Goal: Task Accomplishment & Management: Use online tool/utility

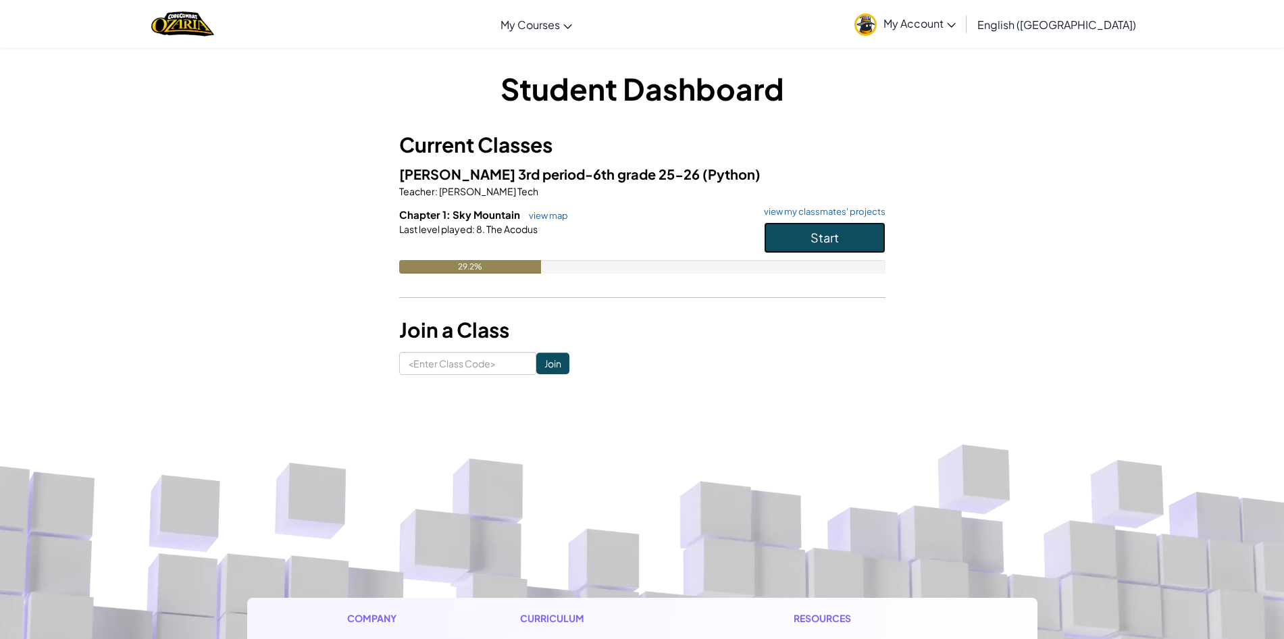
click at [764, 226] on button "Start" at bounding box center [825, 237] width 122 height 31
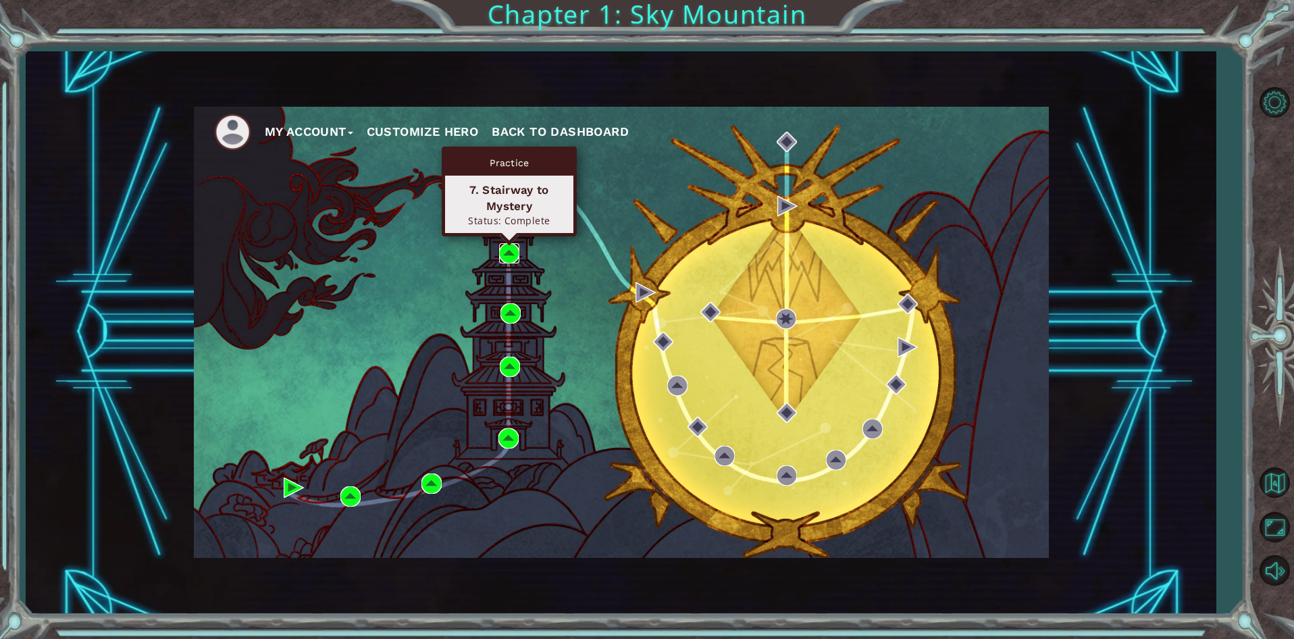
click at [505, 243] on img at bounding box center [509, 253] width 20 height 20
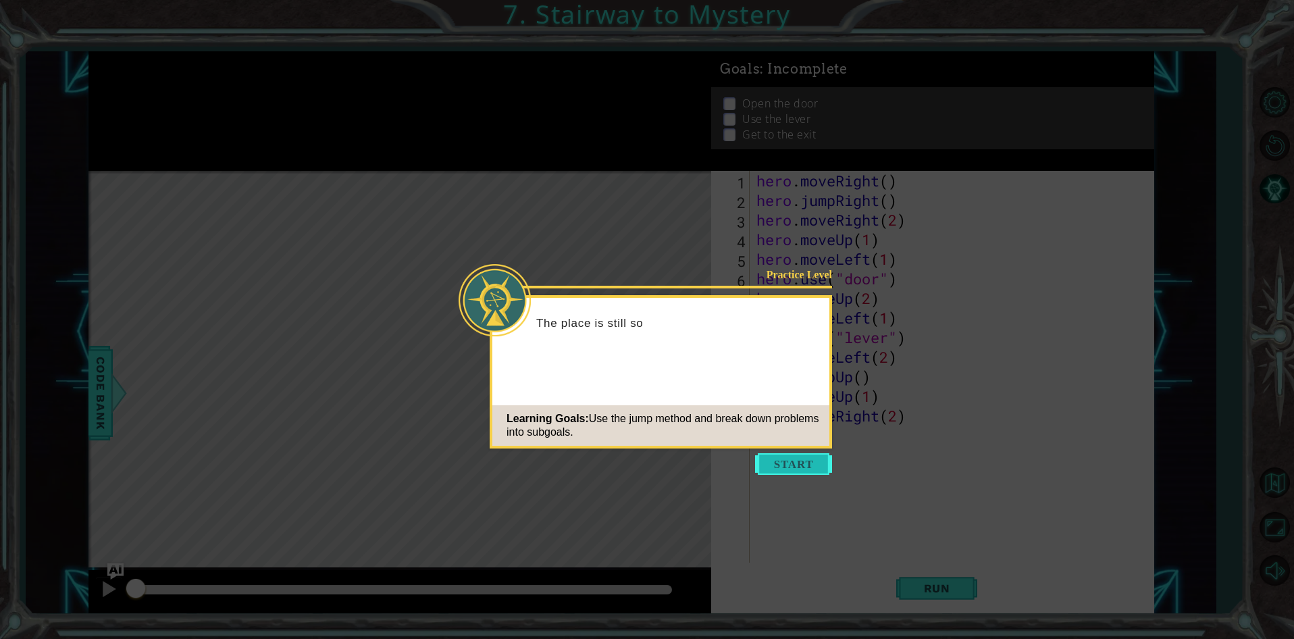
click at [800, 468] on button "Start" at bounding box center [793, 464] width 77 height 22
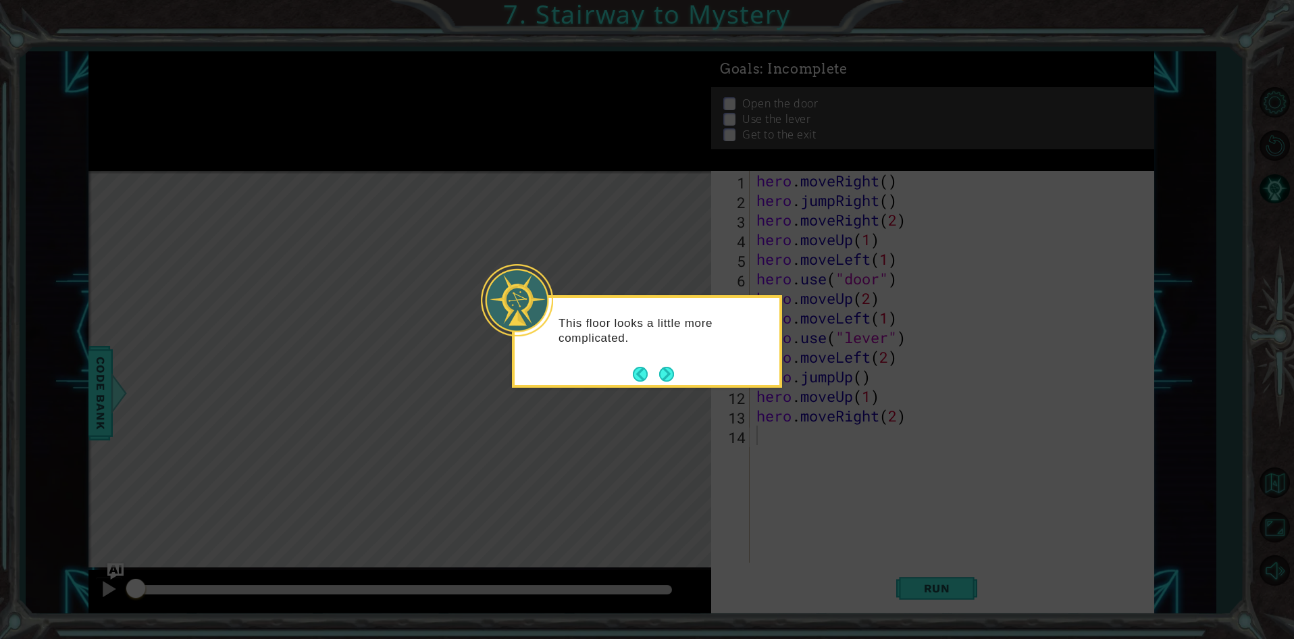
click at [683, 379] on div "This floor looks a little more complicated." at bounding box center [647, 341] width 270 height 93
click at [659, 370] on button "Next" at bounding box center [666, 374] width 15 height 15
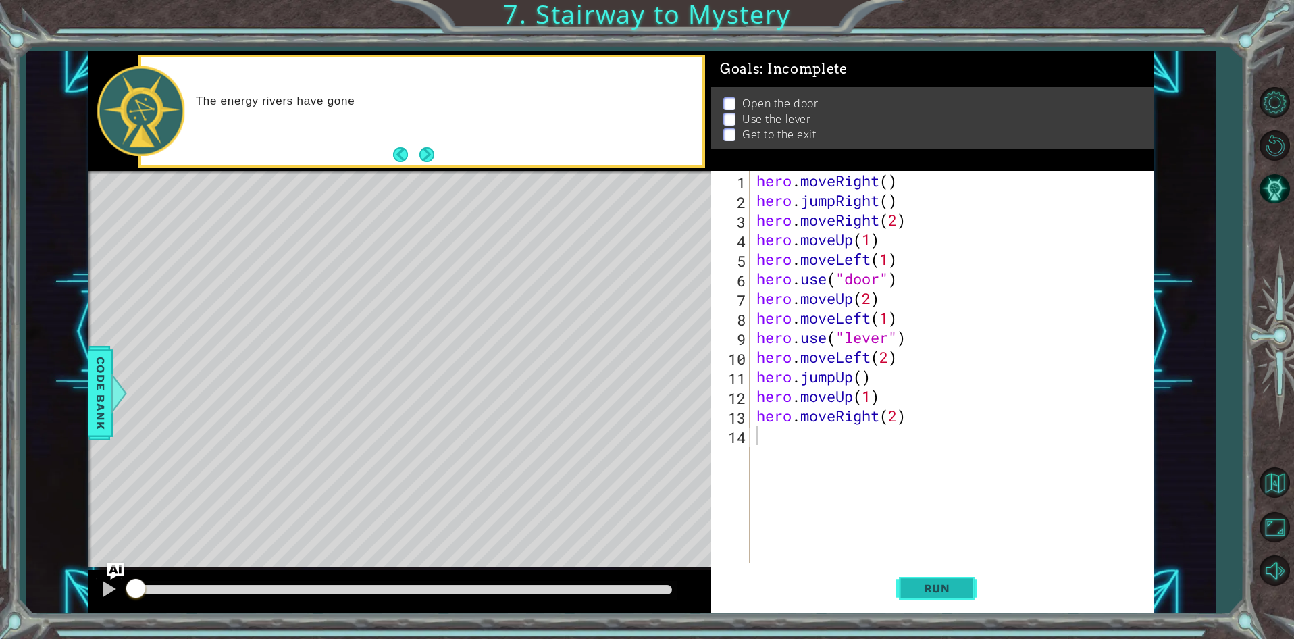
click at [913, 594] on span "Run" at bounding box center [936, 588] width 53 height 14
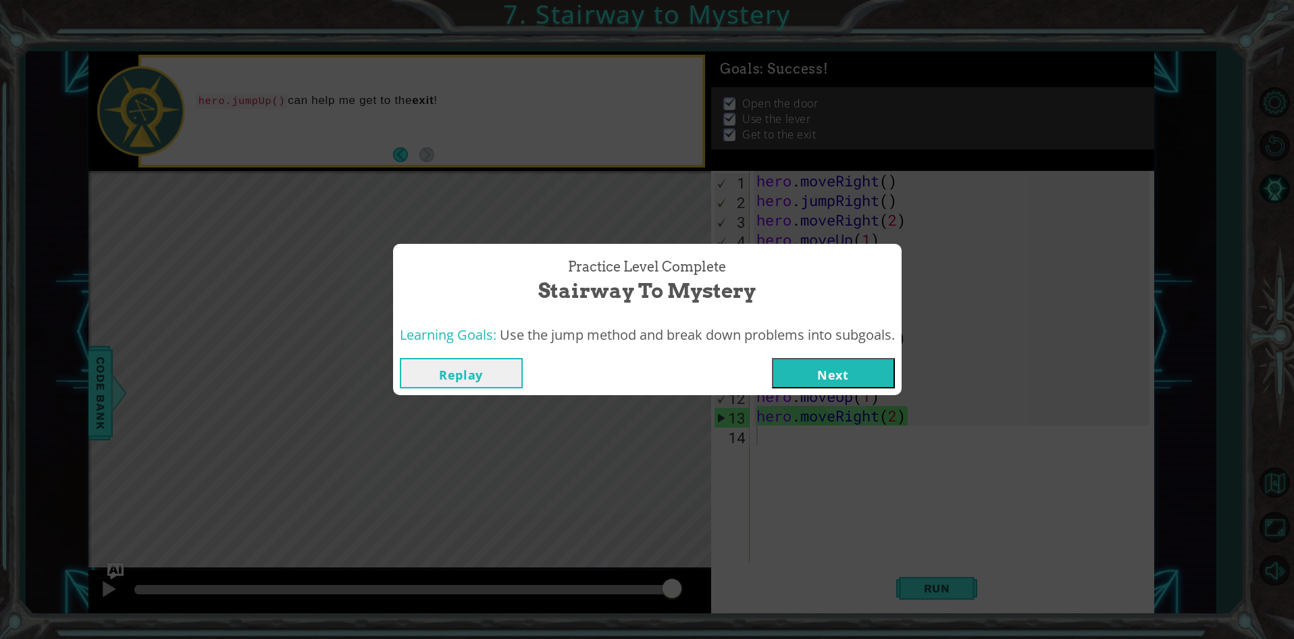
click at [860, 356] on div "Replay Next" at bounding box center [647, 373] width 508 height 44
click at [859, 365] on button "Next" at bounding box center [833, 373] width 123 height 30
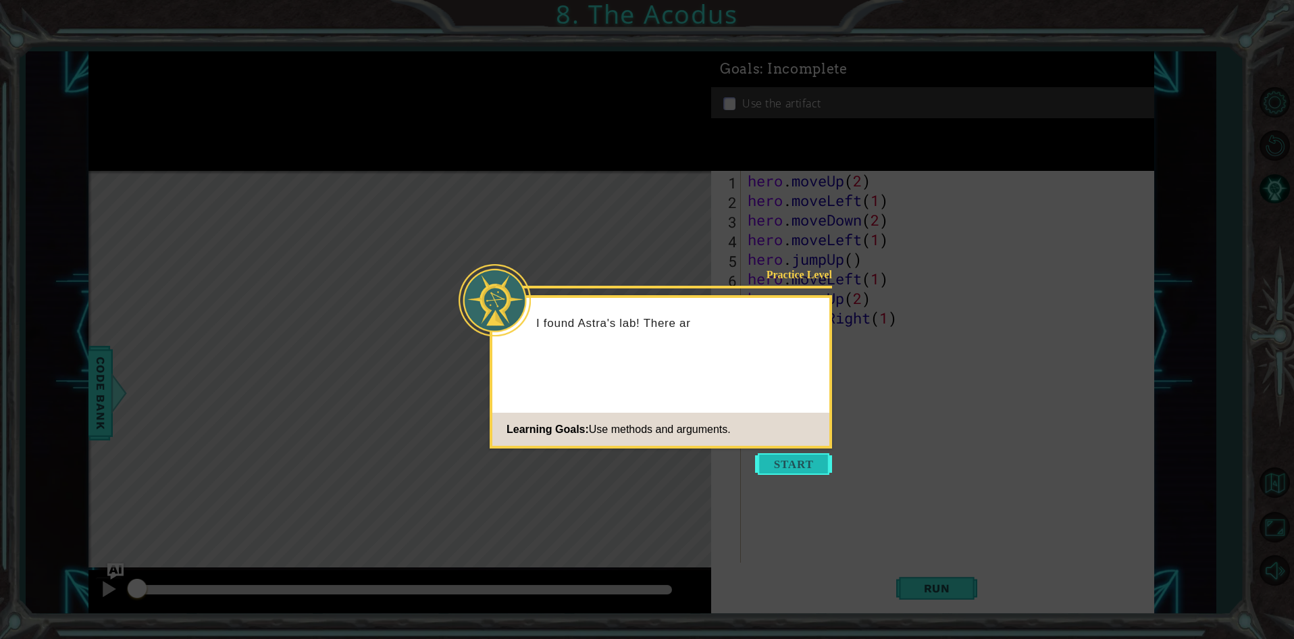
click at [760, 473] on button "Start" at bounding box center [793, 464] width 77 height 22
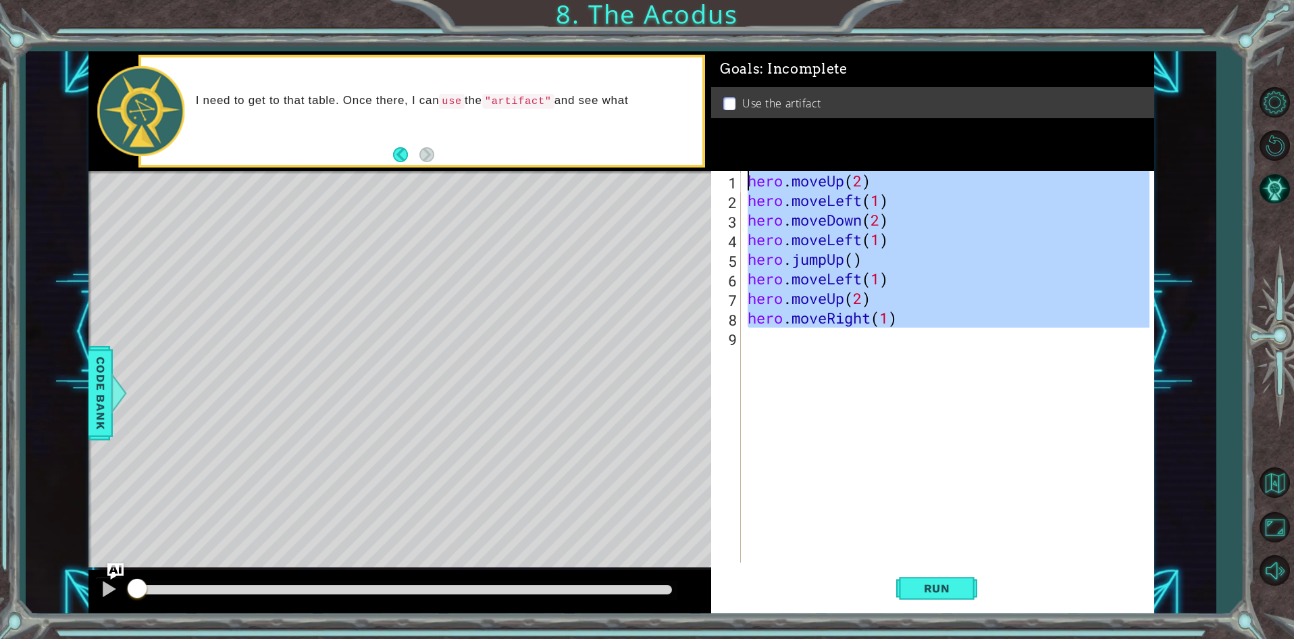
drag, startPoint x: 907, startPoint y: 334, endPoint x: 741, endPoint y: 160, distance: 239.8
click at [741, 160] on div "Goals : Incomplete Use the artifact 1 2 3 4 5 6 7 8 9 hero . moveUp ( 2 ) hero …" at bounding box center [932, 332] width 443 height 563
drag, startPoint x: 895, startPoint y: 320, endPoint x: 623, endPoint y: 172, distance: 309.5
click at [623, 172] on div "1 ההההההההההההההההההההההההההההההההההההההההההההההההההההההההההההההההההההההההההההה…" at bounding box center [621, 332] width 1066 height 563
type textarea "hero.moveUp(2) hero.moveLeft(1)"
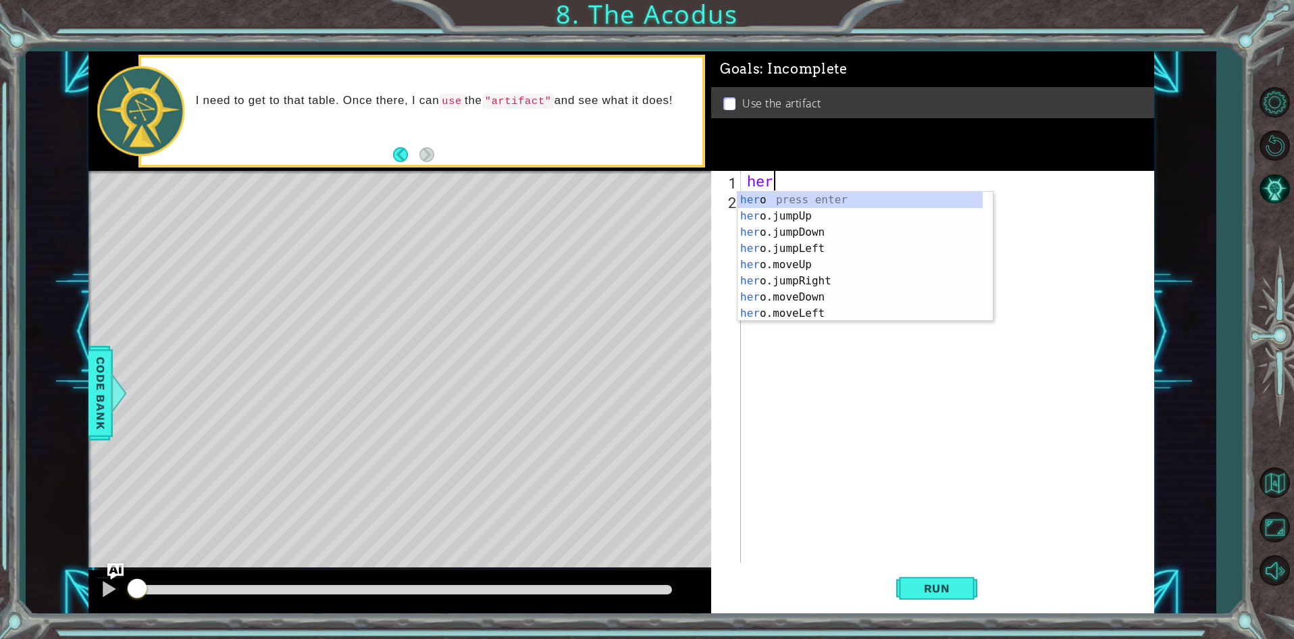
scroll to position [0, 1]
click at [830, 288] on div "hero press enter hero .jumpUp press enter hero .jumpDown press enter hero .jump…" at bounding box center [859, 273] width 245 height 162
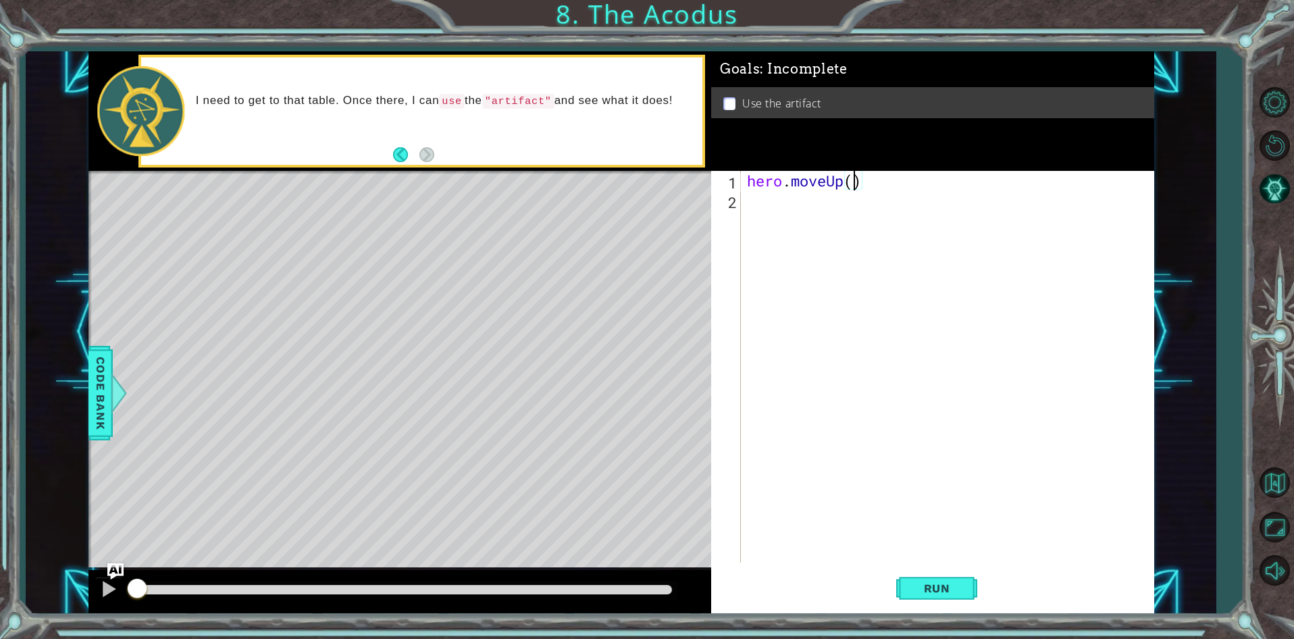
type textarea "hero.moveUp(2)"
click at [739, 190] on div "1" at bounding box center [727, 183] width 27 height 20
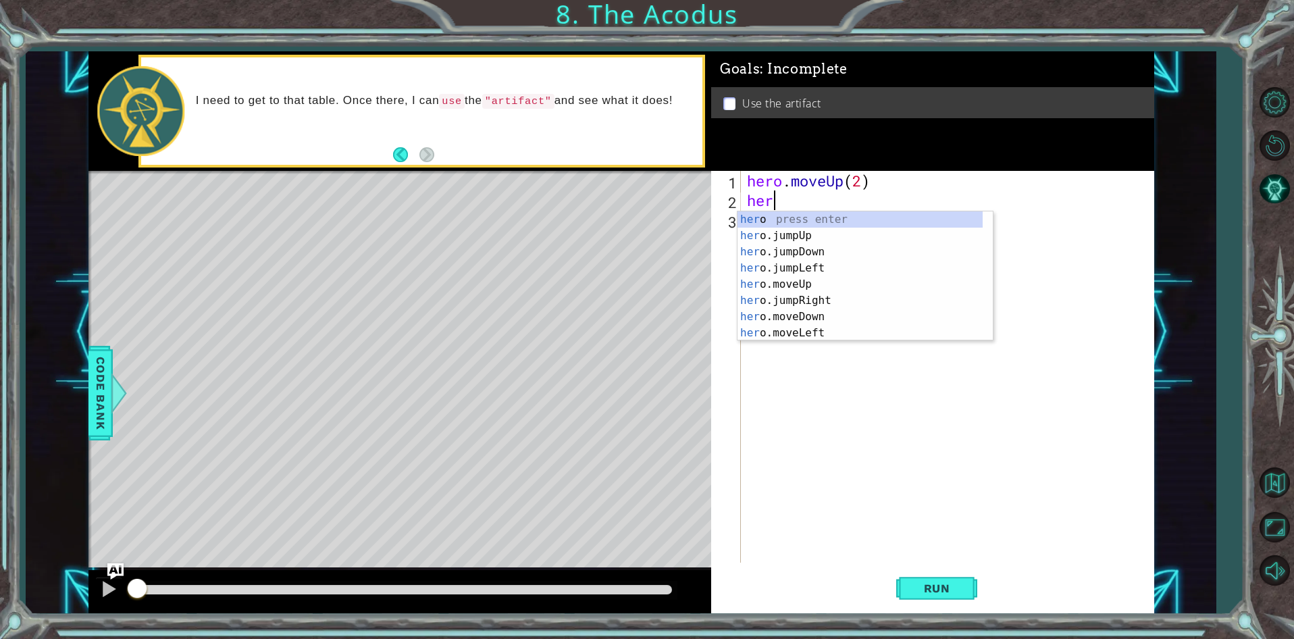
type textarea "hero"
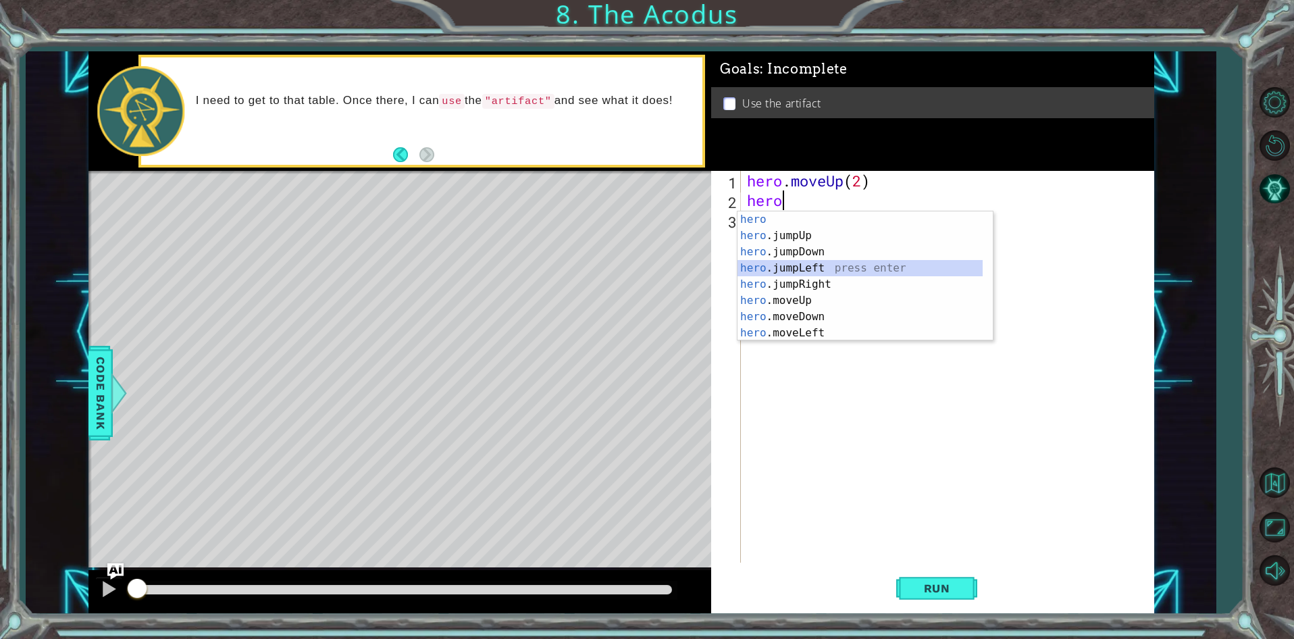
click at [829, 263] on div "hero press enter hero .jumpUp press enter hero .jumpDown press enter hero .jump…" at bounding box center [859, 292] width 245 height 162
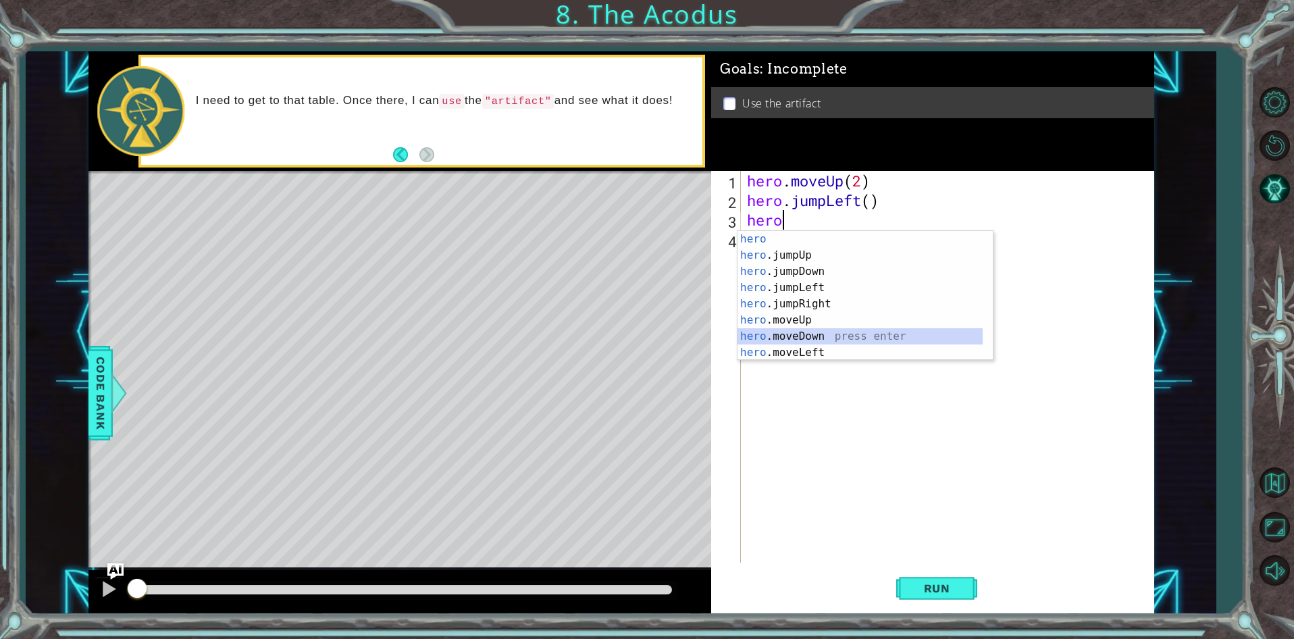
click at [800, 328] on div "hero press enter hero .jumpUp press enter hero .jumpDown press enter hero .jump…" at bounding box center [859, 312] width 245 height 162
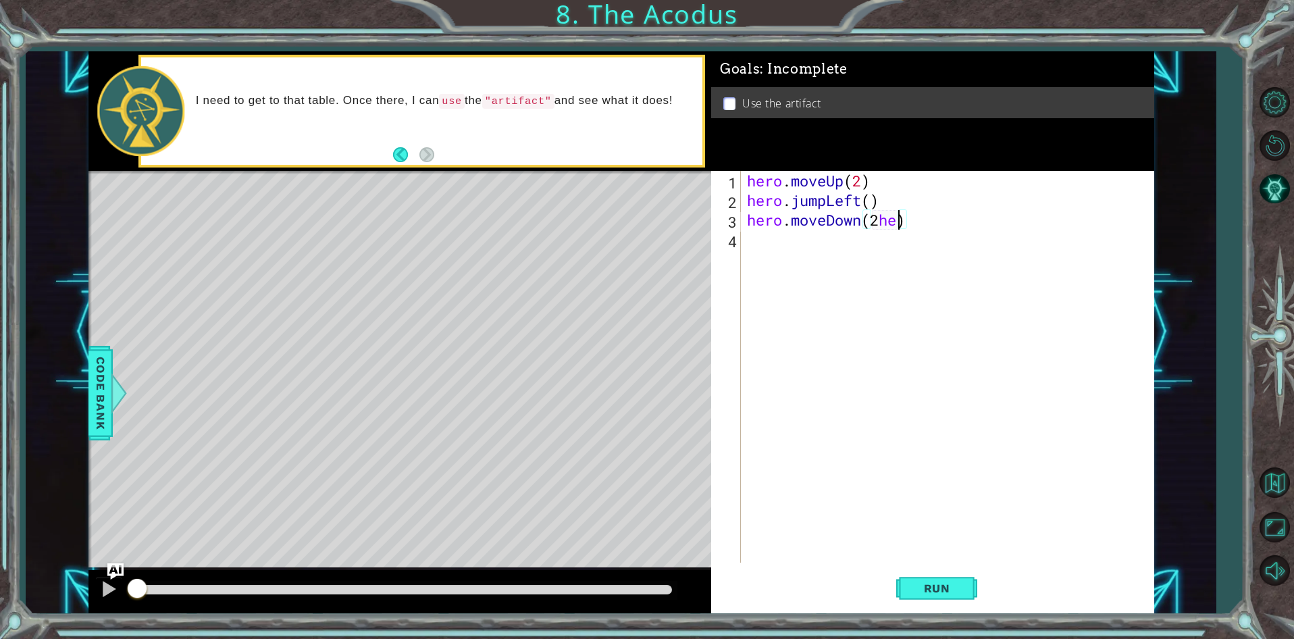
scroll to position [0, 6]
type textarea "hero.moveDown(2)"
click at [756, 243] on div "hero . moveUp ( 2 ) hero . jumpLeft ( ) hero . moveDown ( 2 )" at bounding box center [950, 386] width 412 height 431
drag, startPoint x: 824, startPoint y: 199, endPoint x: 791, endPoint y: 201, distance: 32.5
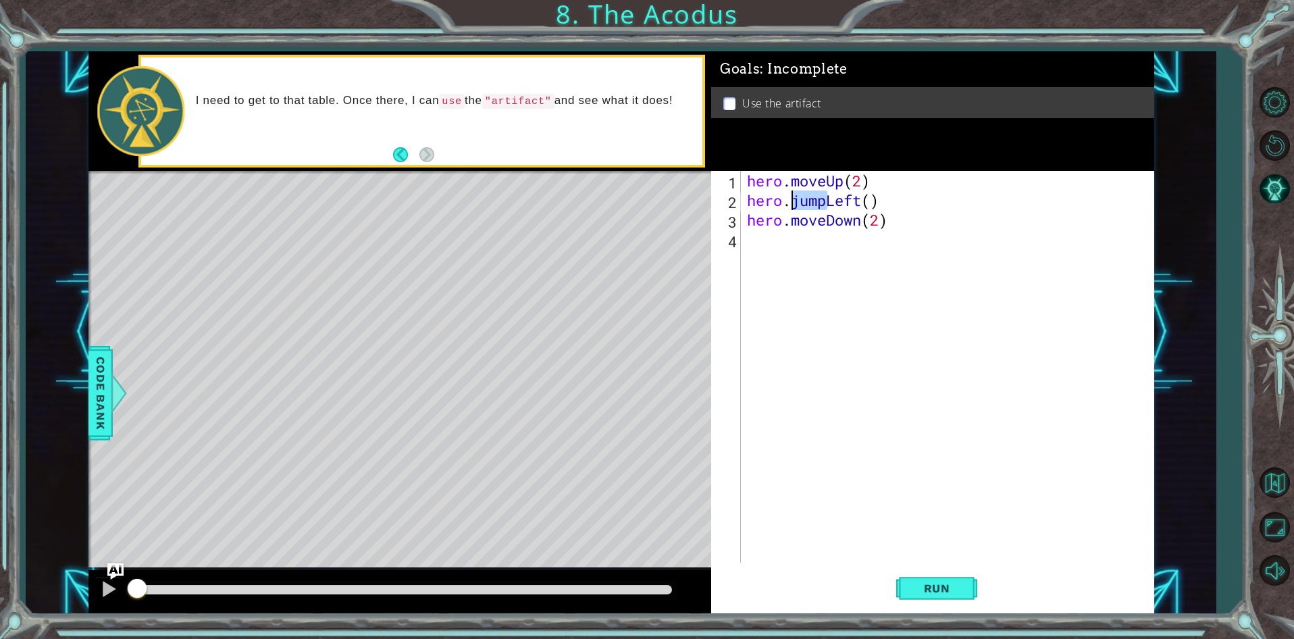
click at [791, 201] on div "hero . moveUp ( 2 ) hero . jumpLeft ( ) hero . moveDown ( 2 )" at bounding box center [950, 386] width 412 height 431
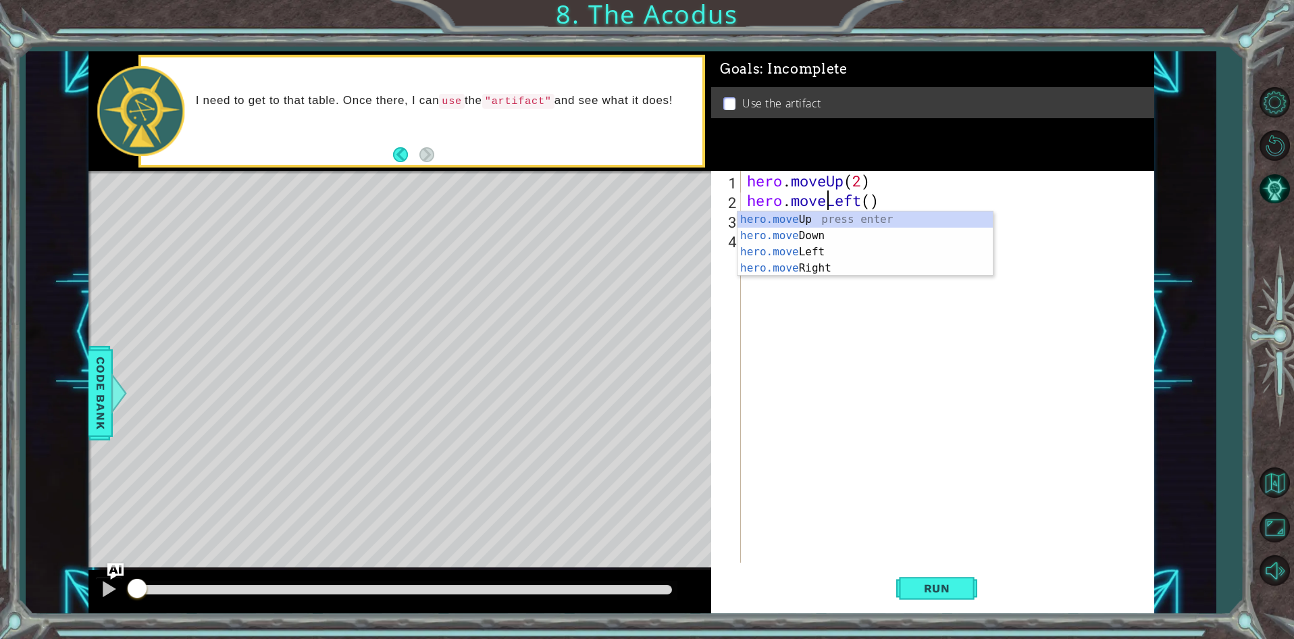
scroll to position [0, 3]
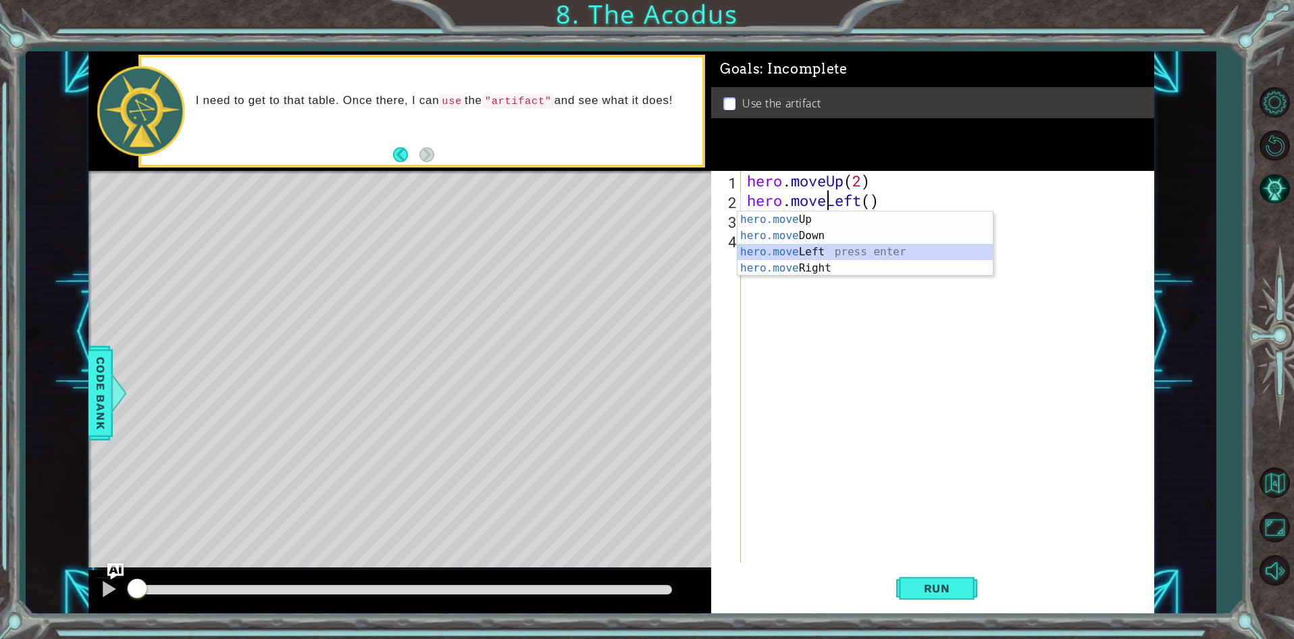
click at [795, 248] on div "hero.move Up press enter hero.move Down press enter hero.move Left press enter …" at bounding box center [864, 259] width 255 height 97
type textarea "hero.moveLeft(1)"
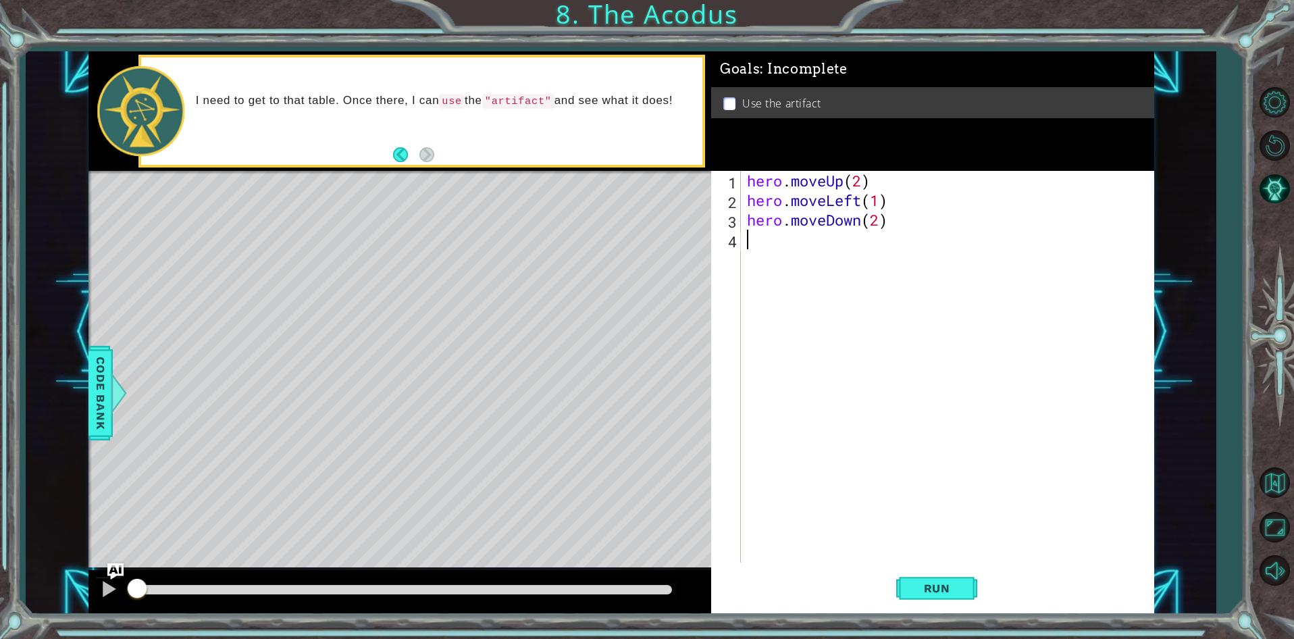
click at [748, 238] on div "hero . moveUp ( 2 ) hero . moveLeft ( 1 ) hero . moveDown ( 2 )" at bounding box center [950, 386] width 412 height 431
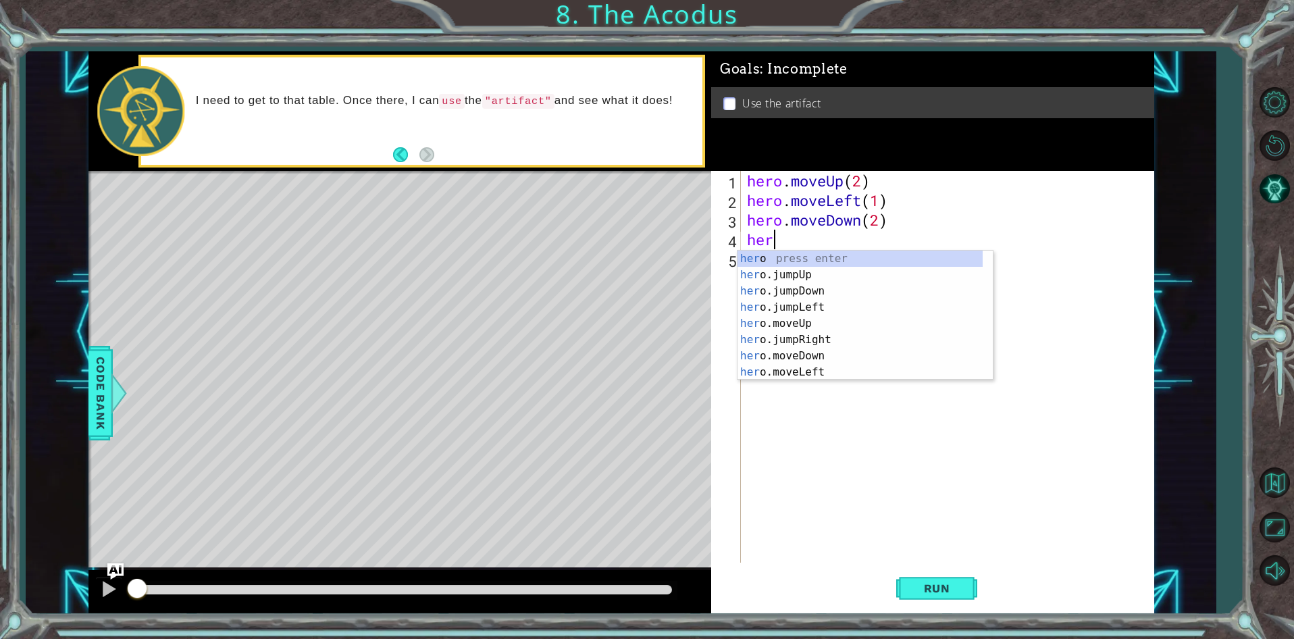
type textarea "hero"
click at [852, 270] on div "hero press enter hero .jumpUp press enter hero .jumpDown press enter hero .jump…" at bounding box center [859, 332] width 245 height 162
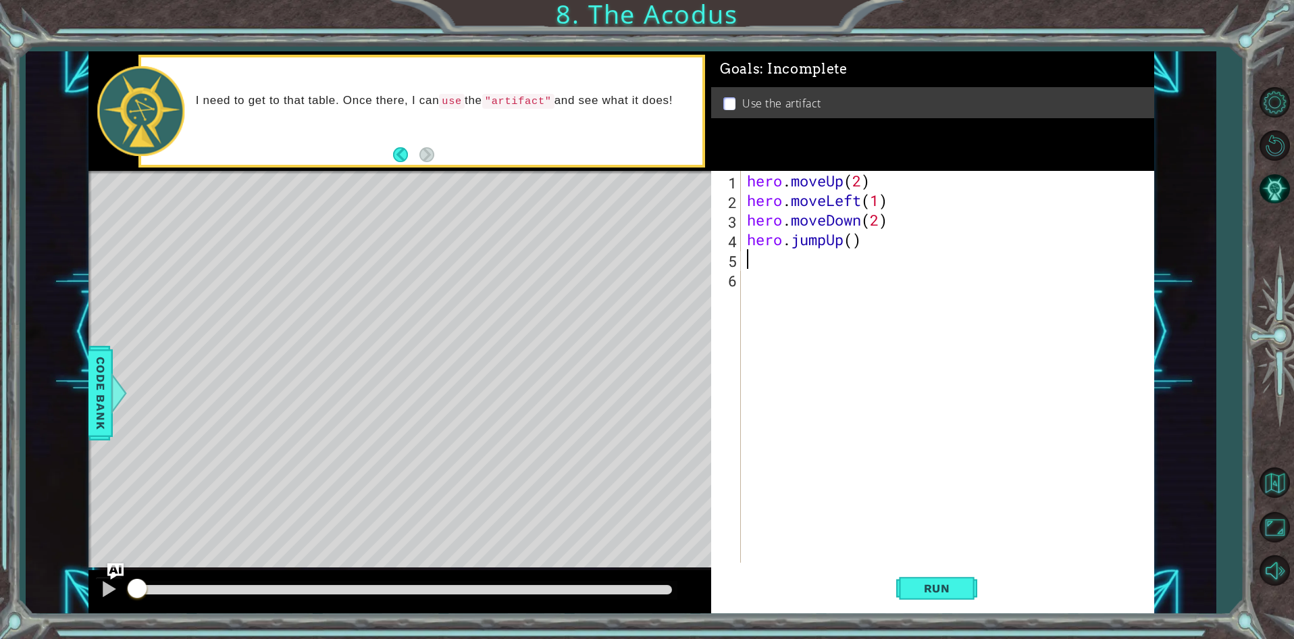
scroll to position [0, 0]
click at [956, 591] on span "Run" at bounding box center [936, 588] width 53 height 14
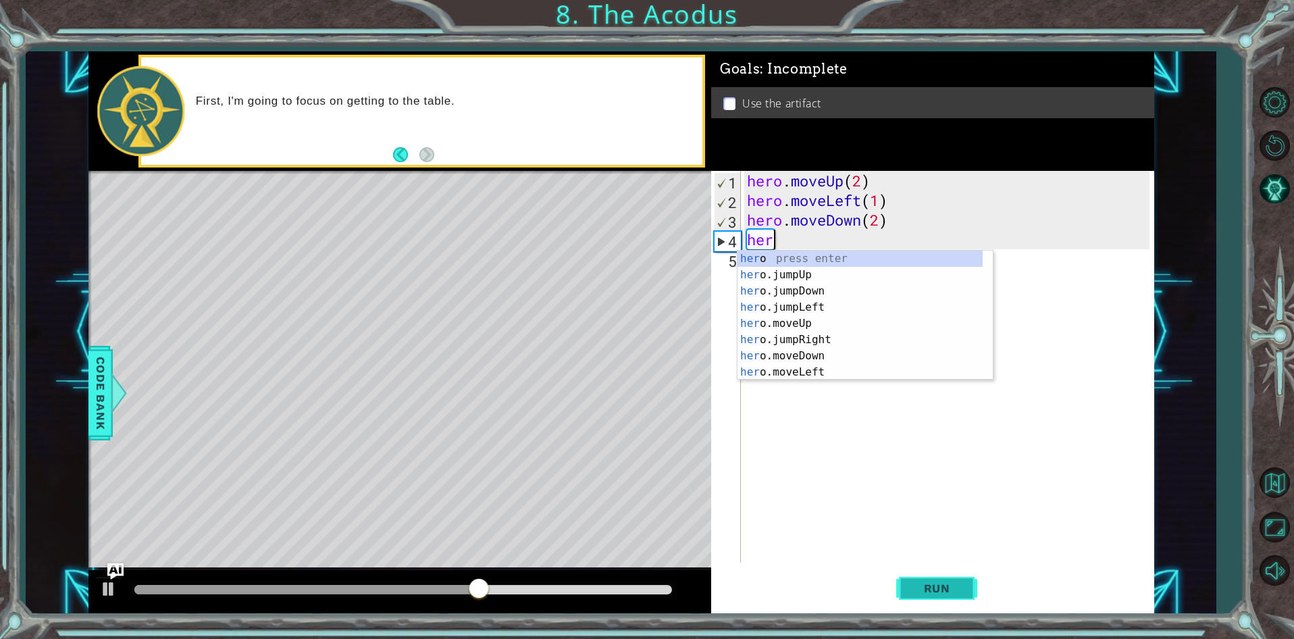
type textarea "h"
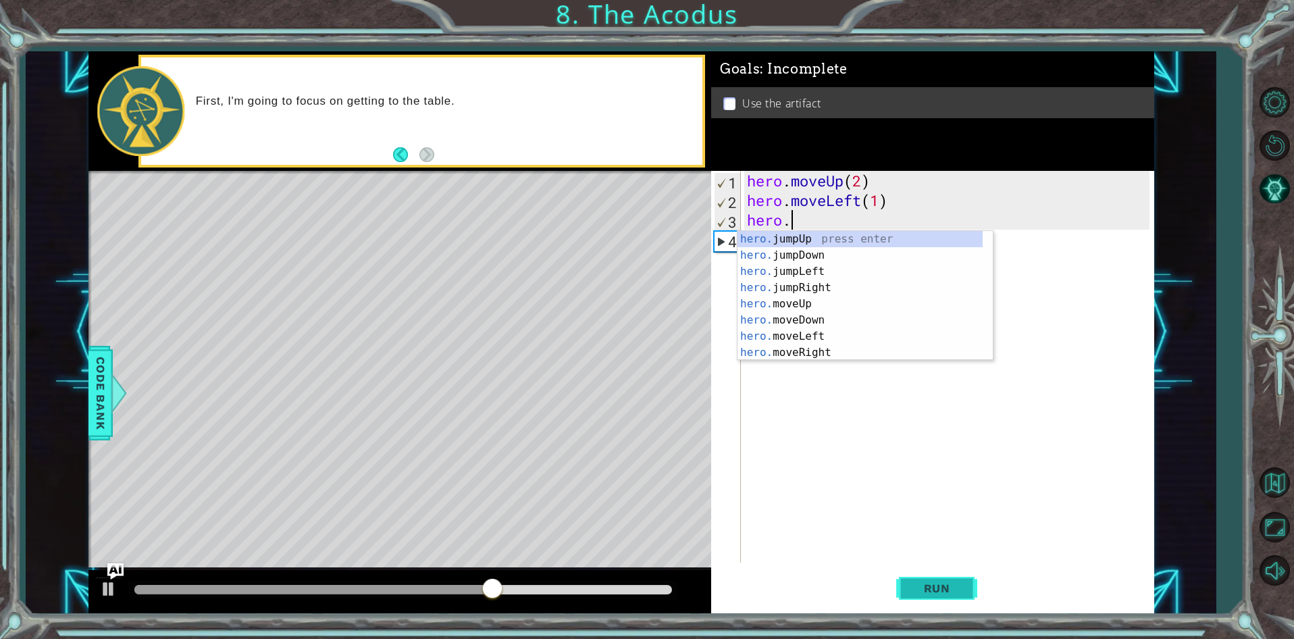
type textarea "h"
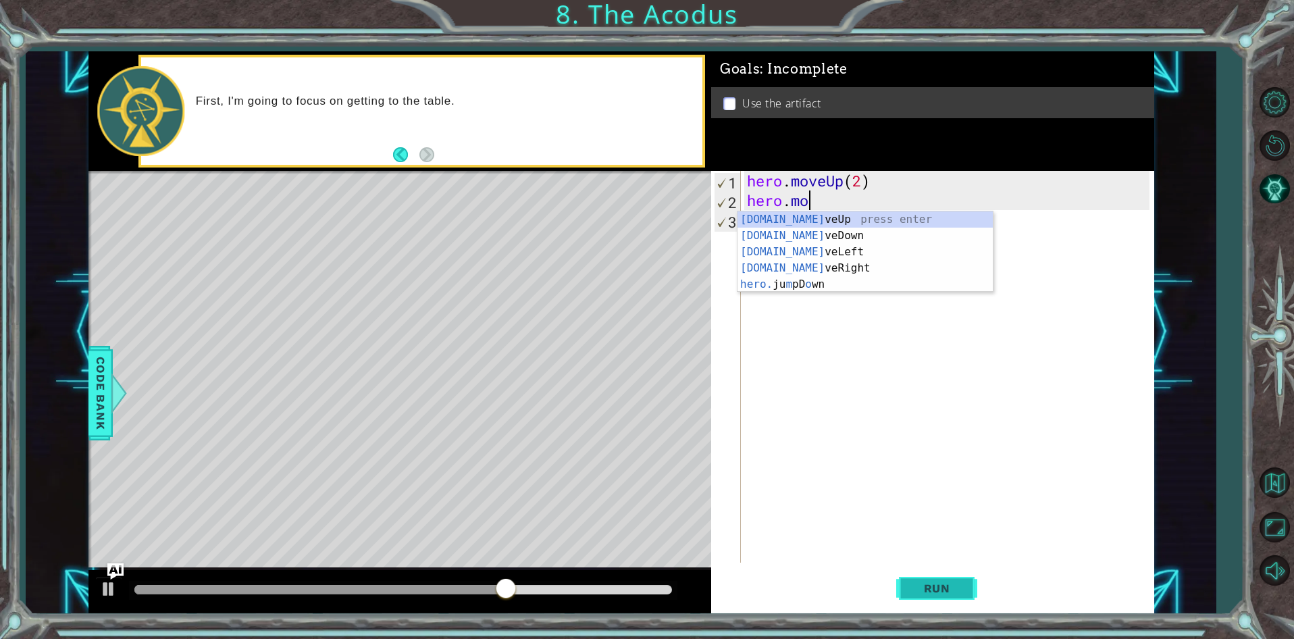
type textarea "h"
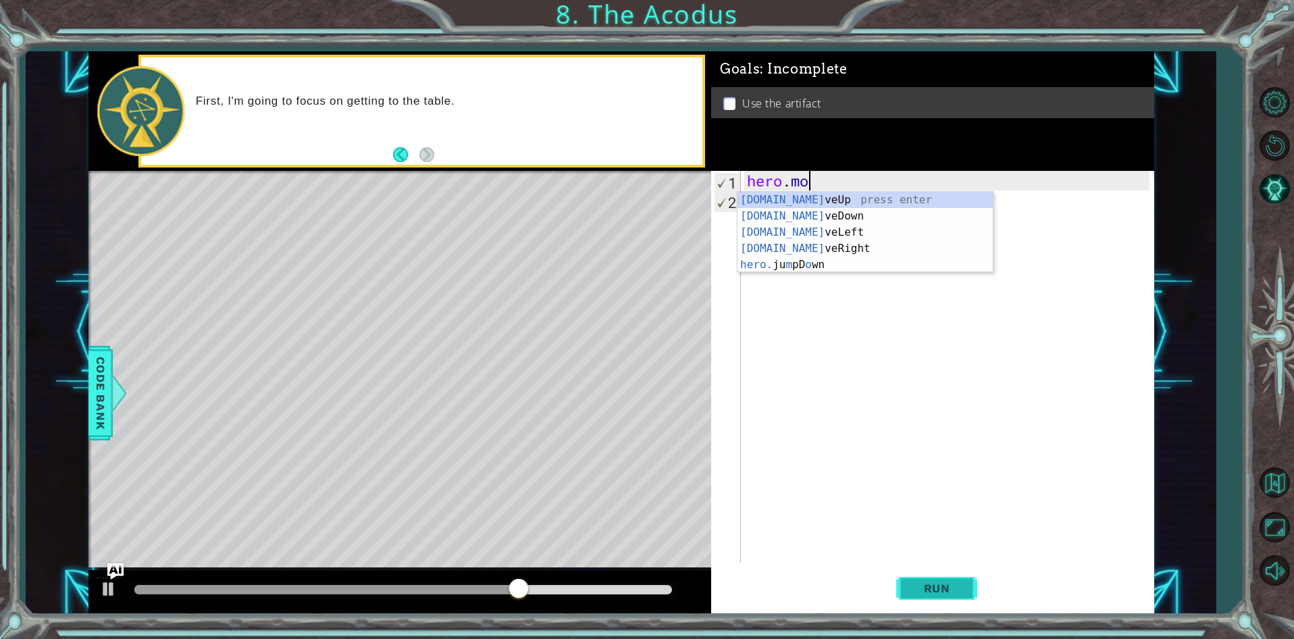
type textarea "h"
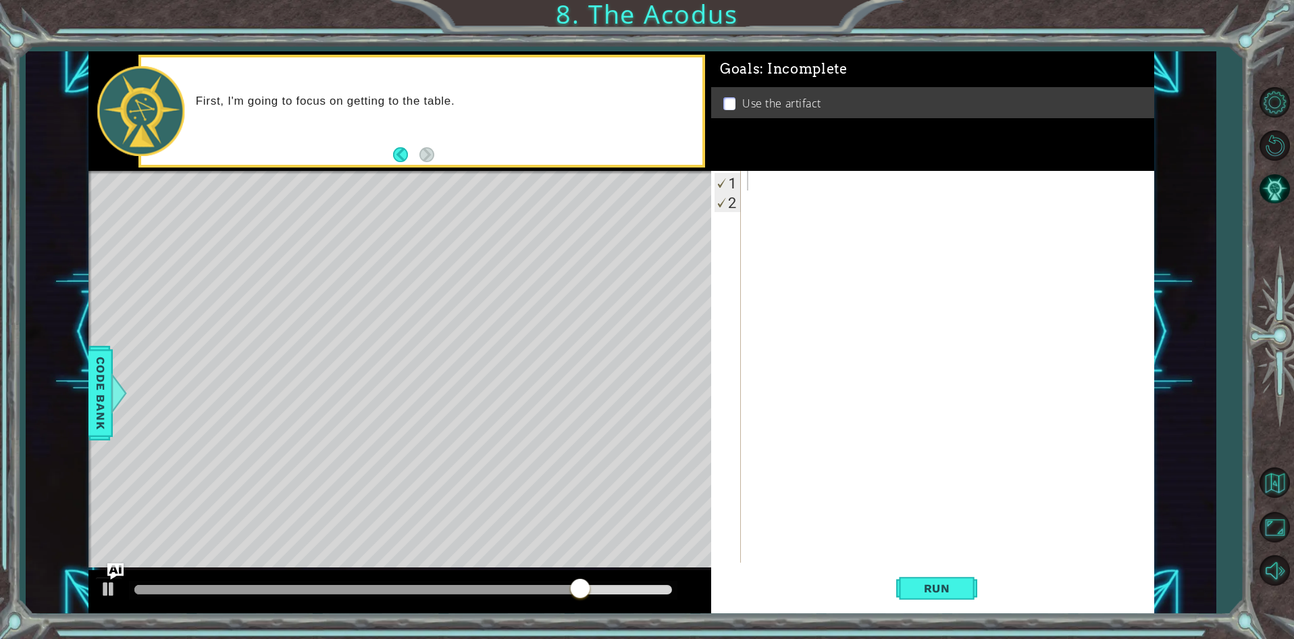
click at [862, 480] on div at bounding box center [950, 386] width 412 height 431
click at [962, 598] on button "Run" at bounding box center [936, 589] width 81 height 45
click at [741, 177] on div "1 2 ההההההההההההההההההההההההההההההההההההההההההההההההההההההההההההההההההההההההההה…" at bounding box center [930, 367] width 438 height 392
click at [764, 176] on div at bounding box center [950, 386] width 412 height 431
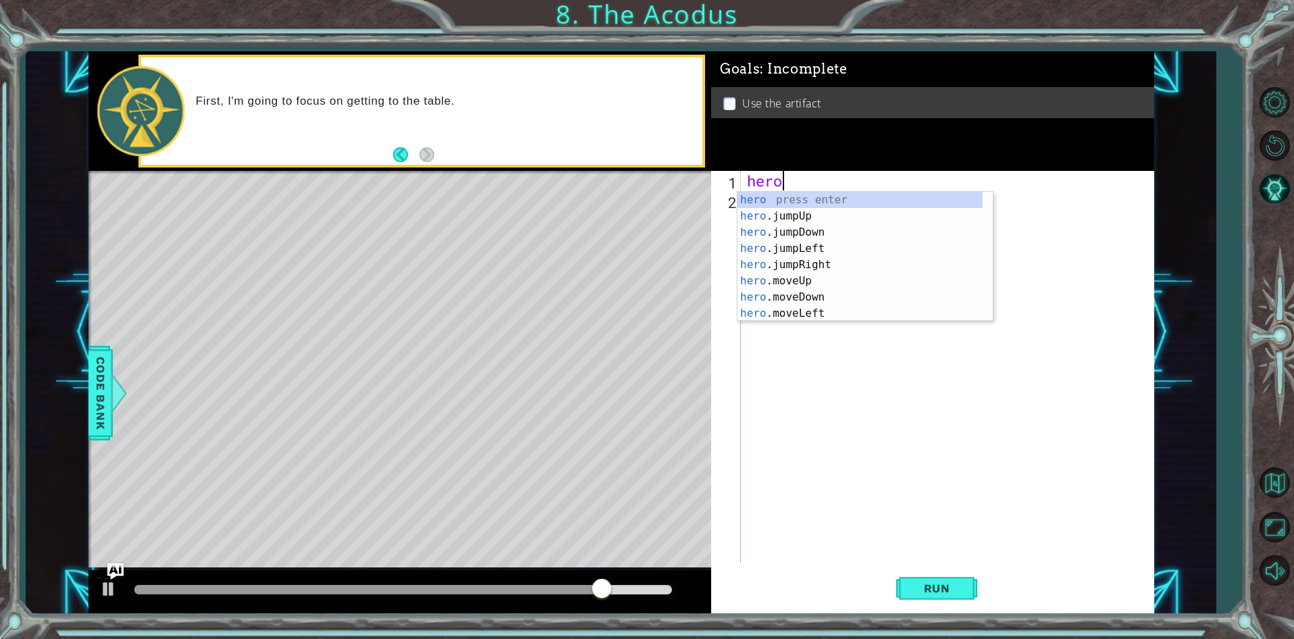
scroll to position [0, 1]
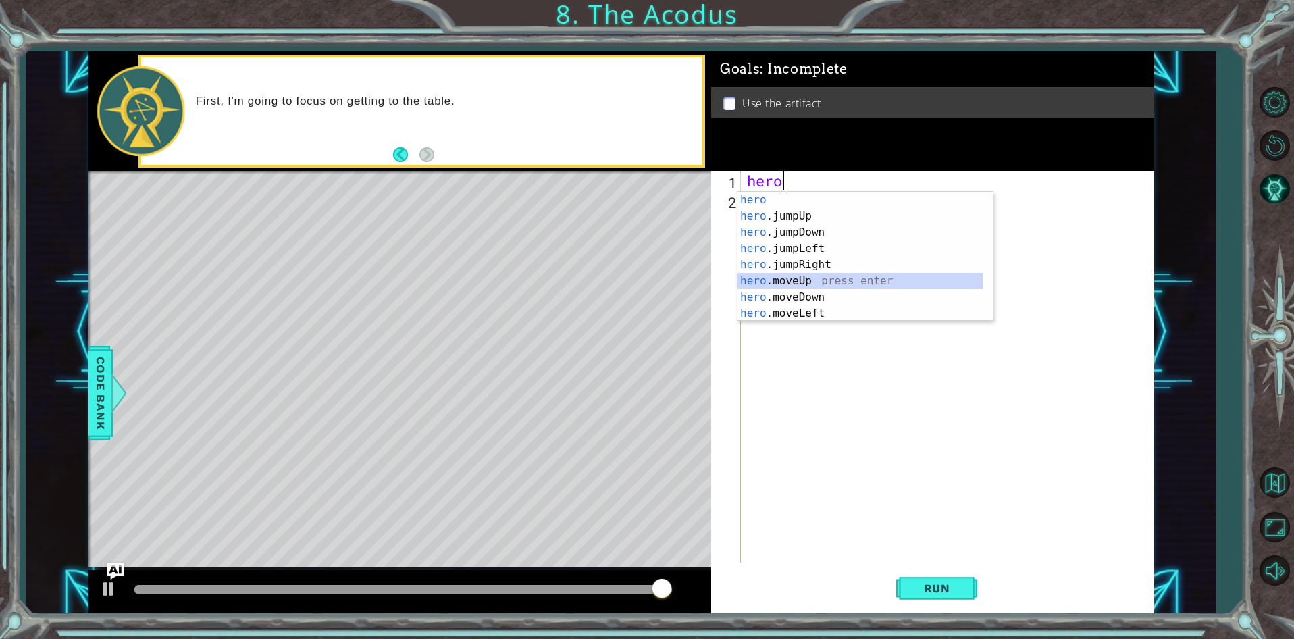
click at [809, 282] on div "hero press enter hero .jumpUp press enter hero .jumpDown press enter hero .jump…" at bounding box center [859, 273] width 245 height 162
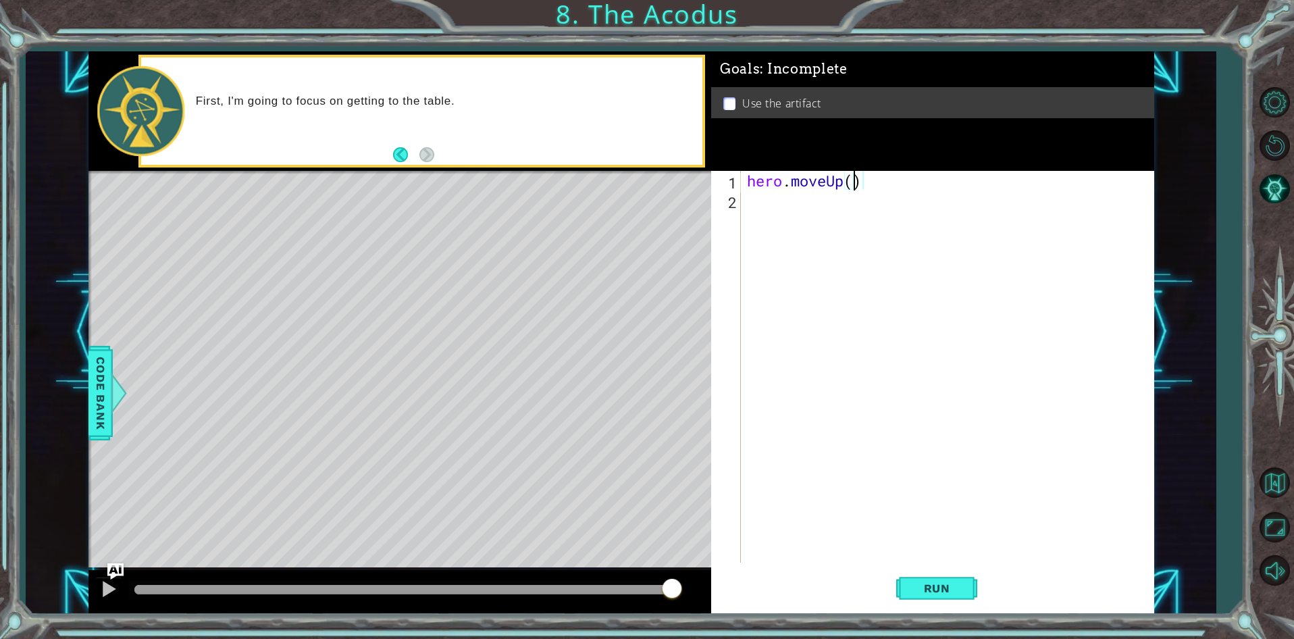
type textarea "hero.moveUp(2)"
click at [750, 200] on div "hero . moveUp ( 2 )" at bounding box center [950, 386] width 412 height 431
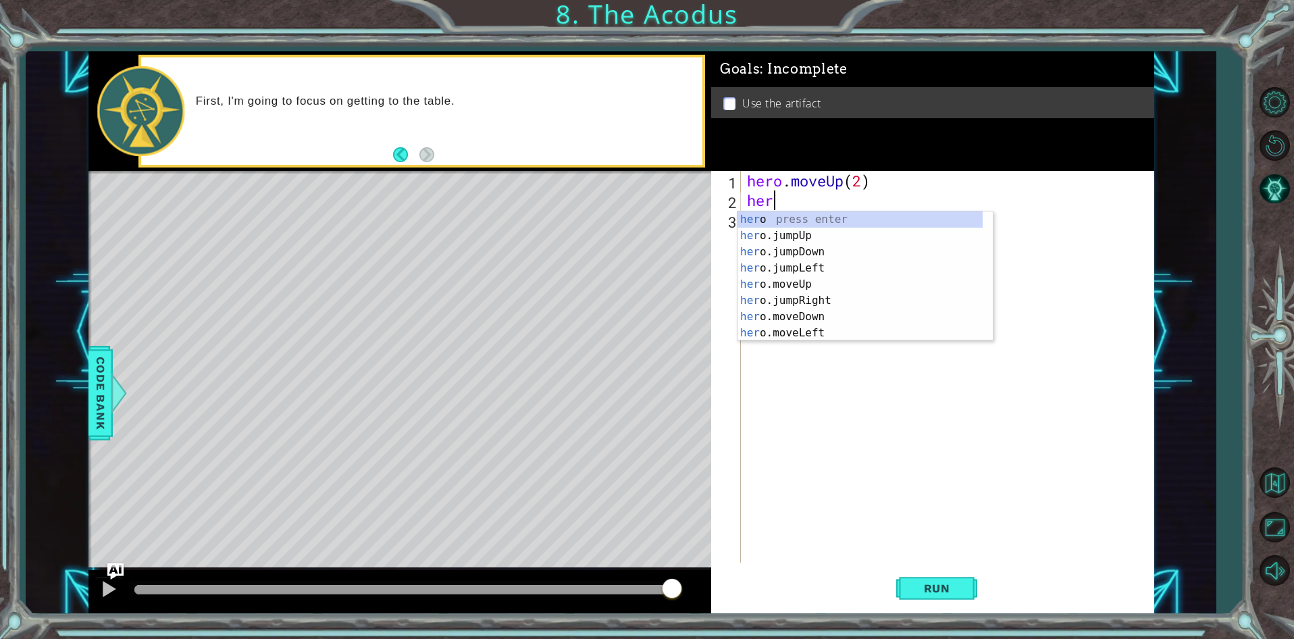
scroll to position [0, 1]
click at [793, 325] on div "hero press enter hero .jumpUp press enter hero .jumpDown press enter hero .jump…" at bounding box center [859, 292] width 245 height 162
type textarea "hero.moveLeft(1)"
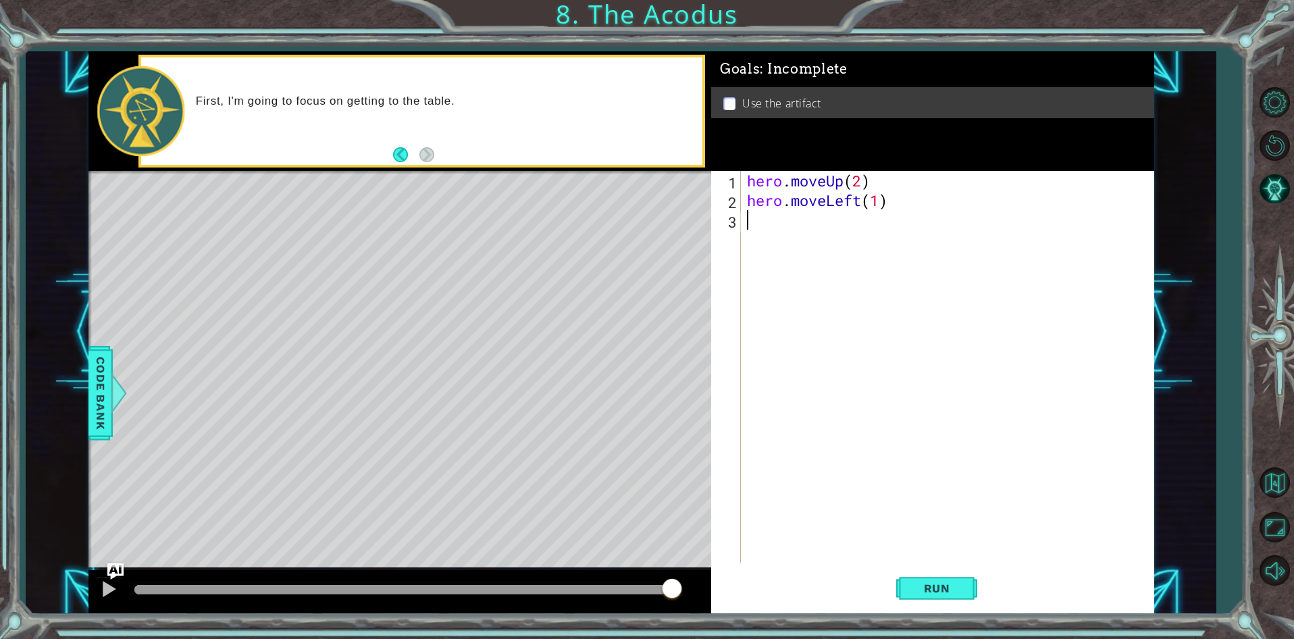
click at [754, 228] on div "hero . moveUp ( 2 ) hero . moveLeft ( 1 )" at bounding box center [950, 386] width 412 height 431
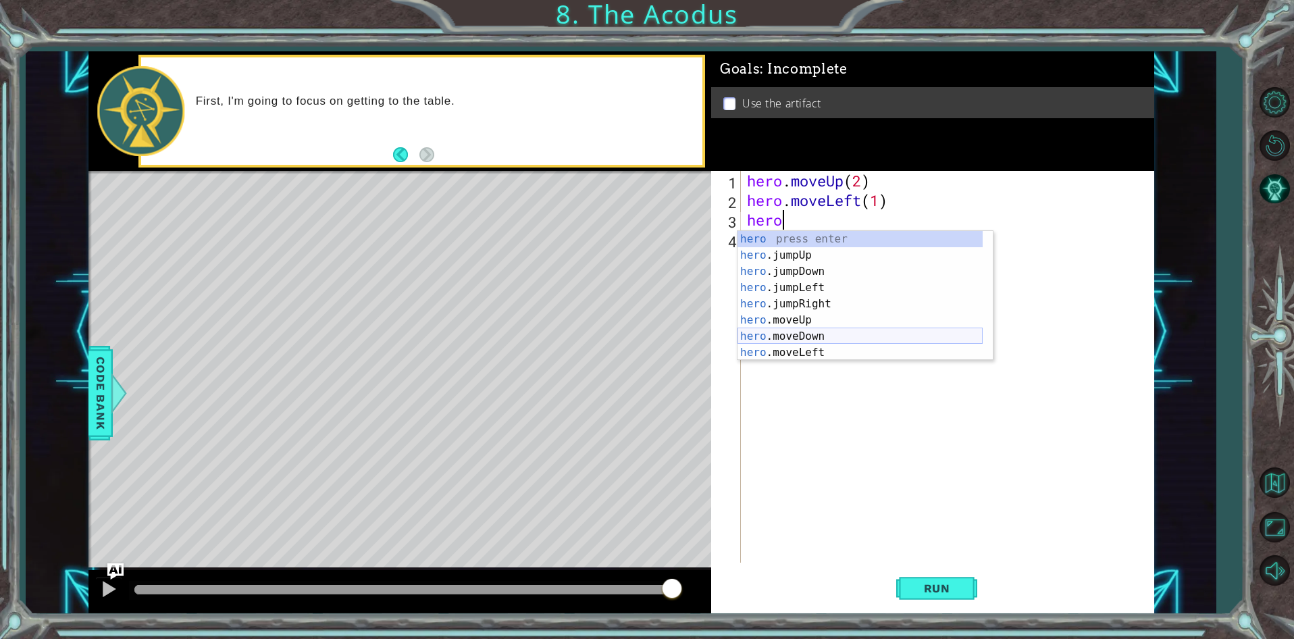
click at [783, 331] on div "hero press enter hero .jumpUp press enter hero .jumpDown press enter hero .jump…" at bounding box center [859, 312] width 245 height 162
type textarea "hero.moveDown(1)"
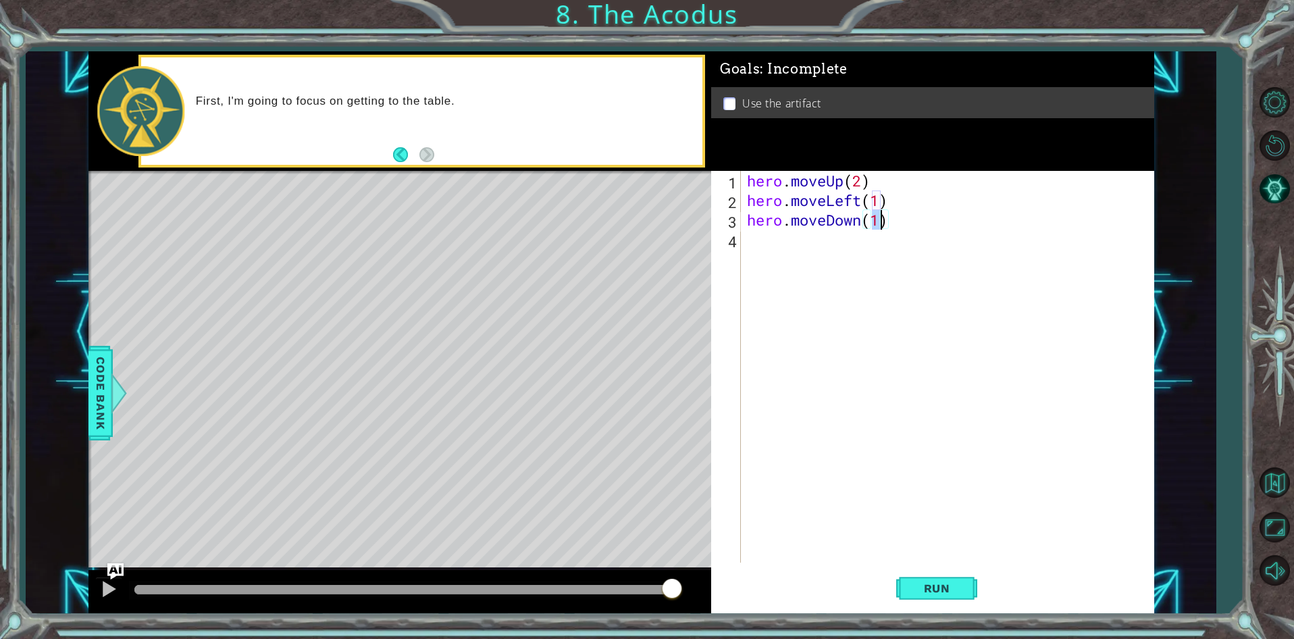
click at [761, 244] on div "hero . moveUp ( 2 ) hero . moveLeft ( 1 ) hero . moveDown ( 1 )" at bounding box center [950, 386] width 412 height 431
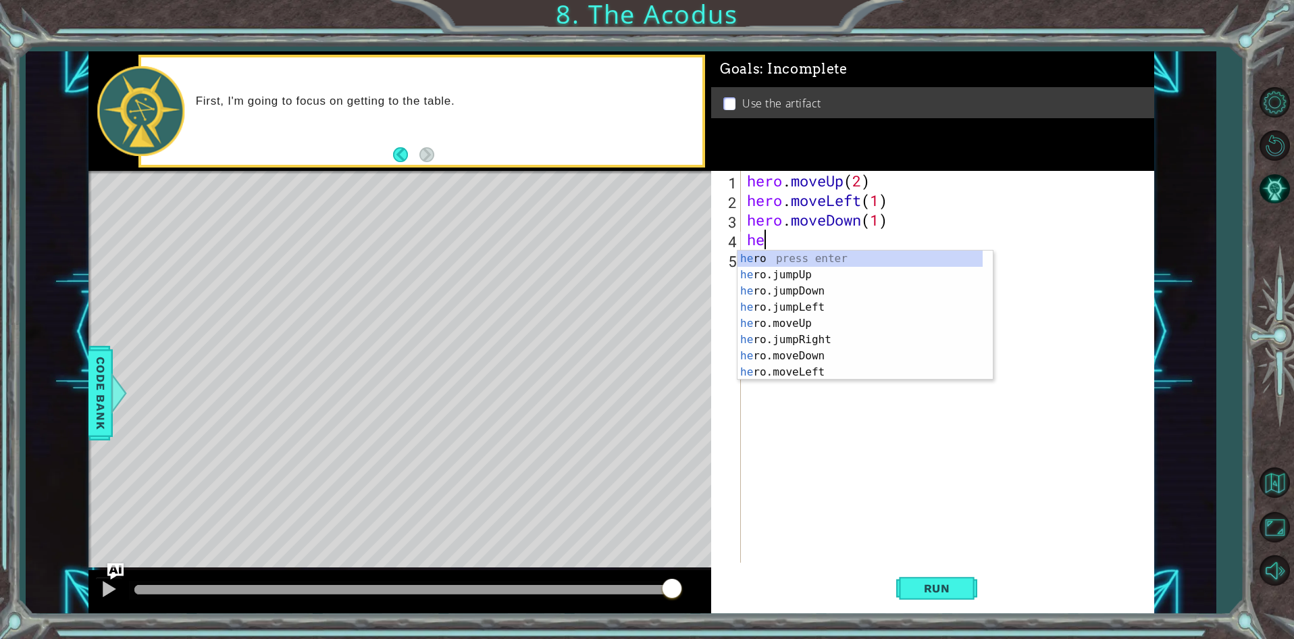
type textarea "hero"
click at [772, 275] on div "hero press enter hero .jumpUp press enter hero .jumpDown press enter hero .jump…" at bounding box center [859, 332] width 245 height 162
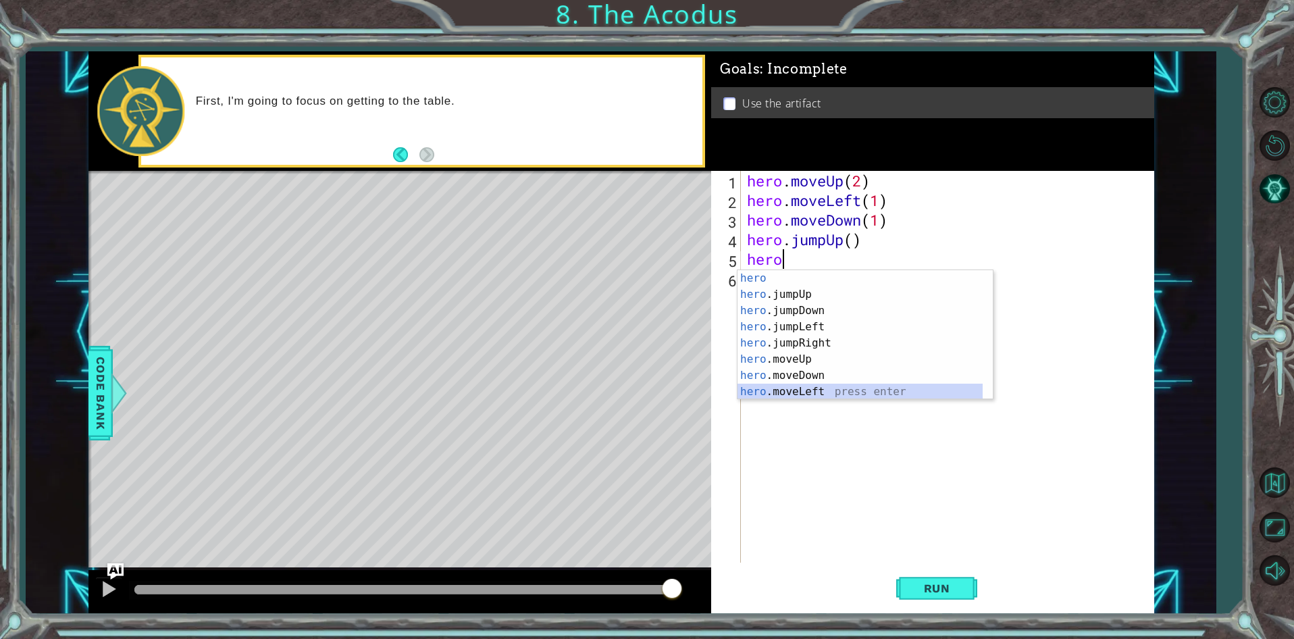
click at [804, 392] on div "hero press enter hero .jumpUp press enter hero .jumpDown press enter hero .jump…" at bounding box center [859, 351] width 245 height 162
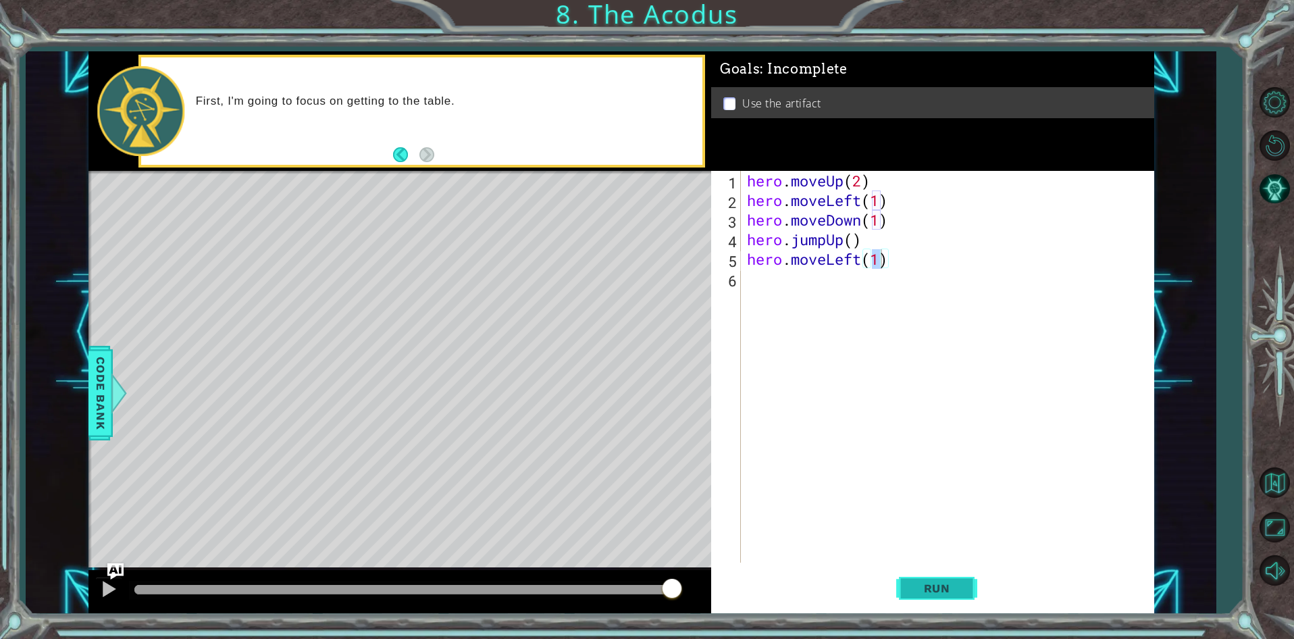
click at [924, 600] on button "Run" at bounding box center [936, 589] width 81 height 45
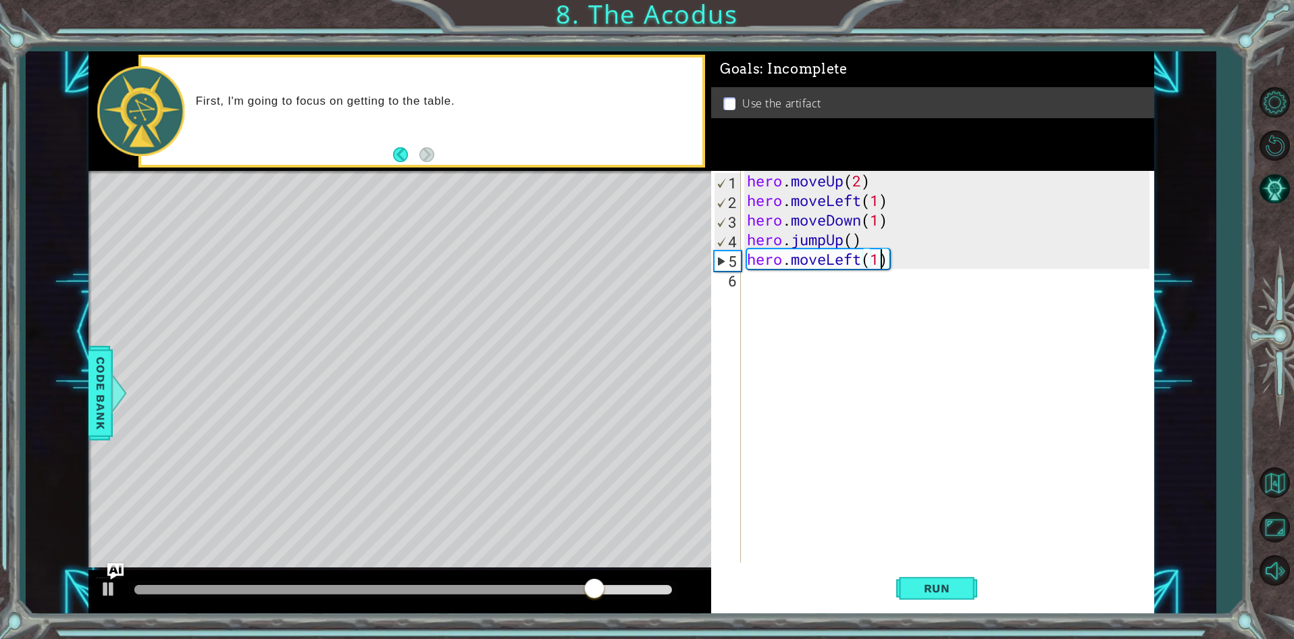
click at [881, 221] on div "hero . moveUp ( 2 ) hero . moveLeft ( 1 ) hero . moveDown ( 1 ) hero . jumpUp (…" at bounding box center [950, 386] width 412 height 431
click at [938, 574] on button "Run" at bounding box center [936, 589] width 81 height 45
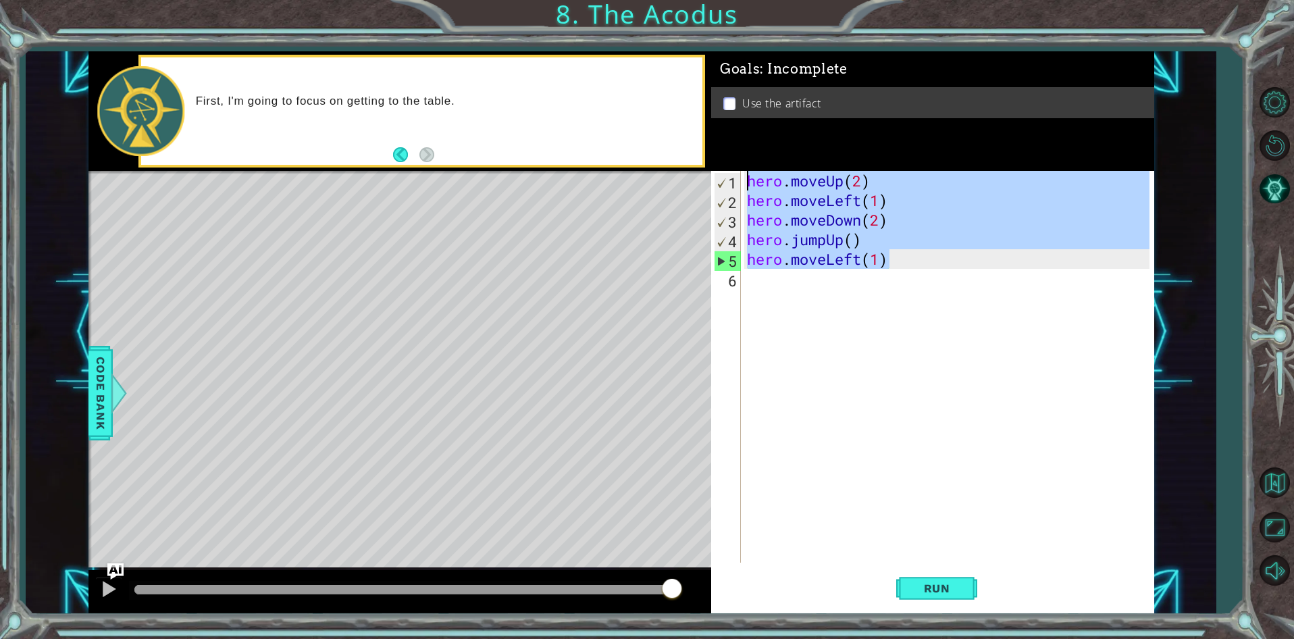
drag, startPoint x: 935, startPoint y: 264, endPoint x: 746, endPoint y: 163, distance: 214.2
click at [746, 163] on div "Goals : Incomplete Use the artifact hero.moveDown(2) 1 2 3 4 5 6 hero . moveUp …" at bounding box center [932, 332] width 443 height 563
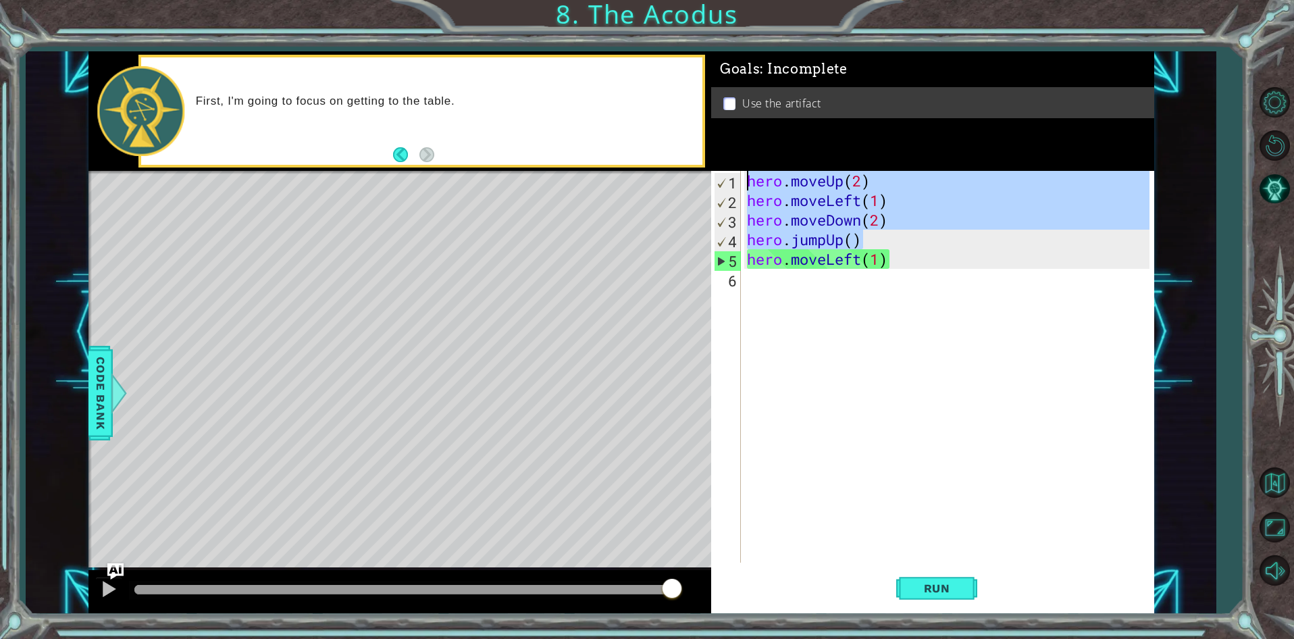
drag, startPoint x: 866, startPoint y: 238, endPoint x: 746, endPoint y: 174, distance: 136.8
click at [746, 174] on div "hero . moveUp ( 2 ) hero . moveLeft ( 1 ) hero . moveDown ( 2 ) hero . jumpUp (…" at bounding box center [950, 386] width 412 height 431
type textarea "hero.moveUp(2) hero.moveLeft(1)"
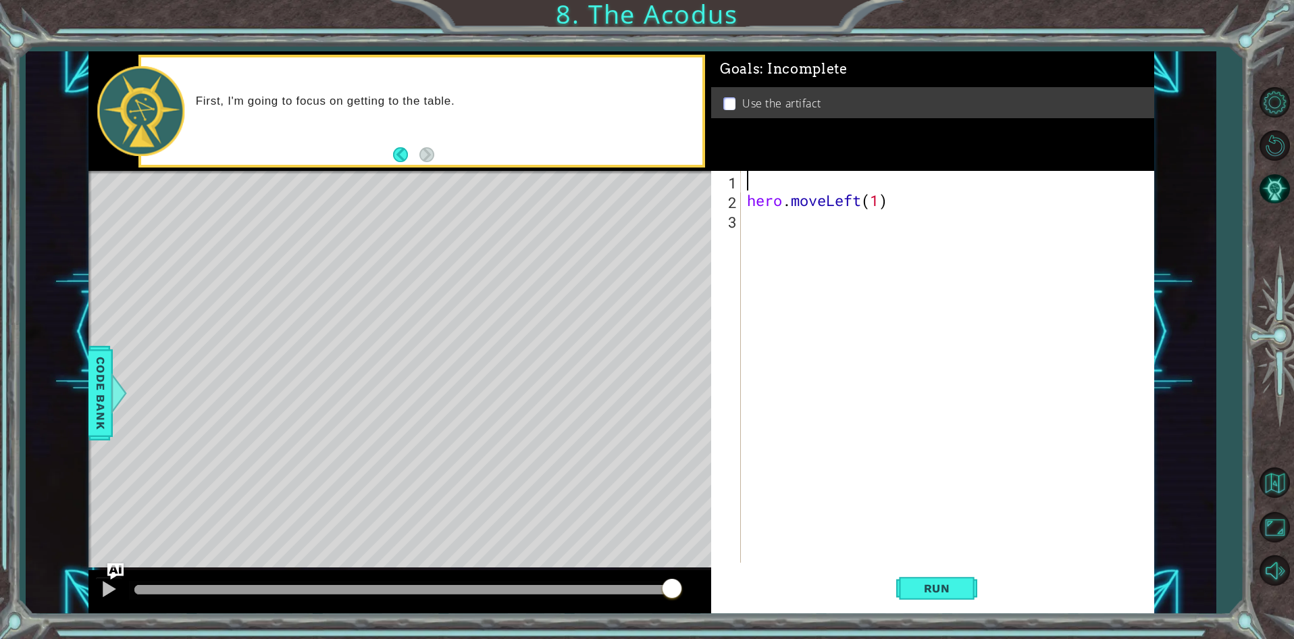
click at [775, 186] on div "hero . moveLeft ( 1 )" at bounding box center [950, 386] width 412 height 431
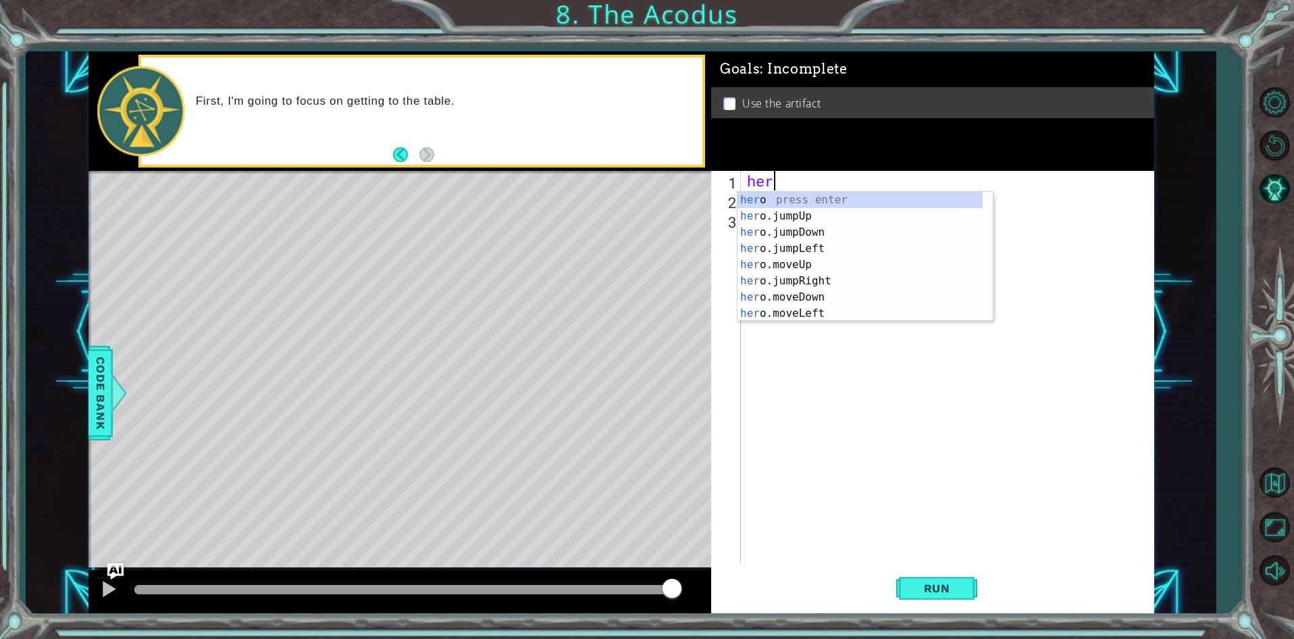
scroll to position [0, 1]
click at [808, 296] on div "her o press enter her o.jumpUp press enter her o.jumpDown press enter her o.jum…" at bounding box center [864, 273] width 255 height 162
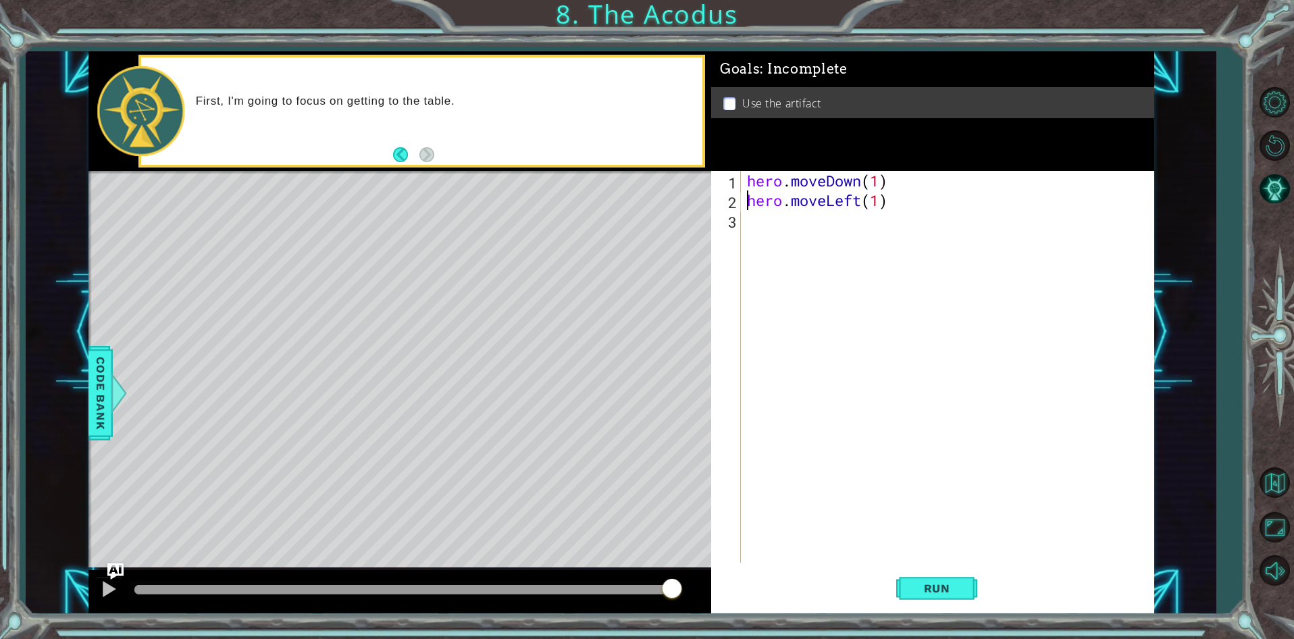
click at [746, 197] on div "hero . moveDown ( 1 ) hero . moveLeft ( 1 )" at bounding box center [950, 386] width 412 height 431
type textarea "hero.moveLeft(1)"
click at [747, 201] on div "hero . moveDown ( 1 ) hero . moveLeft ( 1 )" at bounding box center [950, 386] width 412 height 431
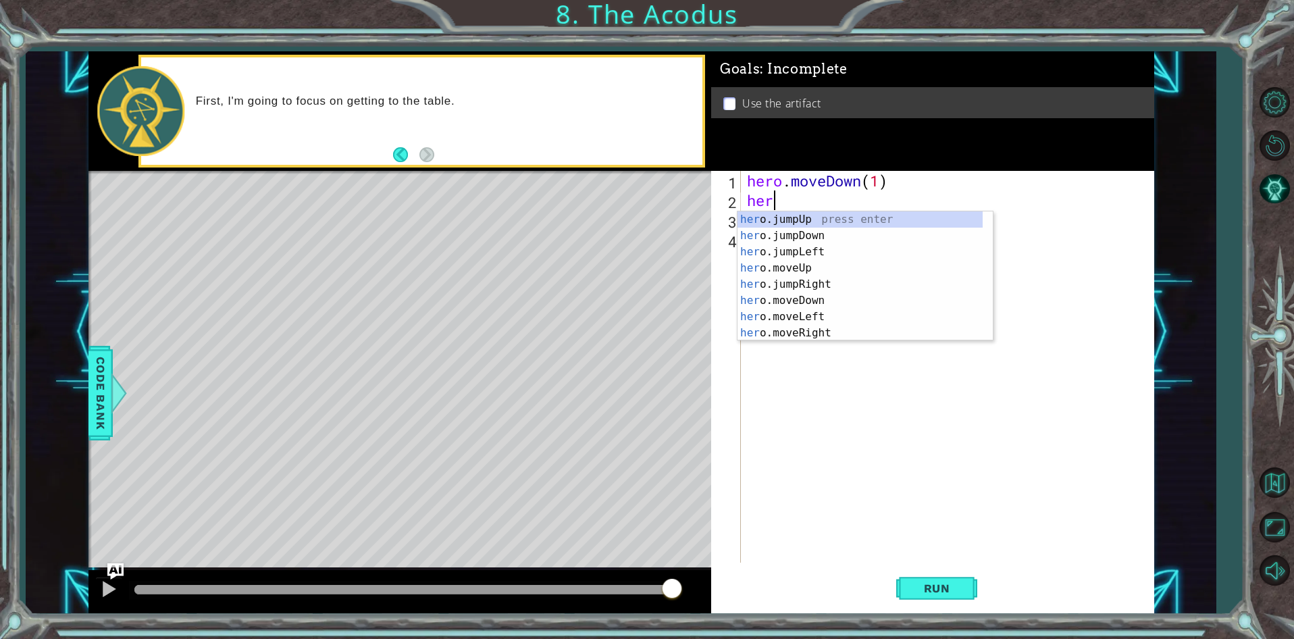
type textarea "hero"
click at [785, 215] on div "hero .jumpUp press enter hero .jumpDown press enter hero .jumpLeft press enter …" at bounding box center [859, 292] width 245 height 162
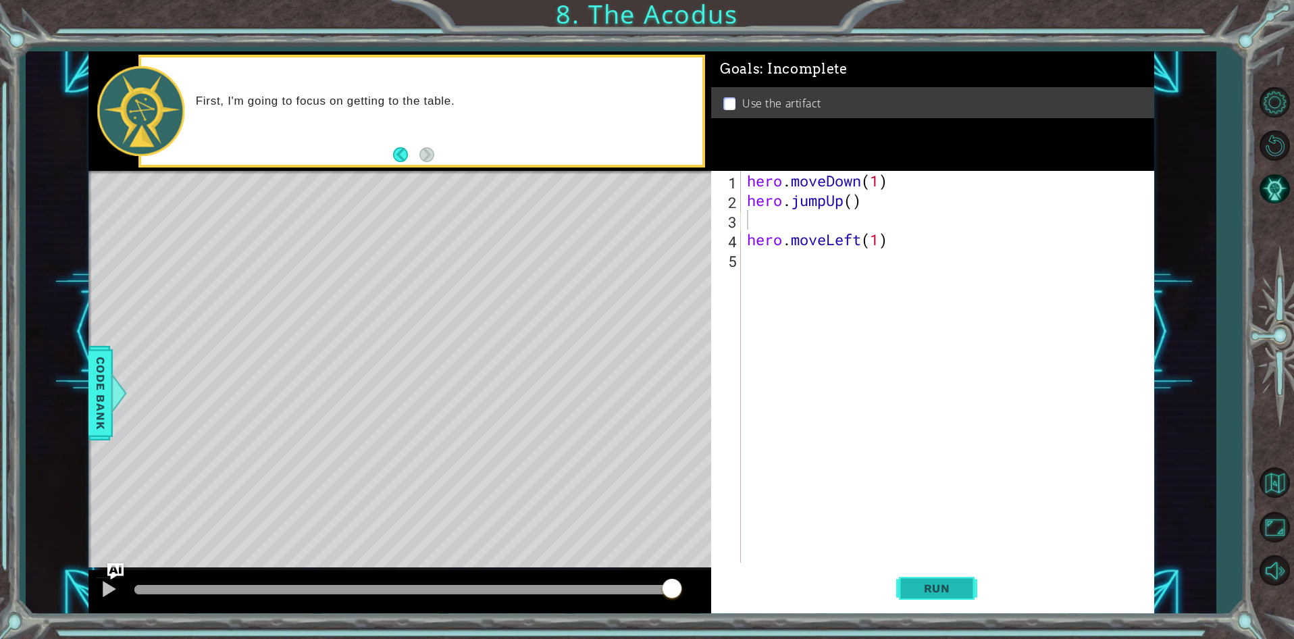
click at [924, 592] on span "Run" at bounding box center [936, 588] width 53 height 14
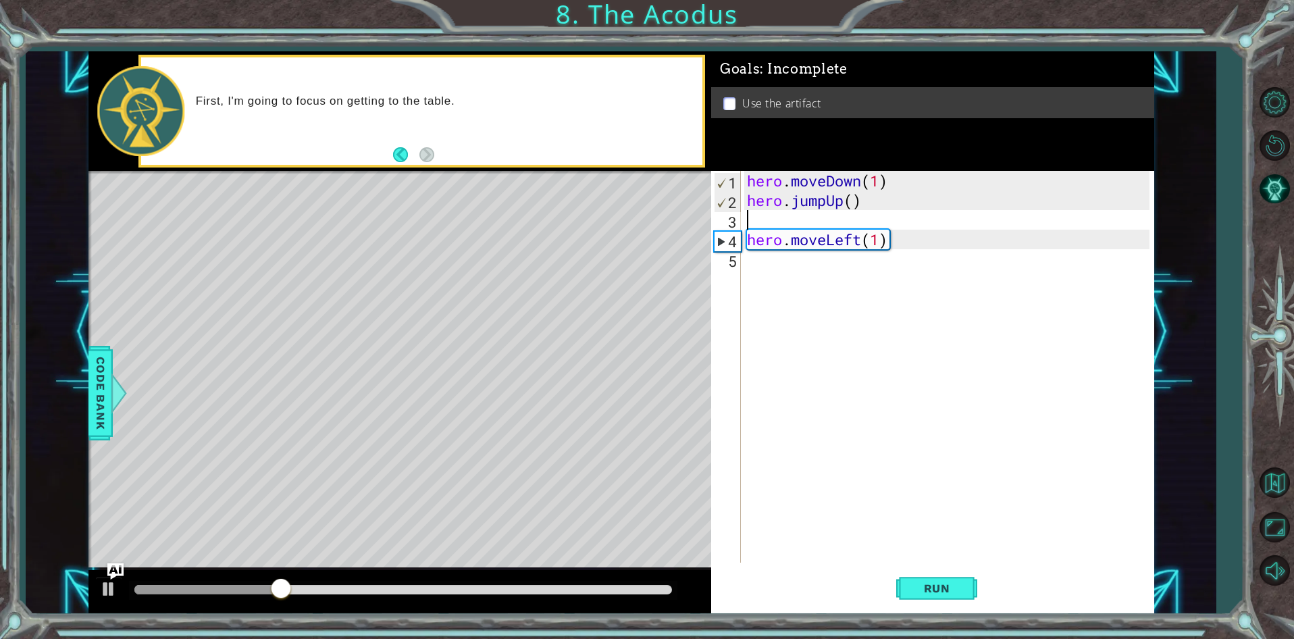
click at [754, 263] on div "hero . moveDown ( 1 ) hero . jumpUp ( ) hero . moveLeft ( 1 )" at bounding box center [950, 386] width 412 height 431
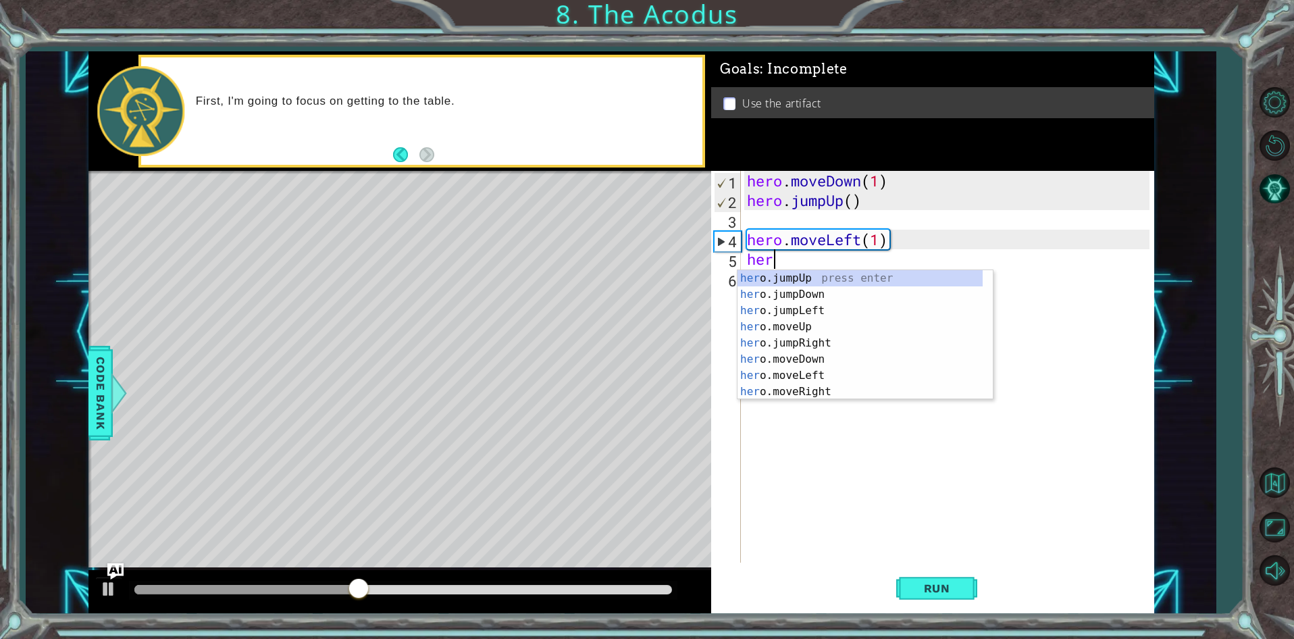
type textarea "hero"
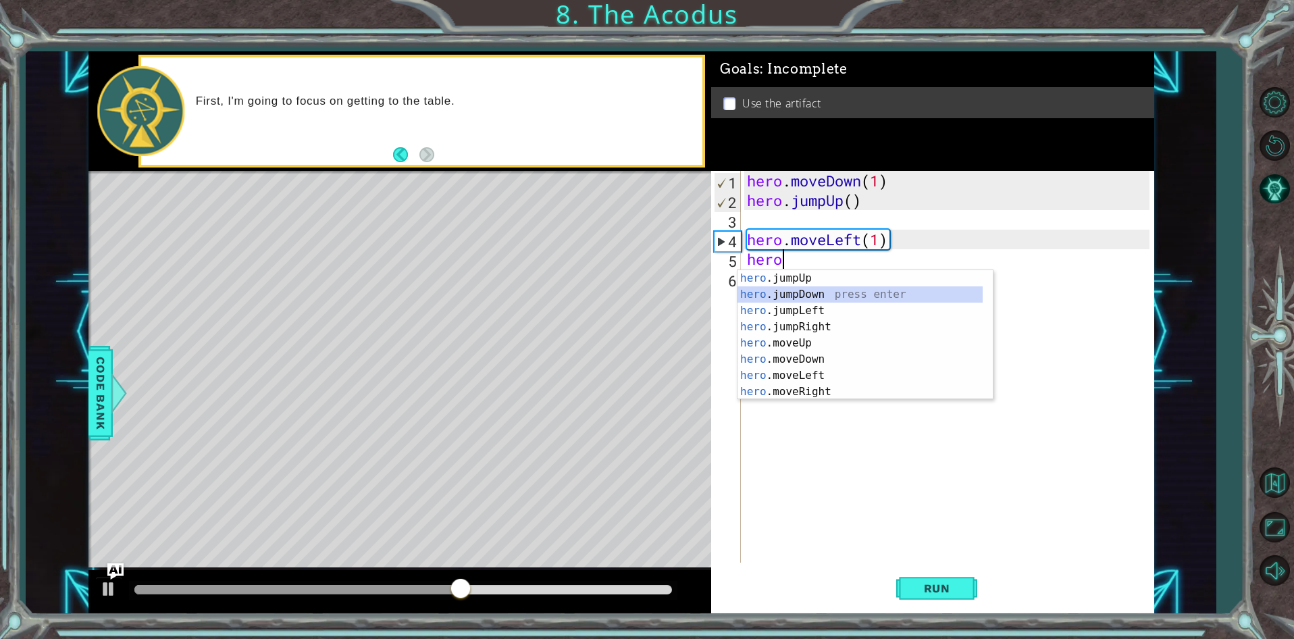
click at [795, 288] on div "hero .jumpUp press enter hero .jumpDown press enter hero .jumpLeft press enter …" at bounding box center [859, 351] width 245 height 162
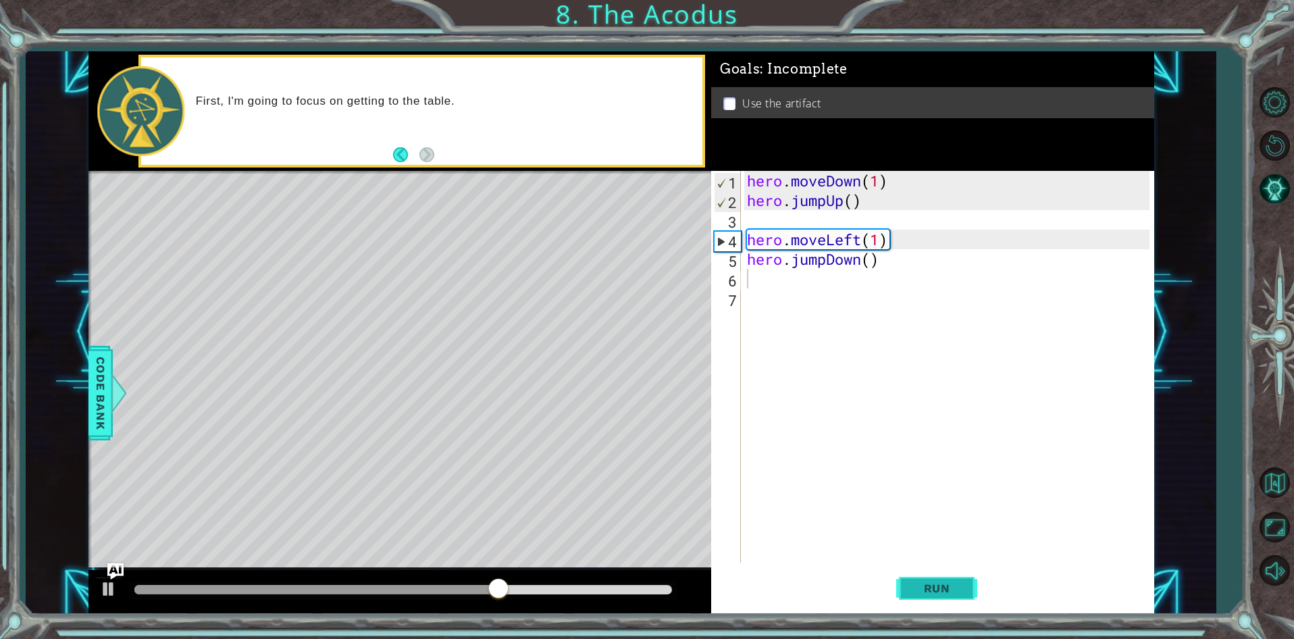
click at [958, 584] on span "Run" at bounding box center [936, 588] width 53 height 14
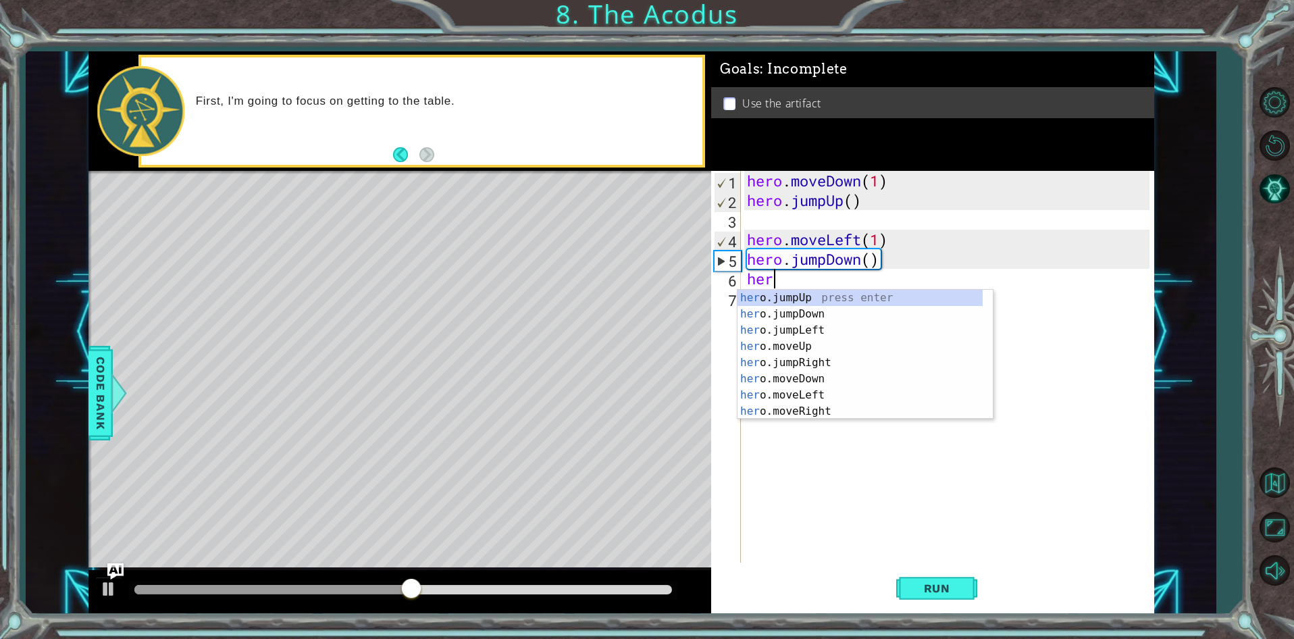
type textarea "hero"
click at [827, 291] on div "hero .jumpUp press enter hero .jumpDown press enter hero .jumpLeft press enter …" at bounding box center [859, 371] width 245 height 162
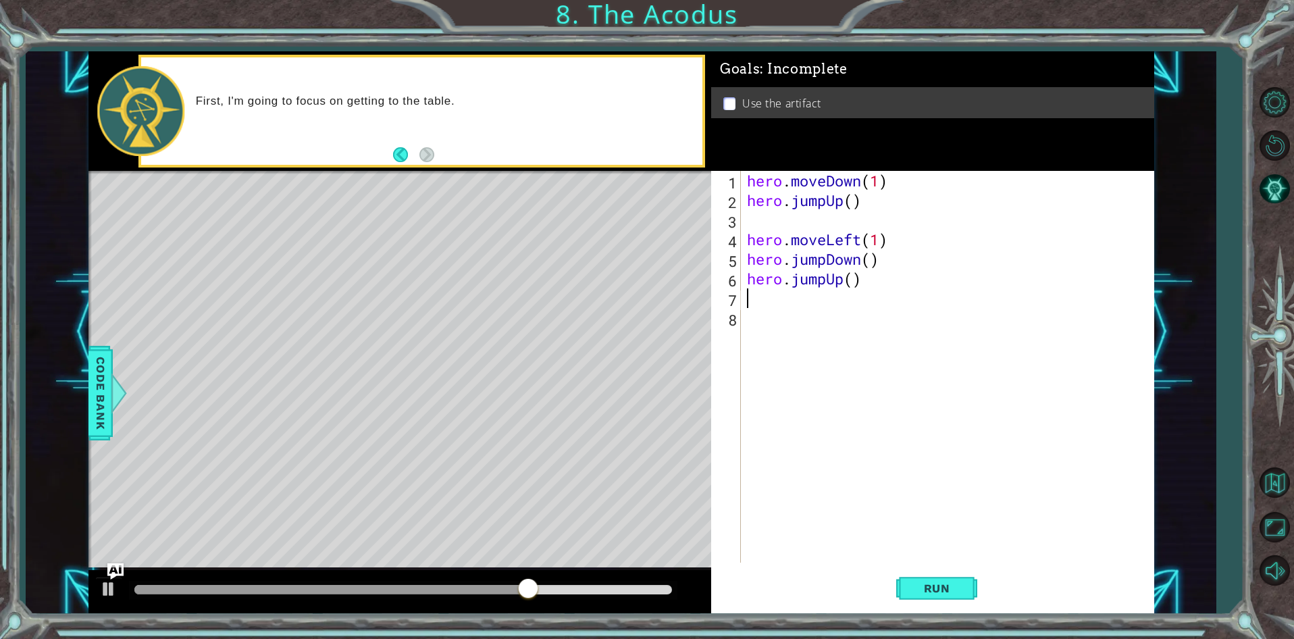
scroll to position [0, 0]
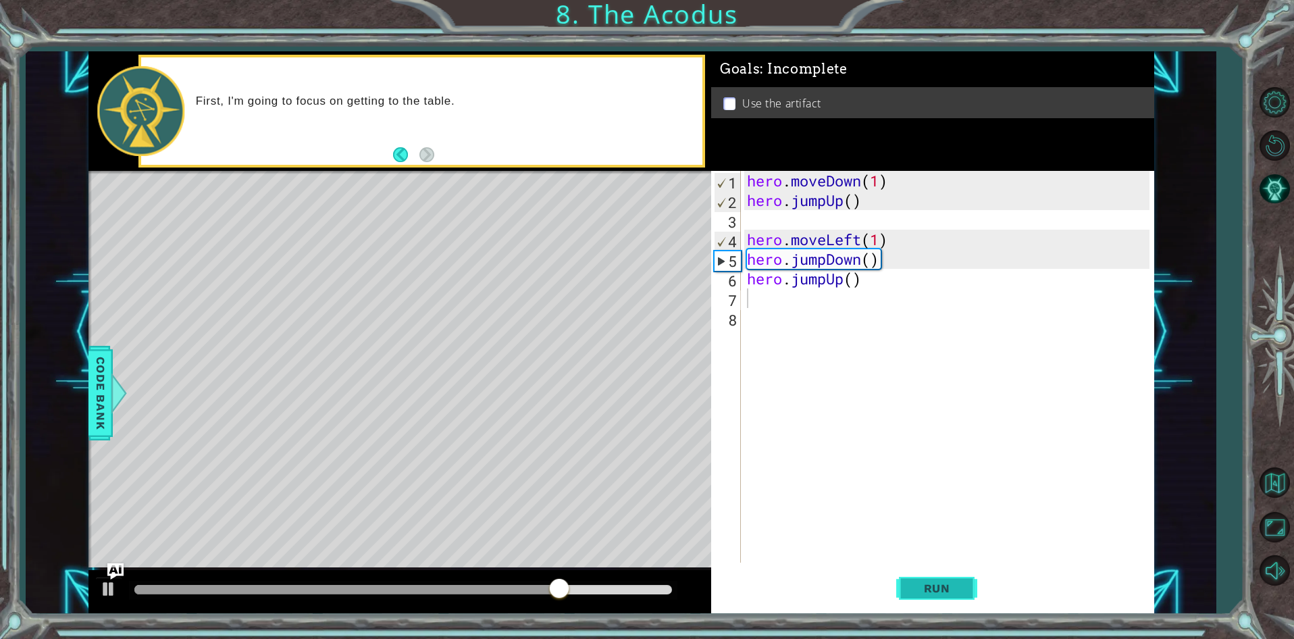
click at [928, 592] on span "Run" at bounding box center [936, 588] width 53 height 14
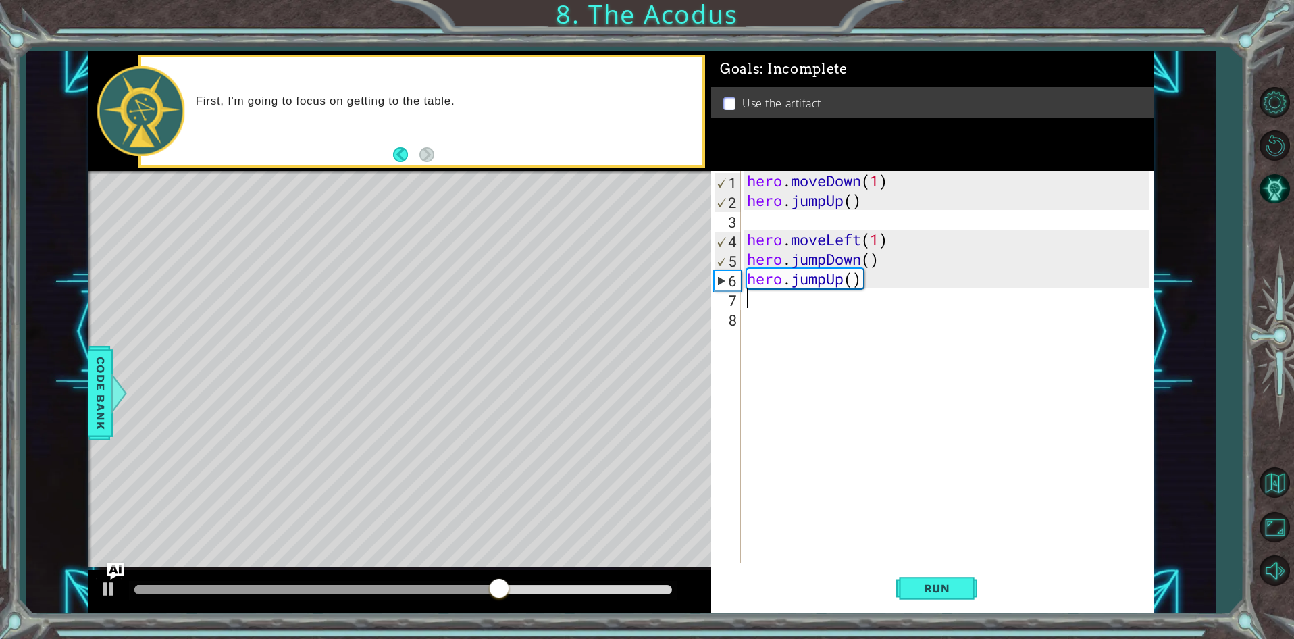
click at [845, 279] on div "hero . moveDown ( 1 ) hero . jumpUp ( ) hero . moveLeft ( 1 ) hero . jumpDown (…" at bounding box center [950, 386] width 412 height 431
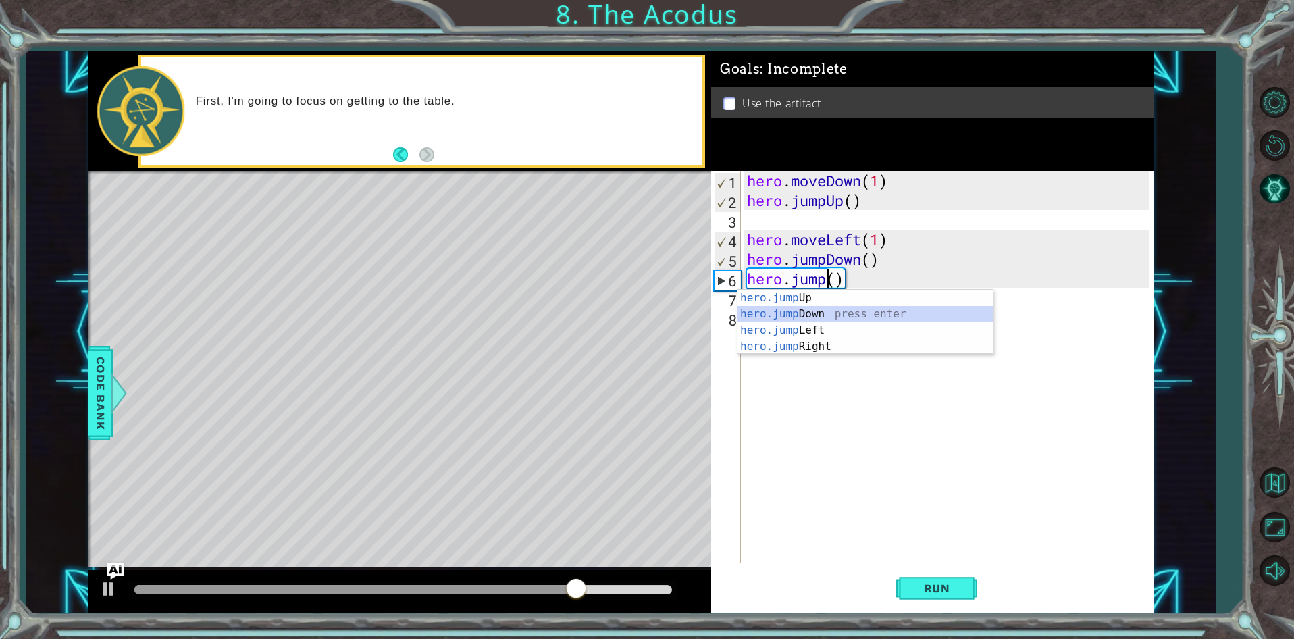
drag, startPoint x: 829, startPoint y: 318, endPoint x: 825, endPoint y: 329, distance: 11.5
click at [828, 318] on div "hero.jump Up press enter hero.jump Down press enter hero.jump Left press enter …" at bounding box center [864, 338] width 255 height 97
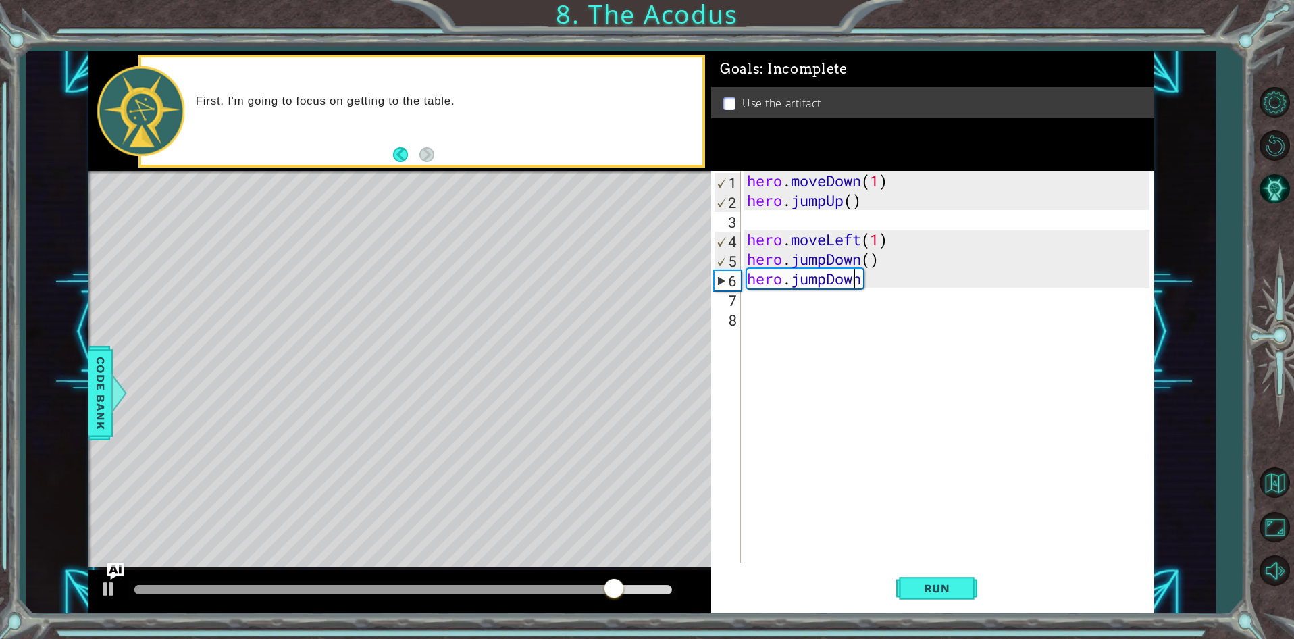
click at [858, 272] on div "hero . moveDown ( 1 ) hero . jumpUp ( ) hero . moveLeft ( 1 ) hero . jumpDown (…" at bounding box center [950, 386] width 412 height 431
click at [861, 273] on div "hero . moveDown ( 1 ) hero . jumpUp ( ) hero . moveLeft ( 1 ) hero . jumpDown (…" at bounding box center [950, 386] width 412 height 431
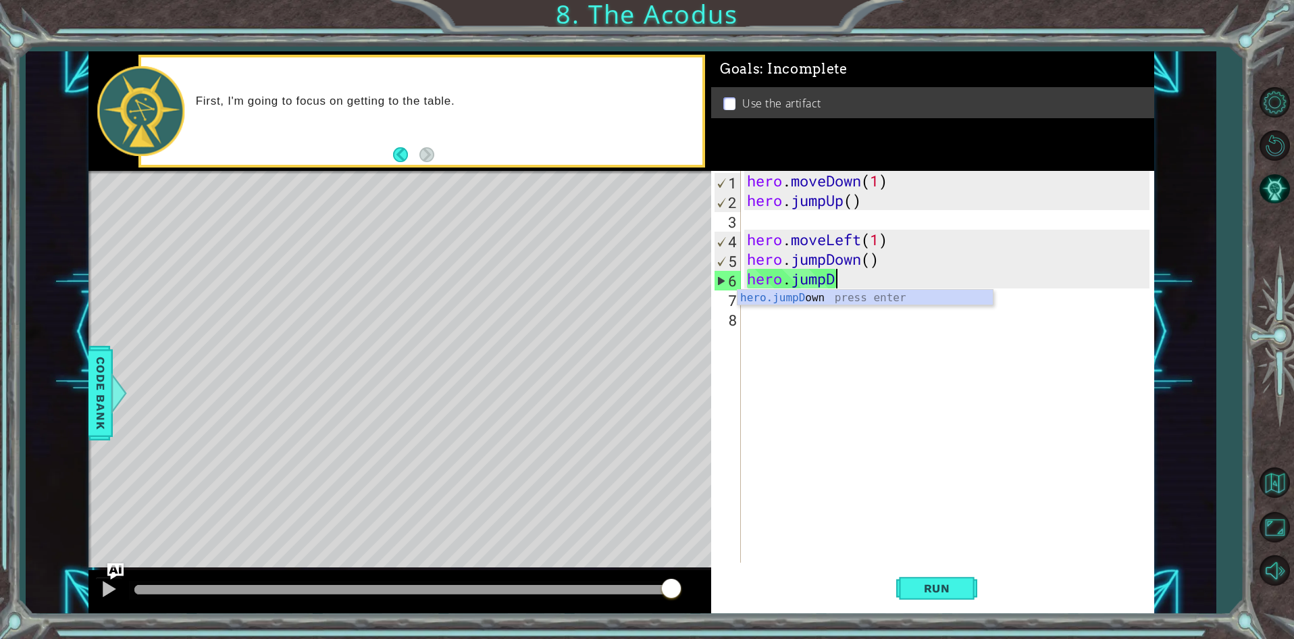
type textarea "hero.jump"
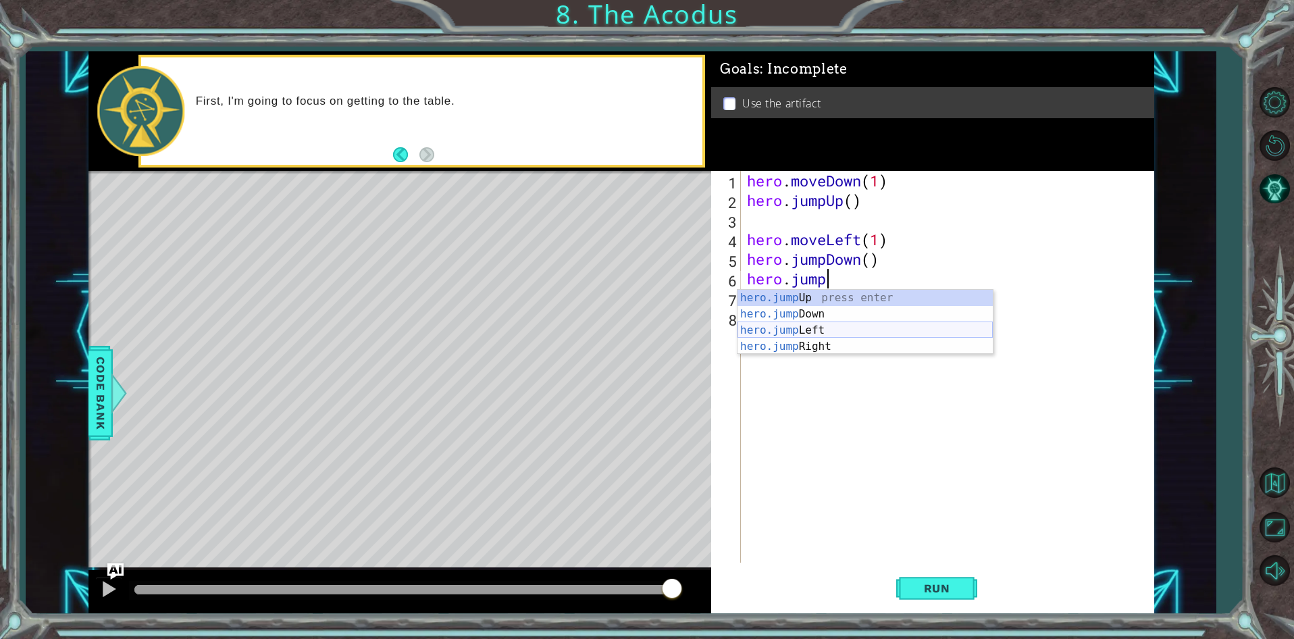
click at [807, 334] on div "hero.jump Up press enter hero.jump Down press enter hero.jump Left press enter …" at bounding box center [864, 338] width 255 height 97
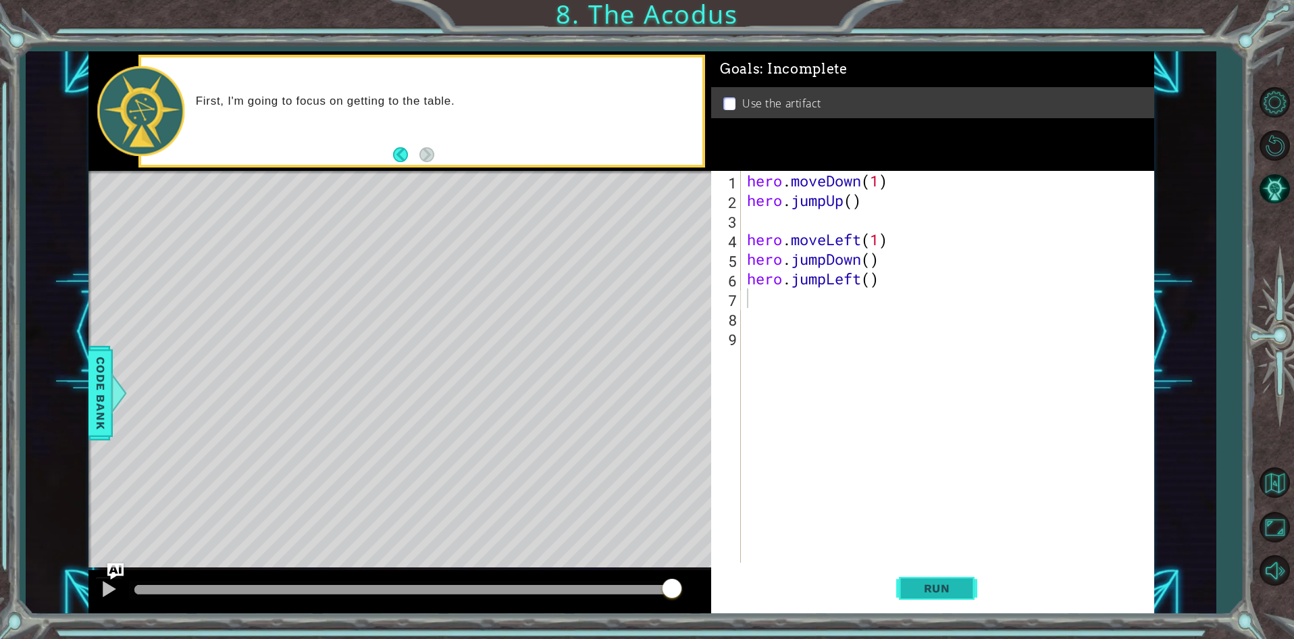
click at [938, 593] on span "Run" at bounding box center [936, 588] width 53 height 14
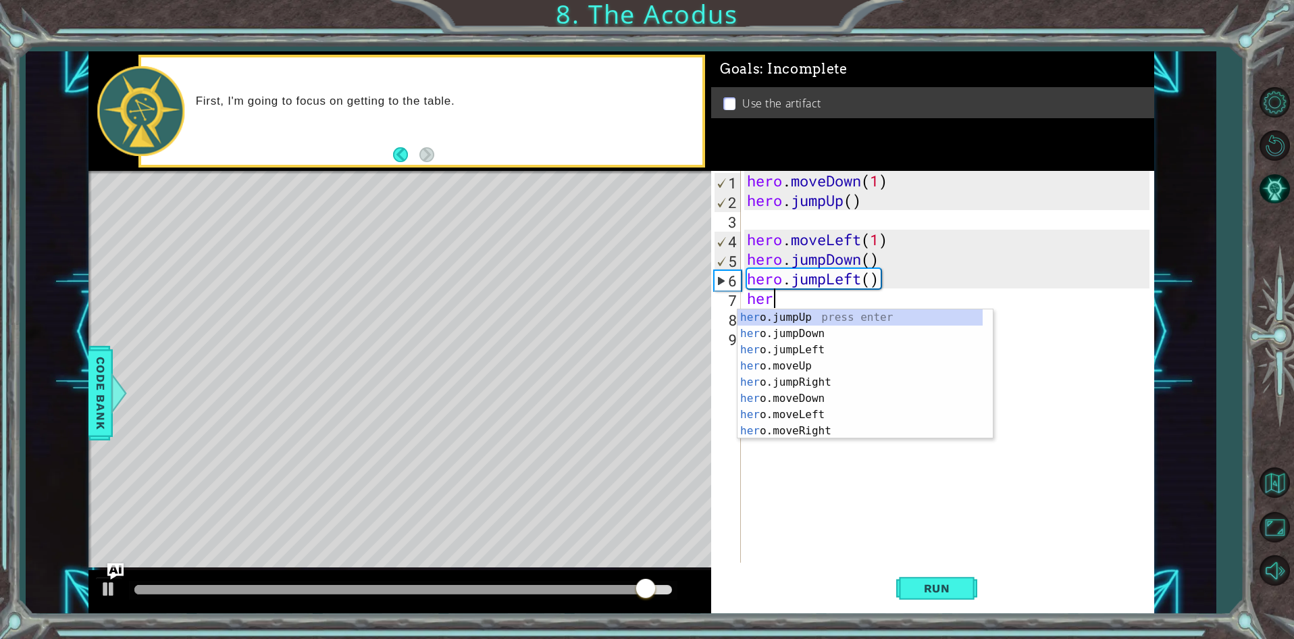
scroll to position [0, 1]
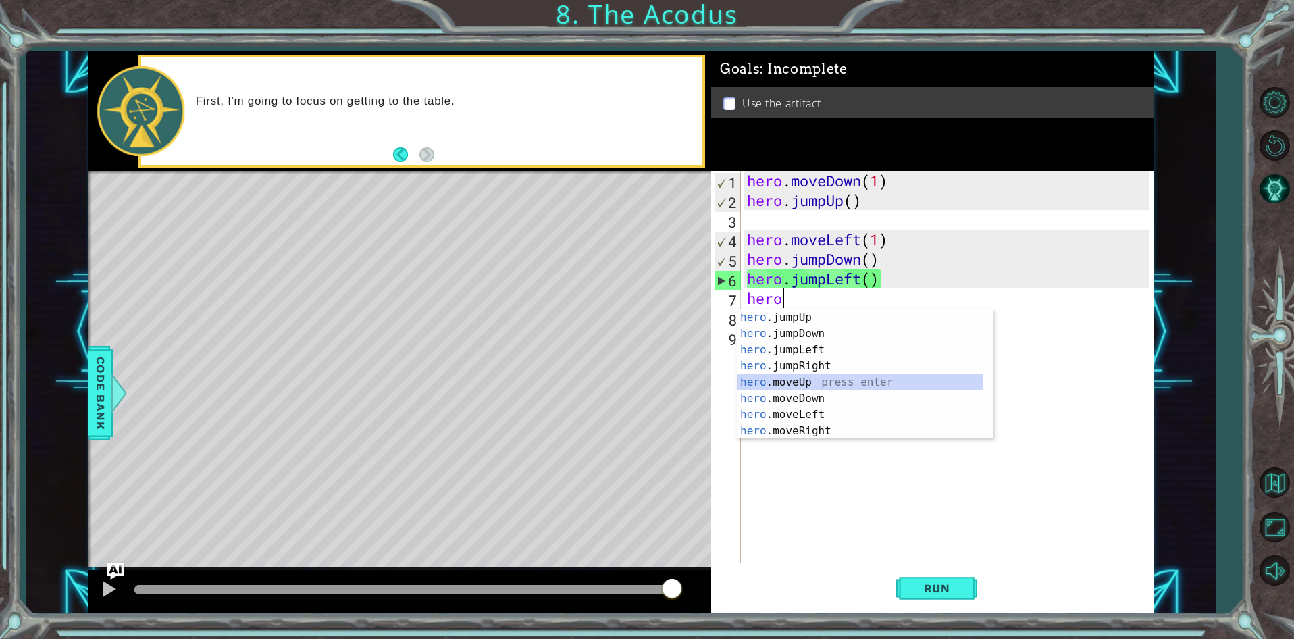
click at [806, 386] on div "hero .jumpUp press enter hero .jumpDown press enter hero .jumpLeft press enter …" at bounding box center [859, 390] width 245 height 162
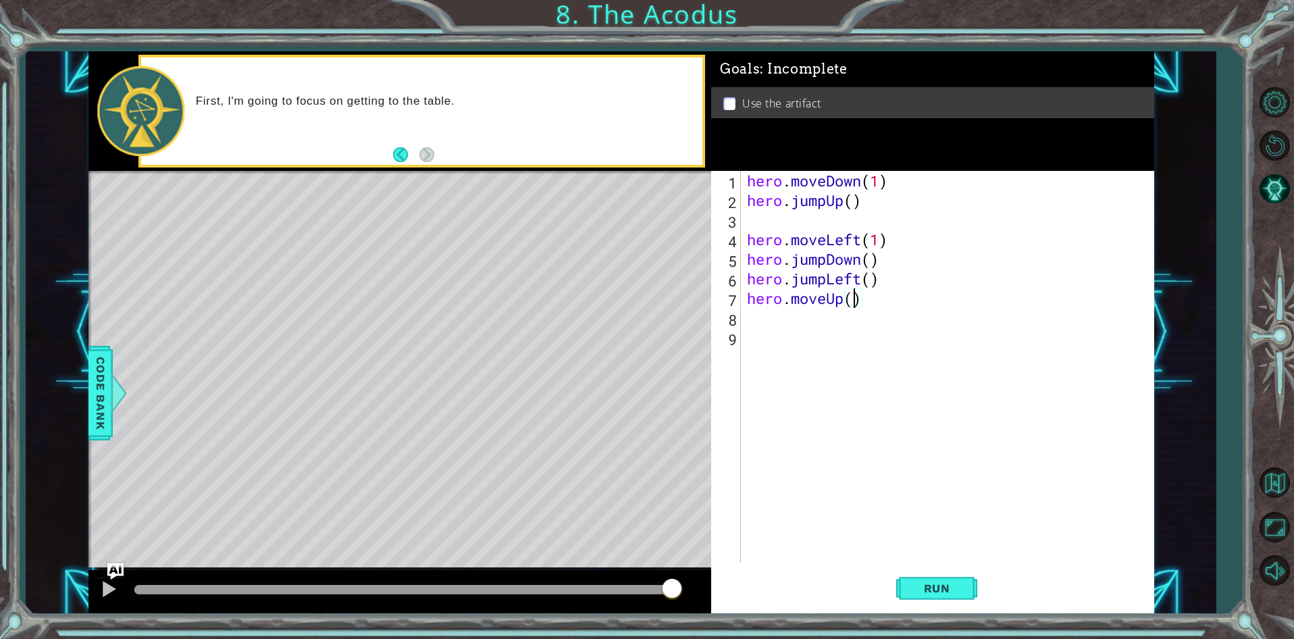
type textarea "hero.moveUp(2)"
click at [761, 325] on div "hero . moveDown ( 1 ) hero . jumpUp ( ) hero . moveLeft ( 1 ) hero . jumpDown (…" at bounding box center [950, 386] width 412 height 431
click at [949, 603] on button "Run" at bounding box center [936, 589] width 81 height 45
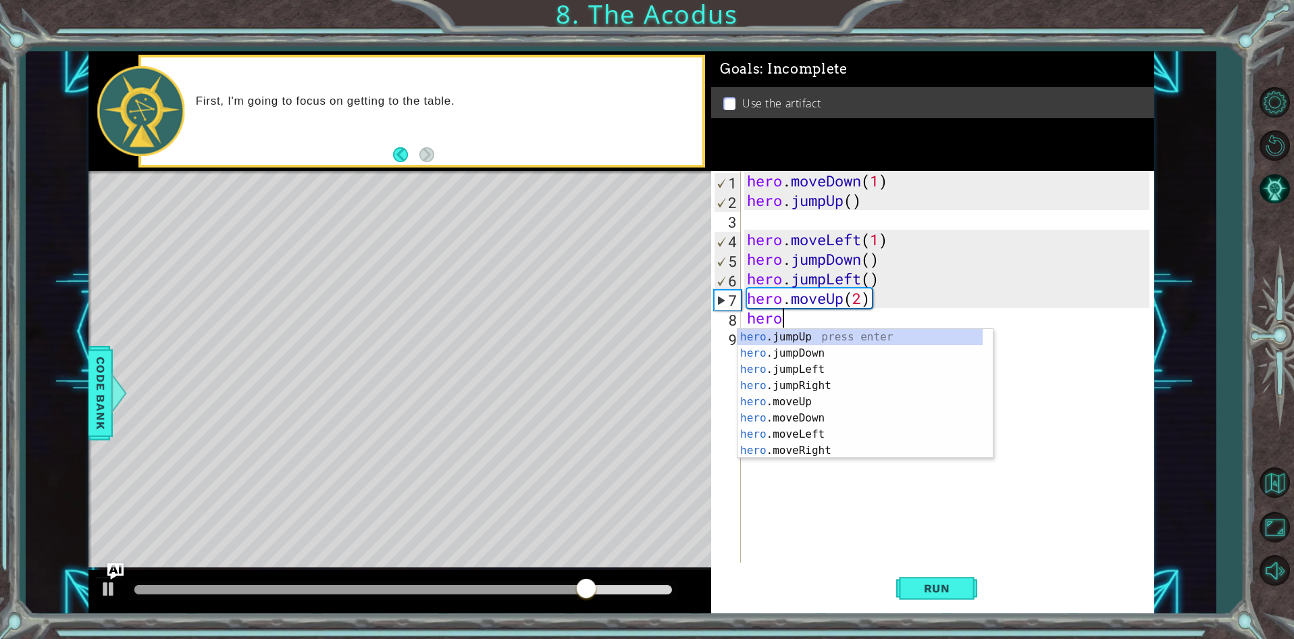
scroll to position [0, 1]
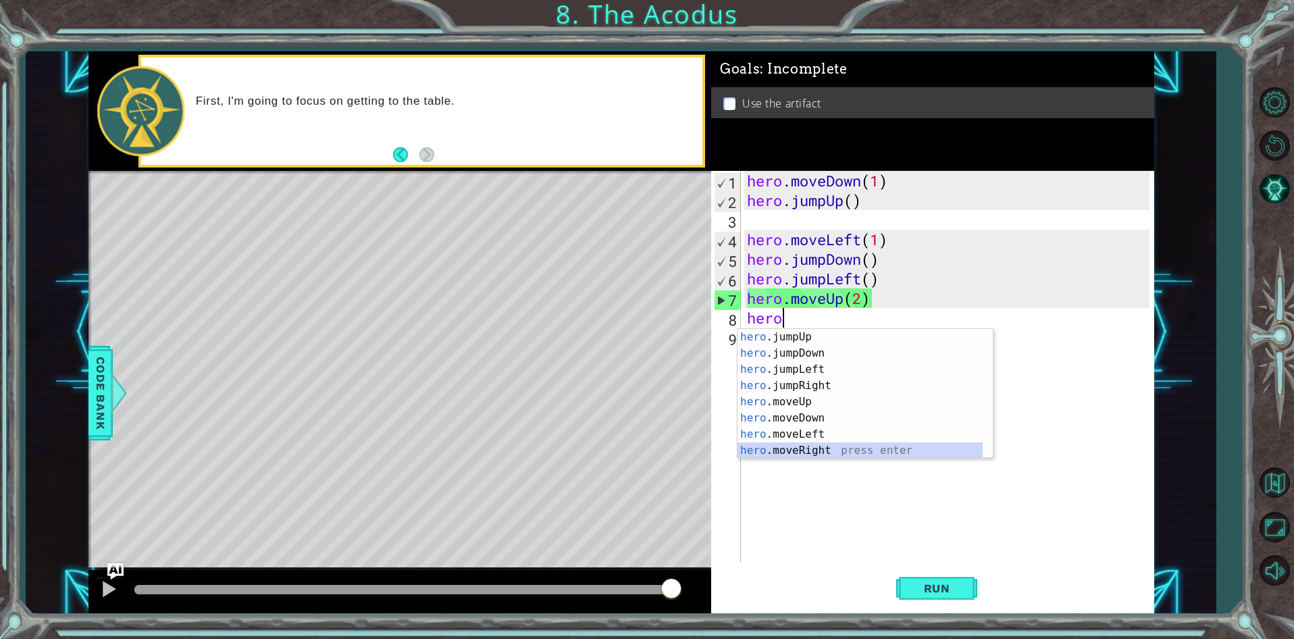
click at [809, 452] on div "hero .jumpUp press enter hero .jumpDown press enter hero .jumpLeft press enter …" at bounding box center [859, 410] width 245 height 162
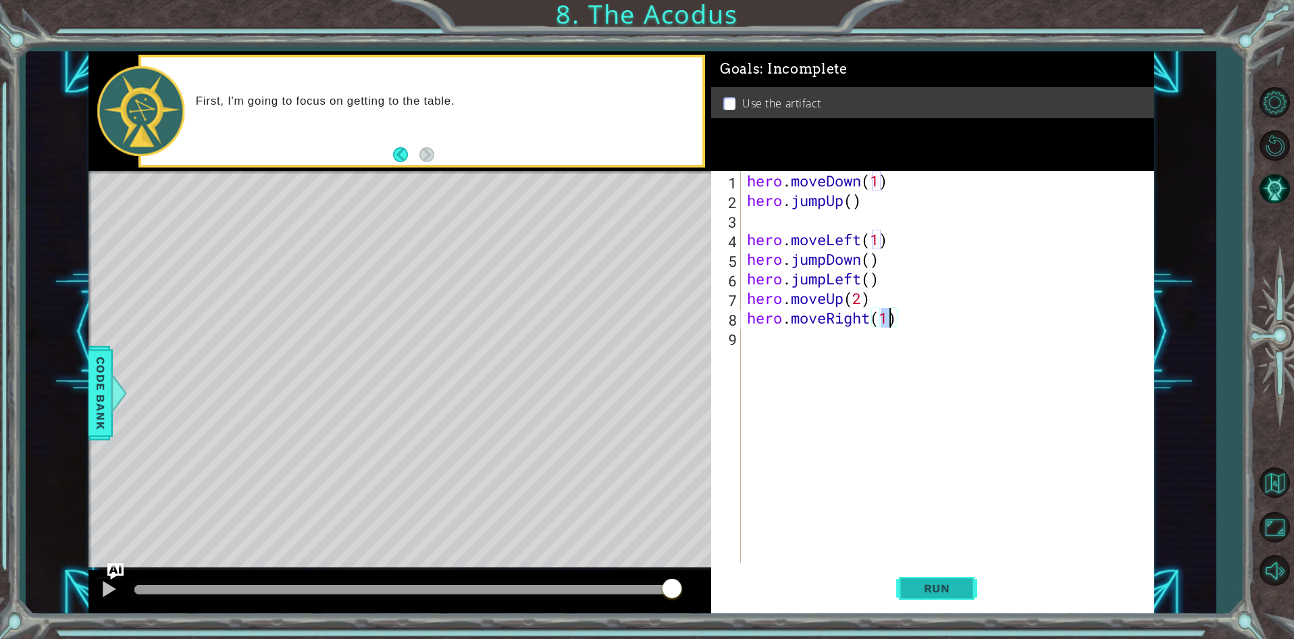
type textarea "hero.moveRight(1)"
click at [949, 582] on span "Run" at bounding box center [936, 588] width 53 height 14
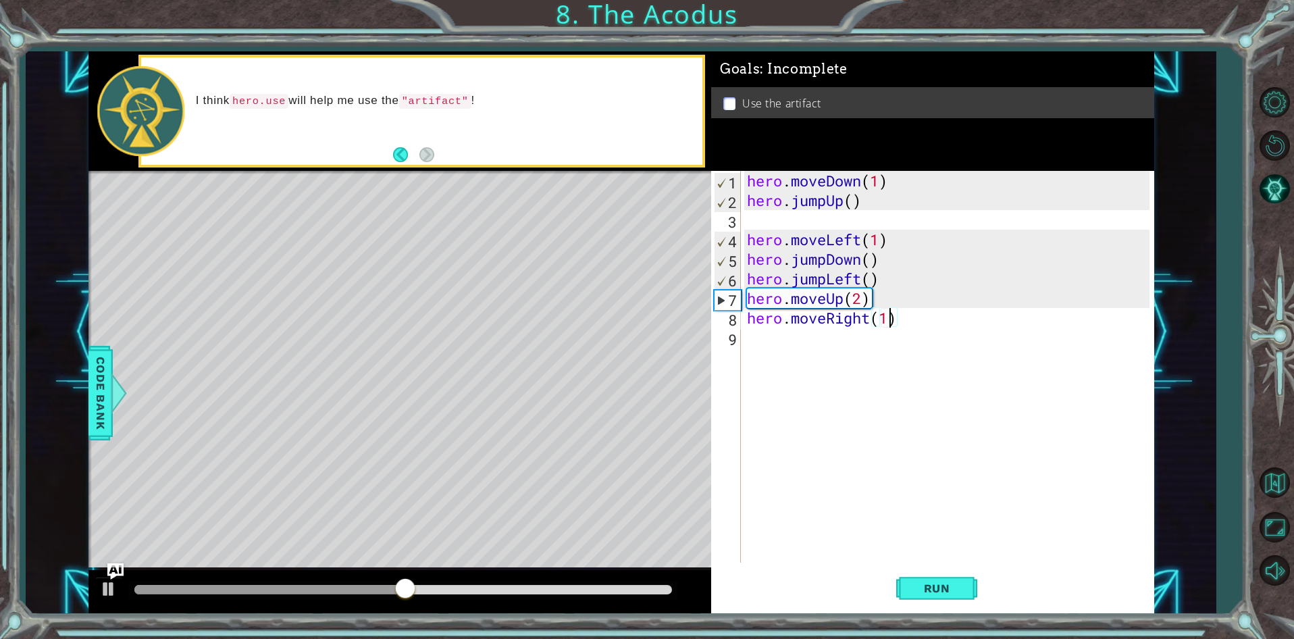
click at [751, 342] on div "hero . moveDown ( 1 ) hero . jumpUp ( ) hero . moveLeft ( 1 ) hero . jumpDown (…" at bounding box center [950, 386] width 412 height 431
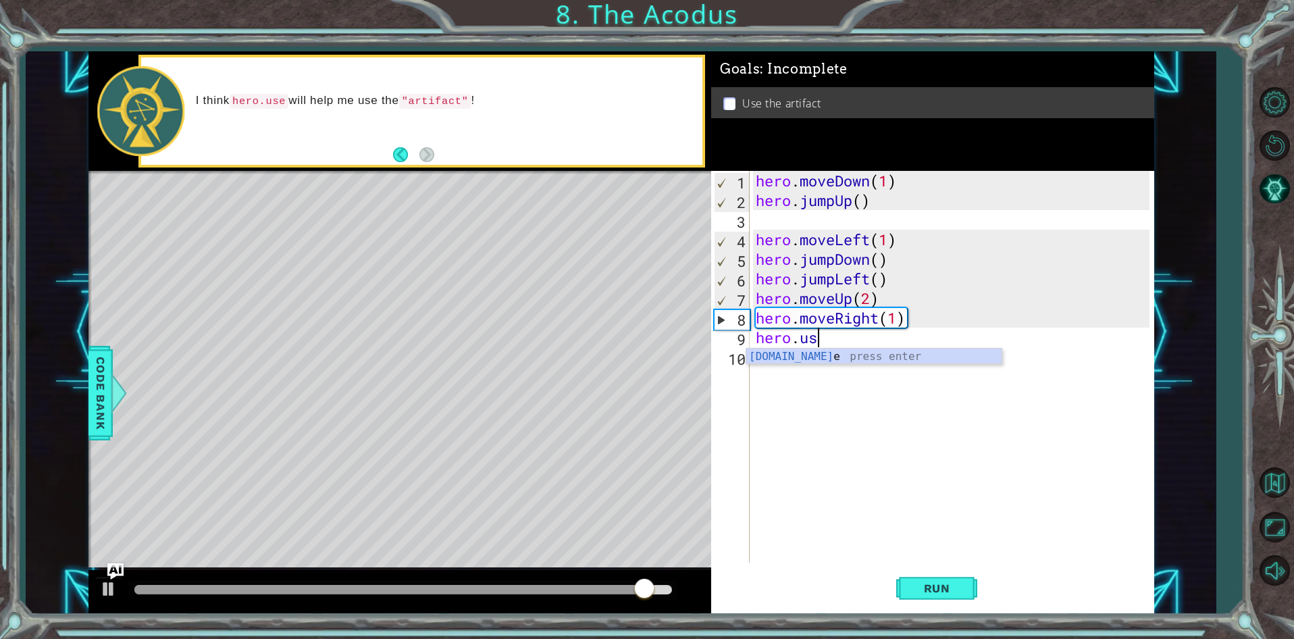
scroll to position [0, 2]
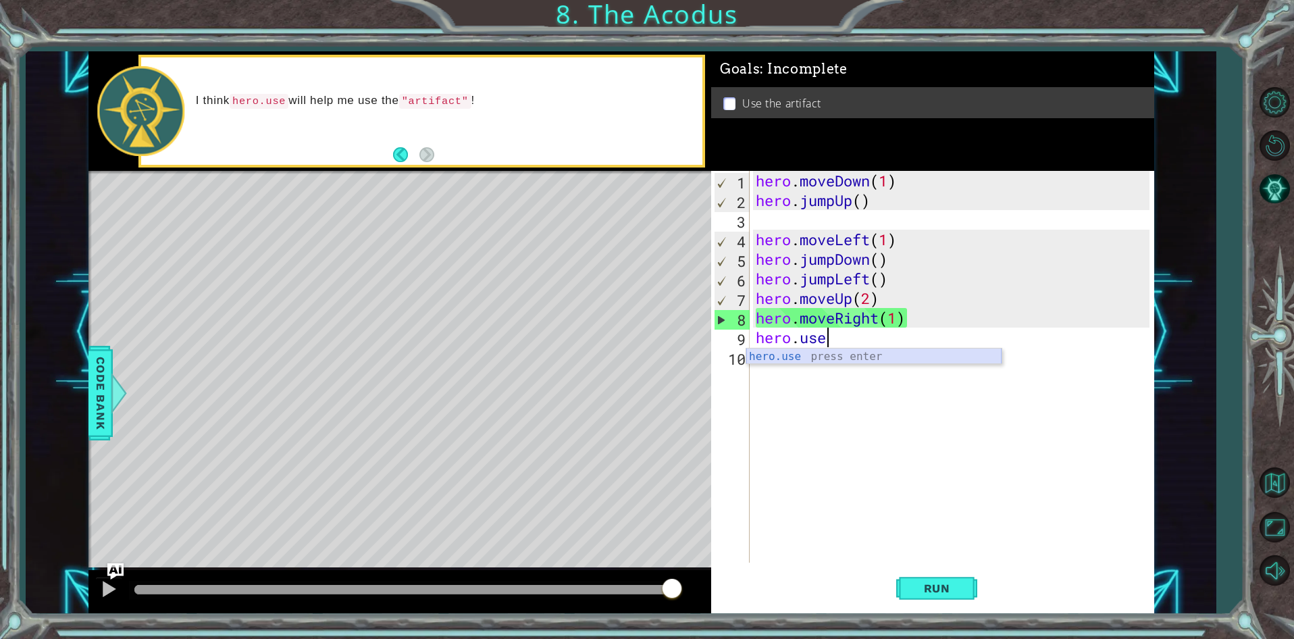
click at [804, 356] on div "hero.use press enter" at bounding box center [873, 372] width 255 height 49
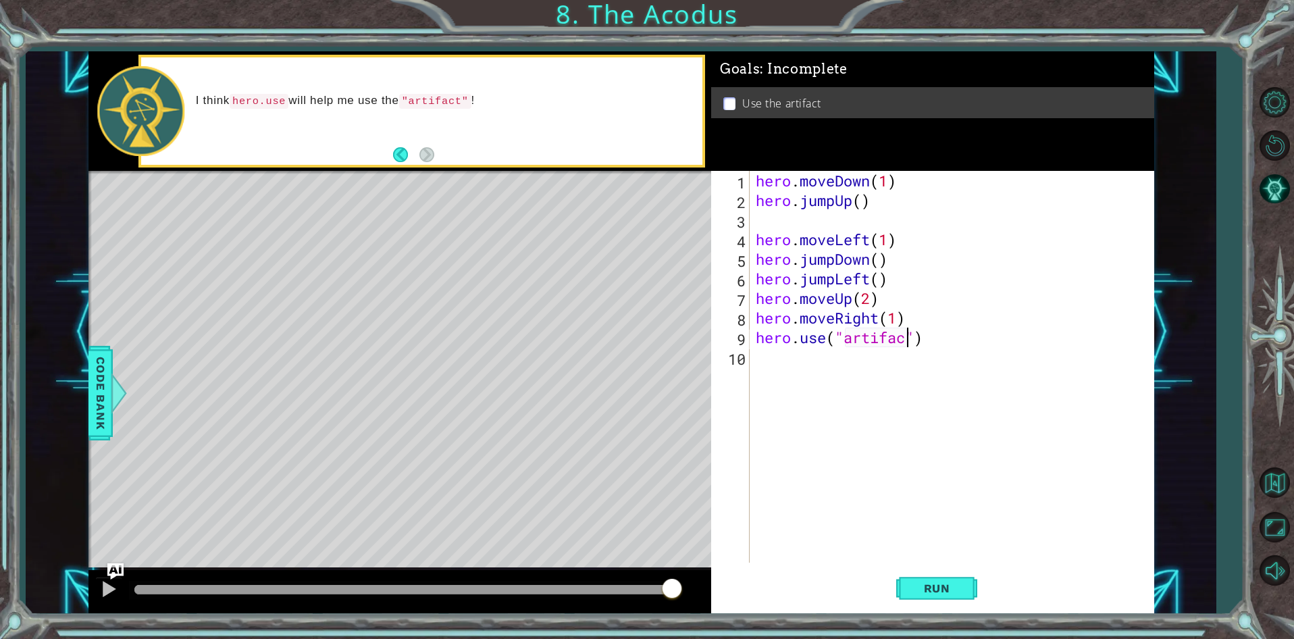
scroll to position [0, 7]
type textarea "hero.use("artifact")"
click at [951, 582] on span "Run" at bounding box center [936, 588] width 53 height 14
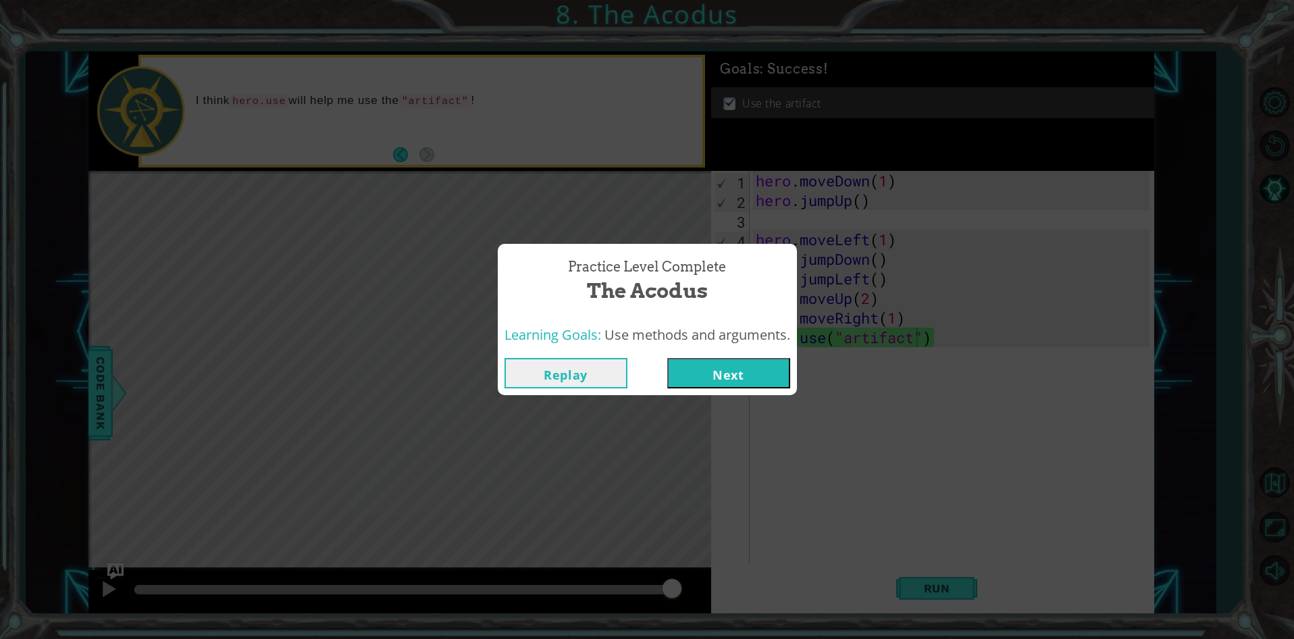
click at [762, 375] on button "Next" at bounding box center [728, 373] width 123 height 30
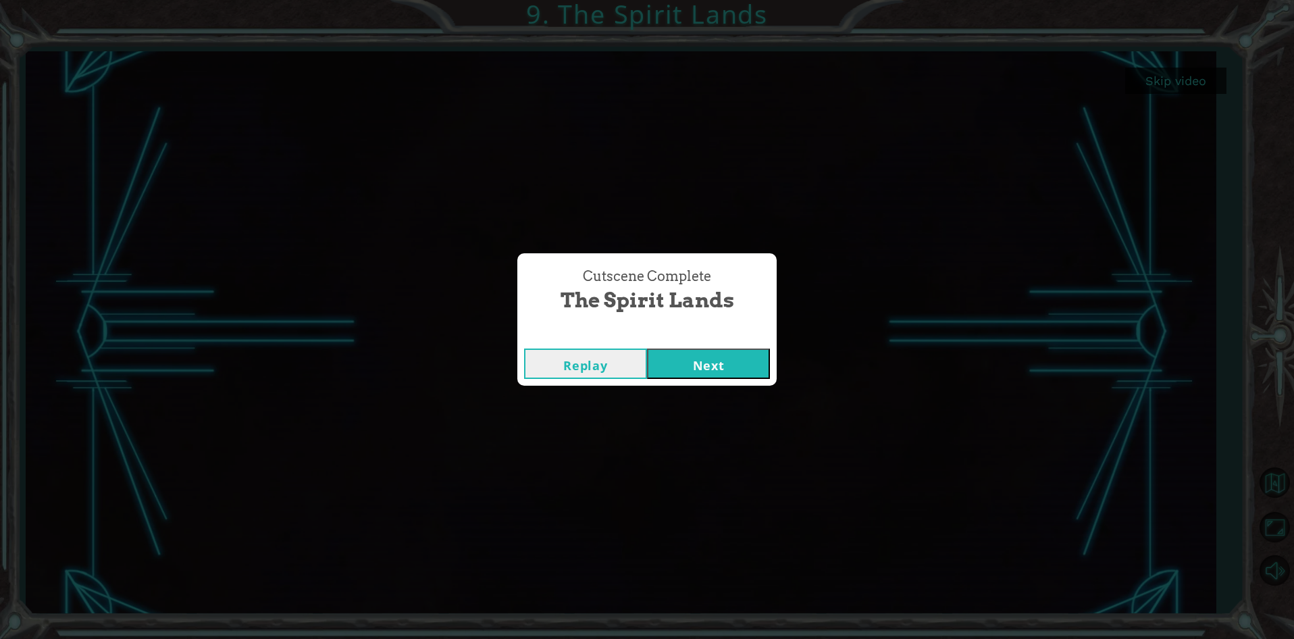
click at [658, 366] on button "Next" at bounding box center [708, 363] width 123 height 30
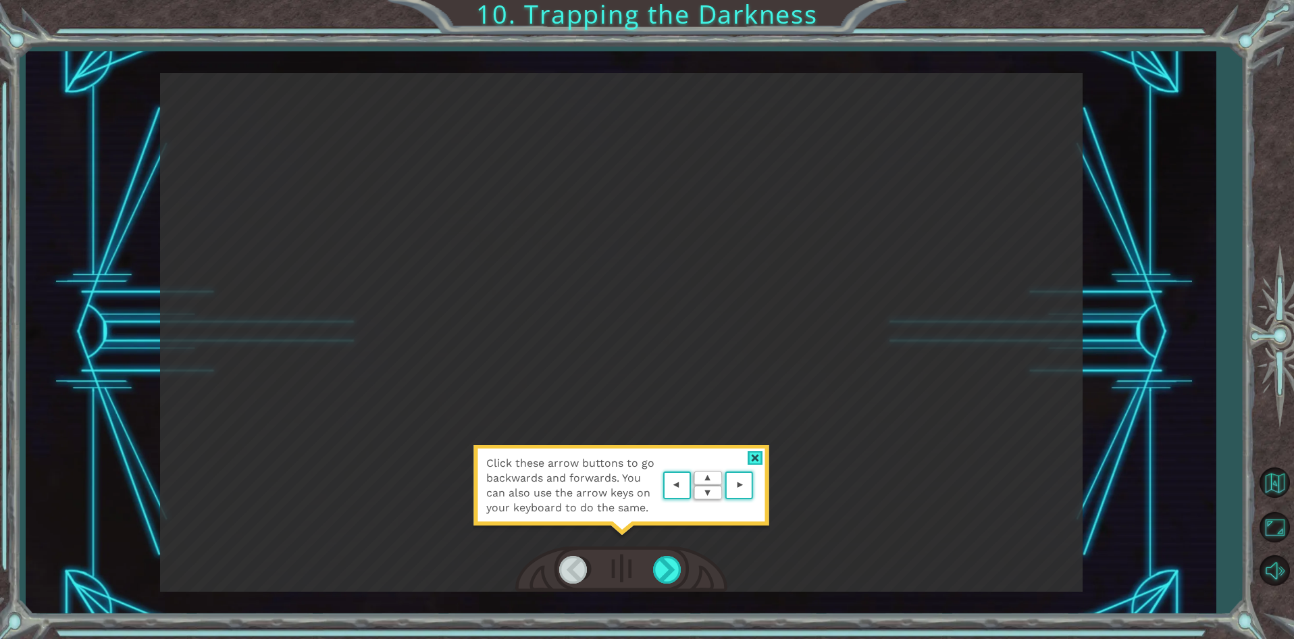
click at [756, 486] on area at bounding box center [756, 486] width 0 height 0
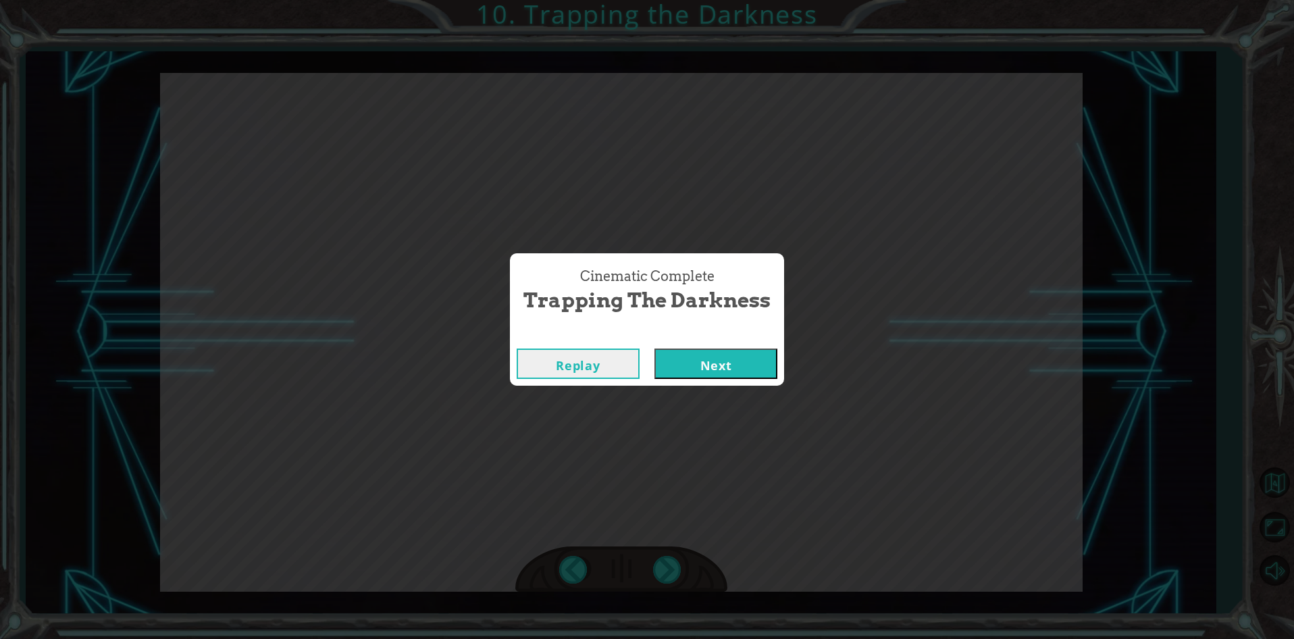
click at [739, 376] on button "Next" at bounding box center [715, 363] width 123 height 30
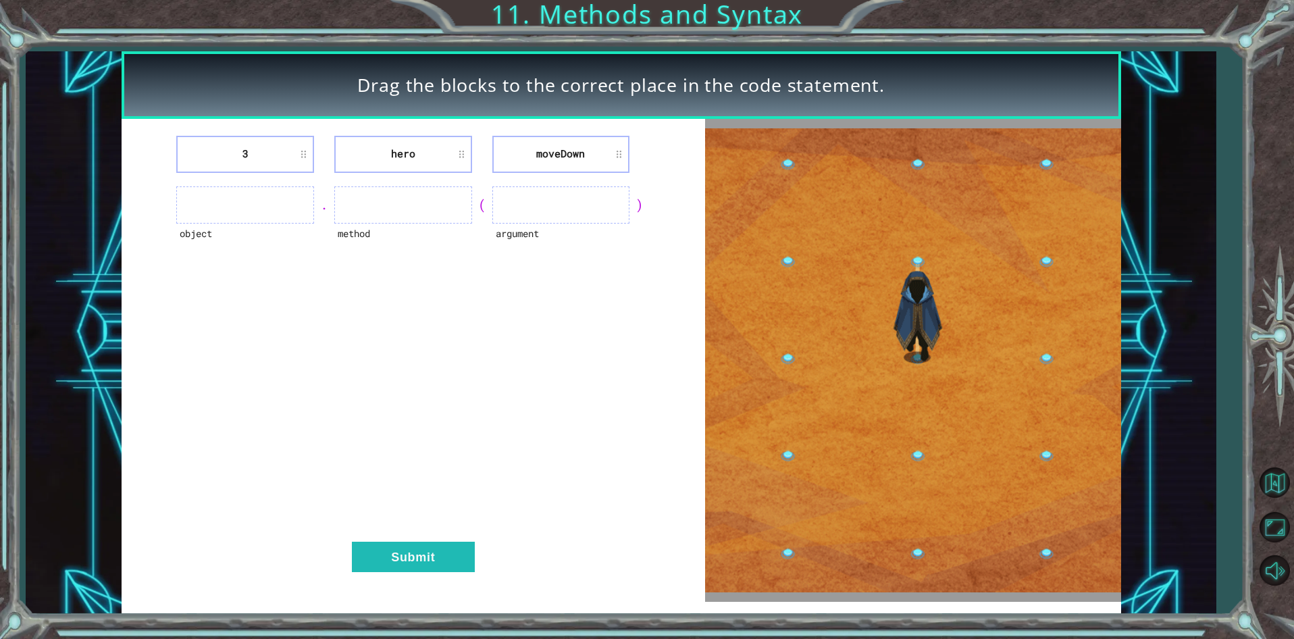
click at [789, 438] on img at bounding box center [913, 360] width 416 height 464
click at [372, 205] on ul at bounding box center [403, 204] width 138 height 37
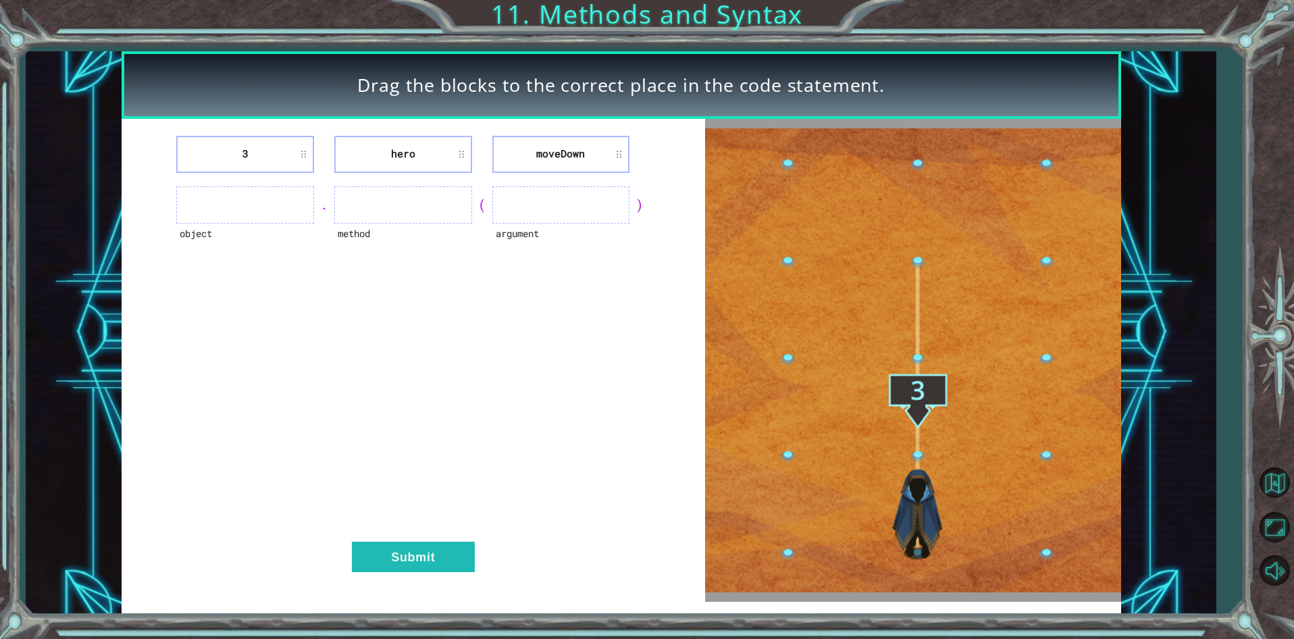
click at [270, 209] on ul at bounding box center [245, 204] width 138 height 37
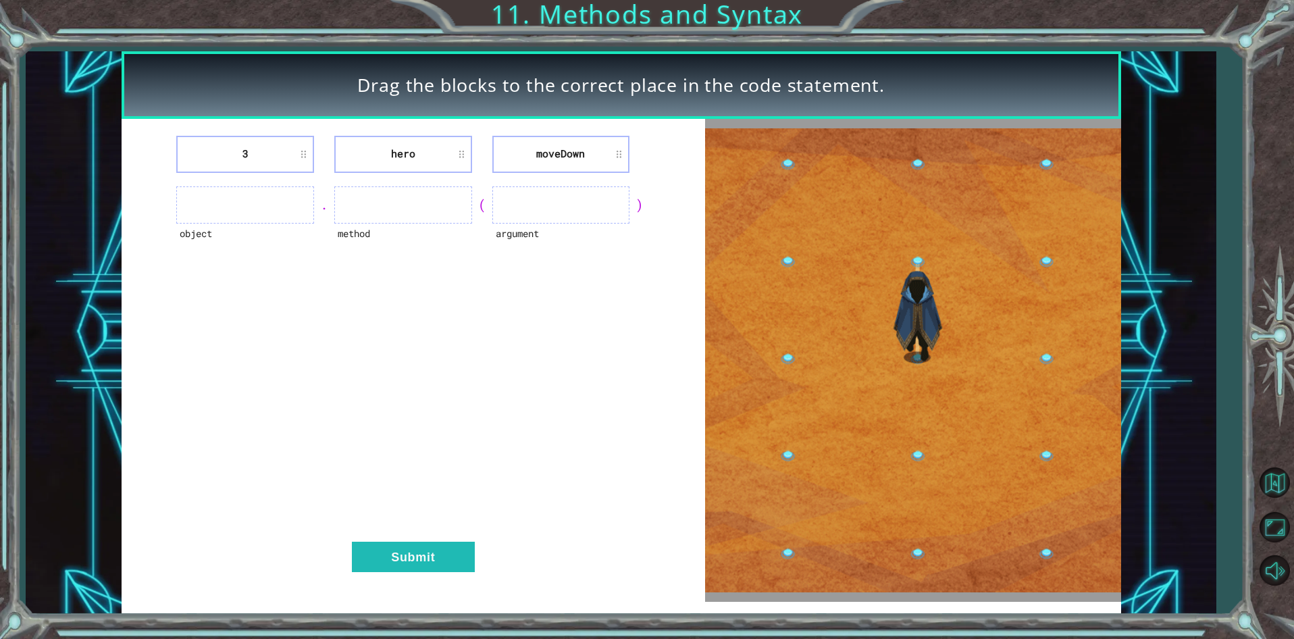
click at [199, 231] on div "object" at bounding box center [245, 242] width 138 height 37
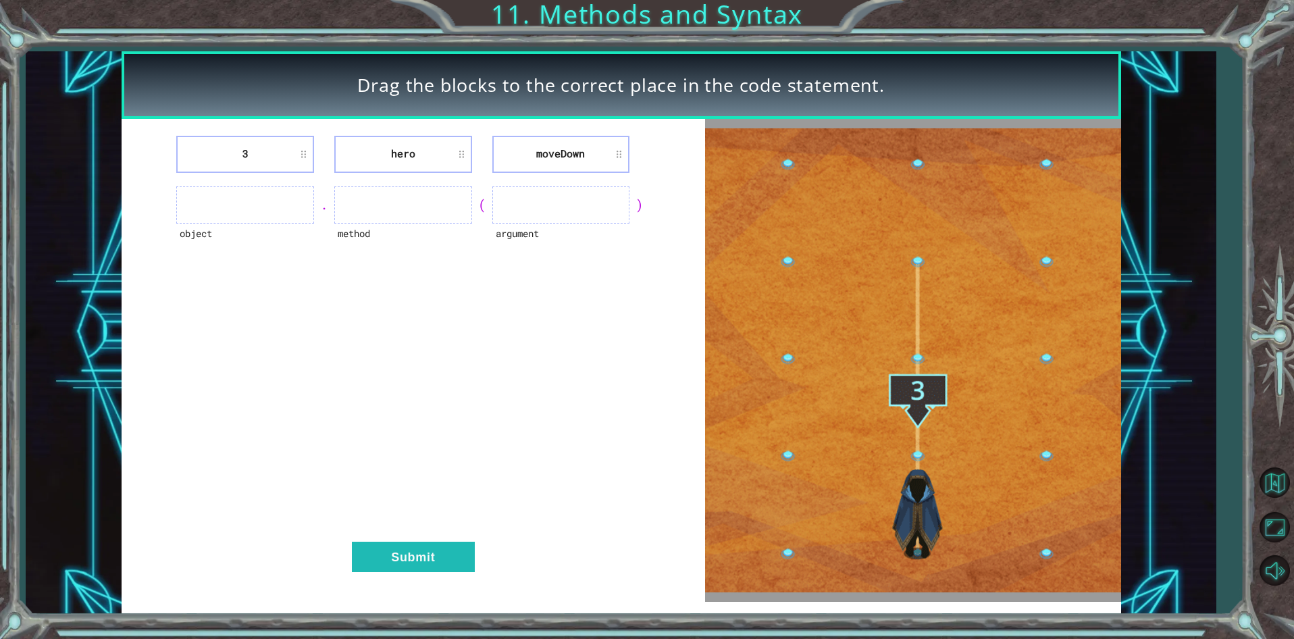
click at [201, 207] on ul at bounding box center [245, 204] width 138 height 37
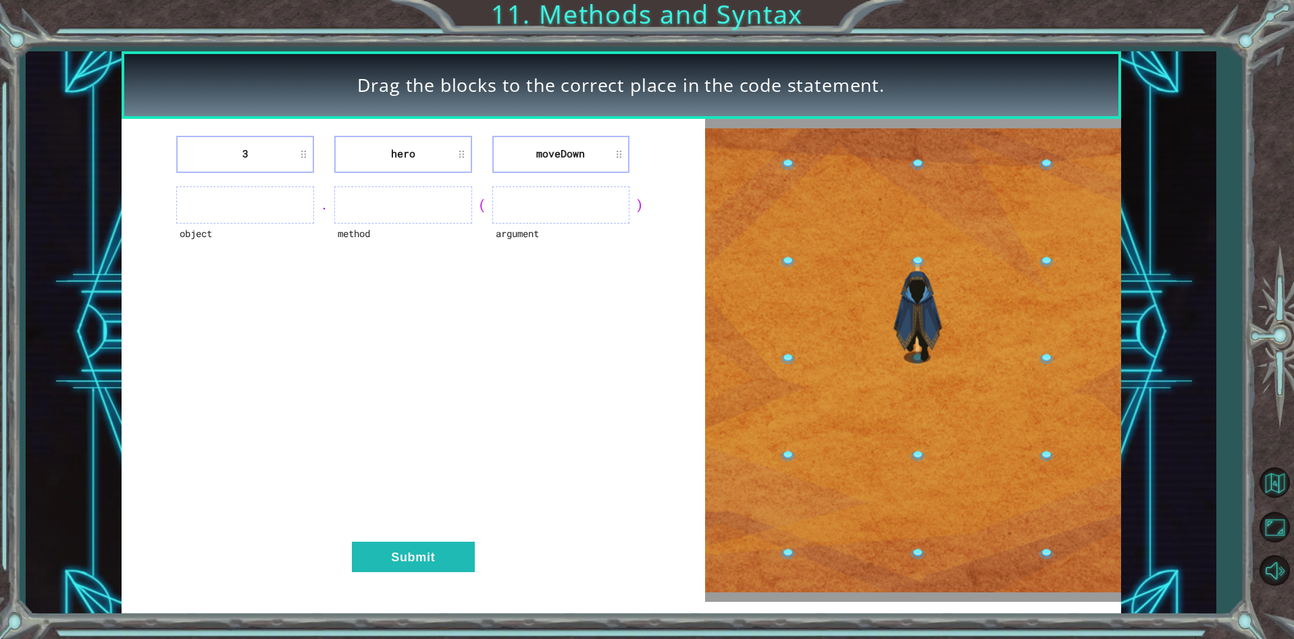
click at [224, 161] on li "3" at bounding box center [245, 154] width 138 height 37
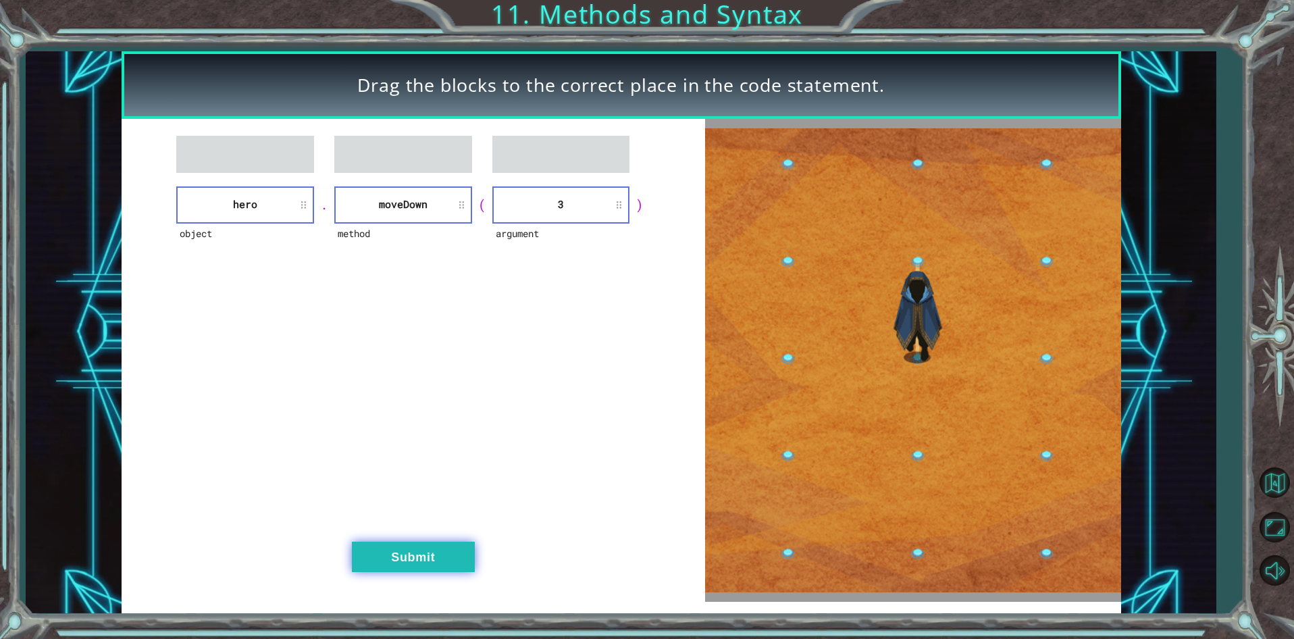
click at [436, 561] on button "Submit" at bounding box center [413, 557] width 123 height 30
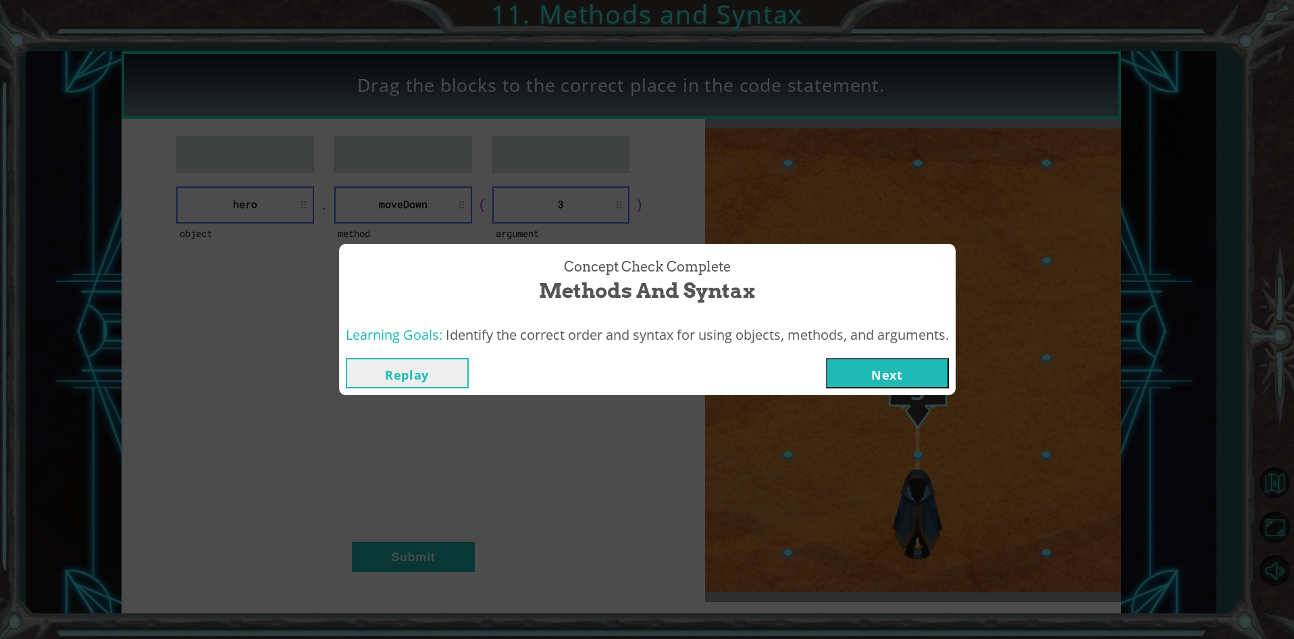
click at [870, 373] on button "Next" at bounding box center [887, 373] width 123 height 30
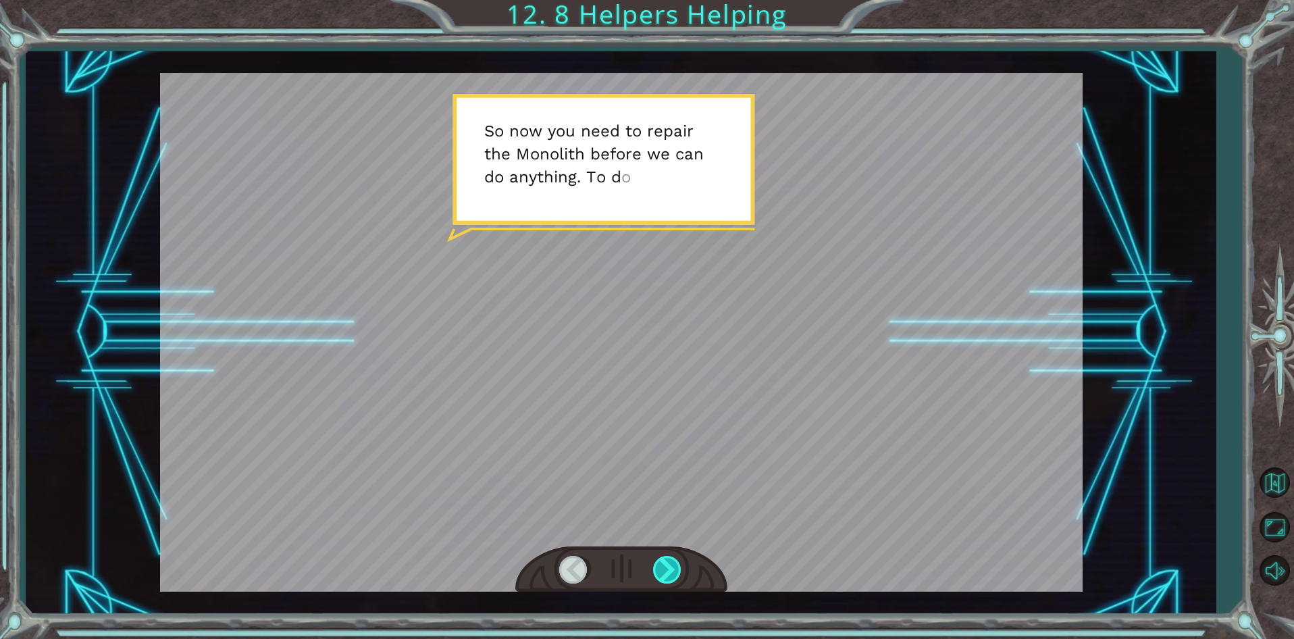
click at [657, 572] on div at bounding box center [668, 570] width 30 height 28
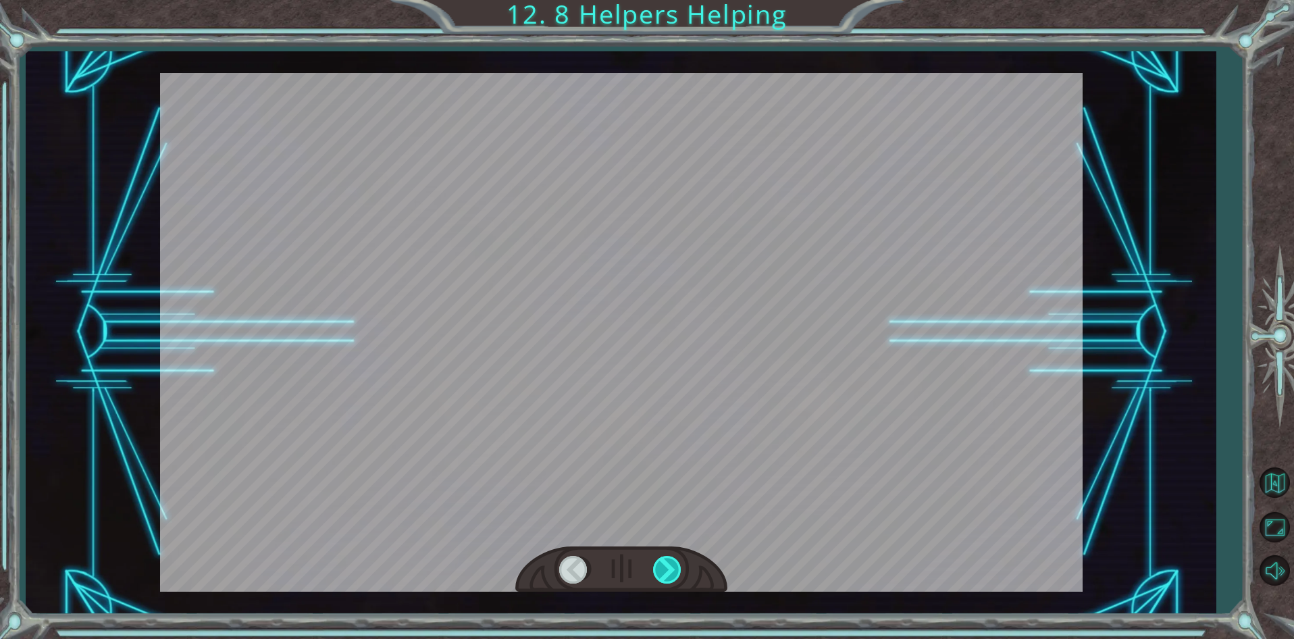
click at [657, 572] on div at bounding box center [668, 570] width 30 height 28
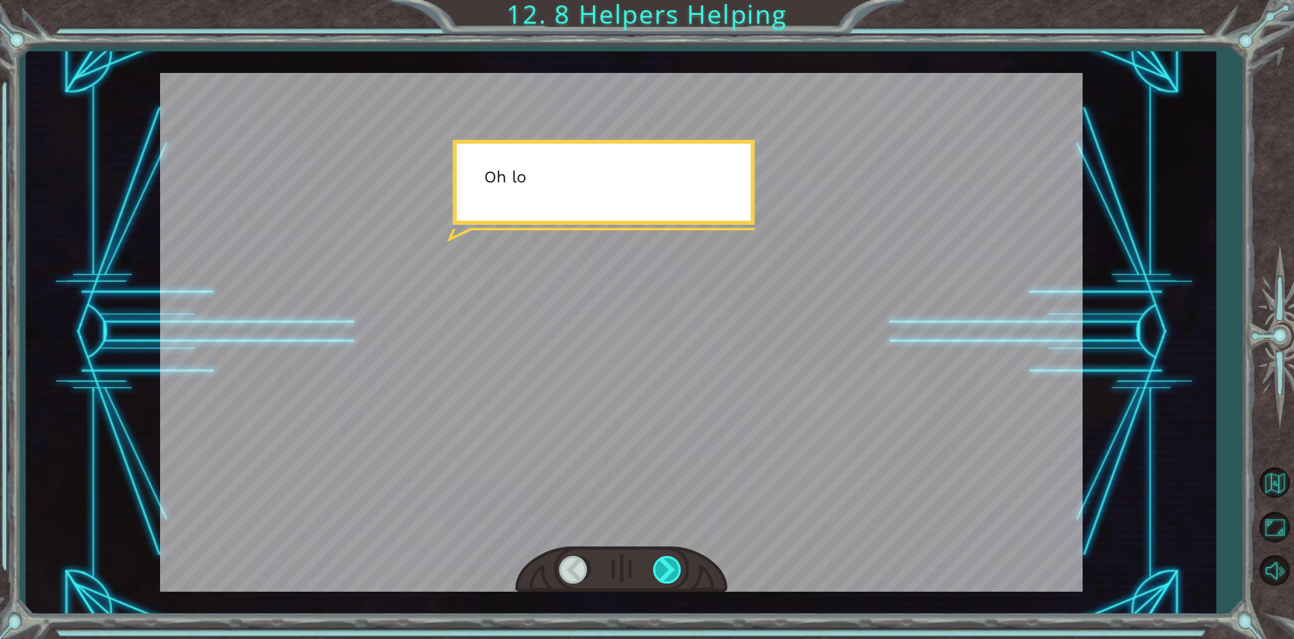
click at [657, 572] on div at bounding box center [668, 570] width 30 height 28
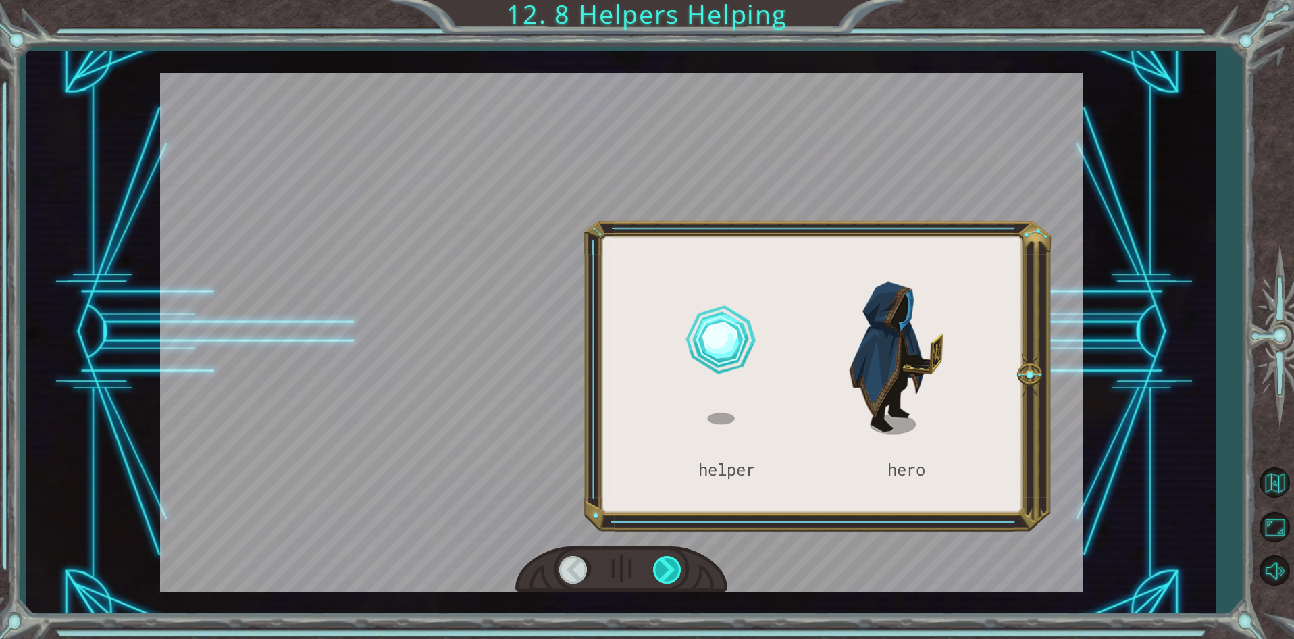
click at [657, 572] on div at bounding box center [668, 570] width 30 height 28
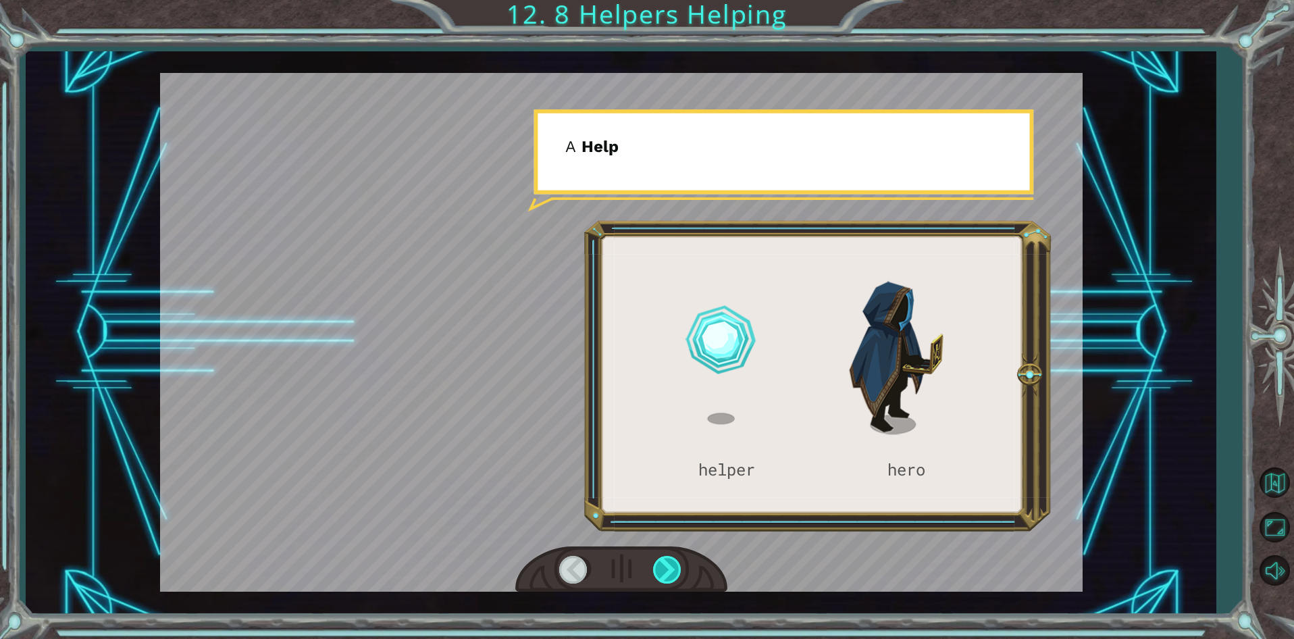
click at [657, 572] on div at bounding box center [668, 570] width 30 height 28
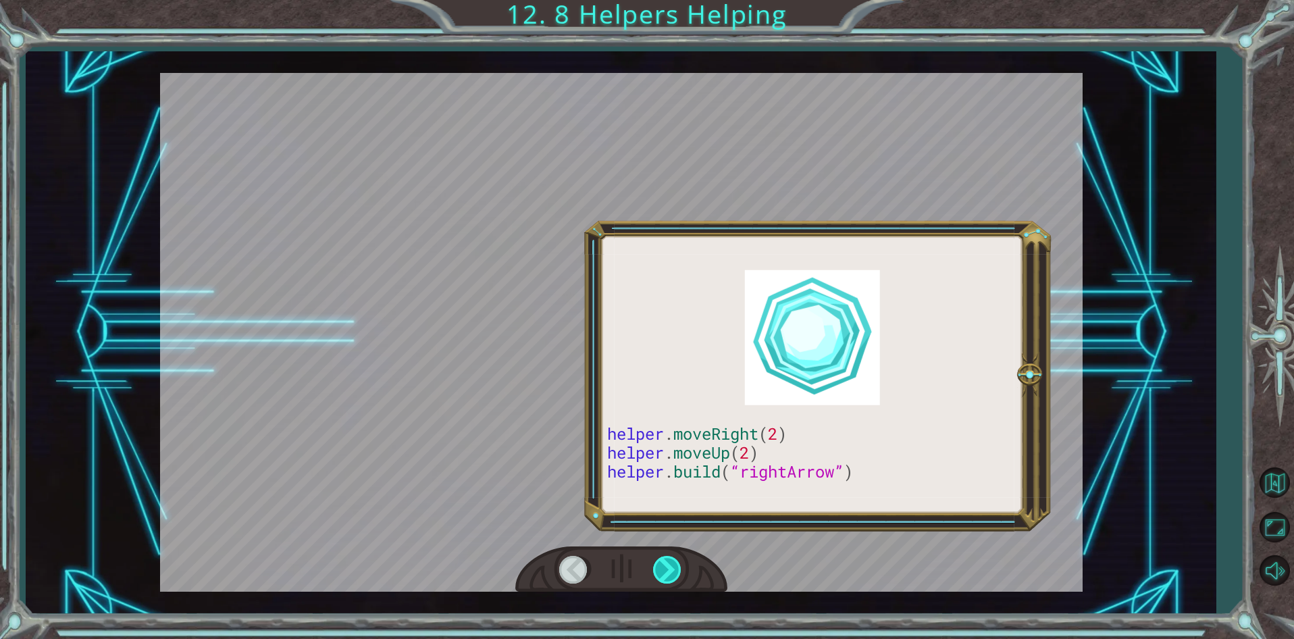
click at [657, 572] on div at bounding box center [668, 570] width 30 height 28
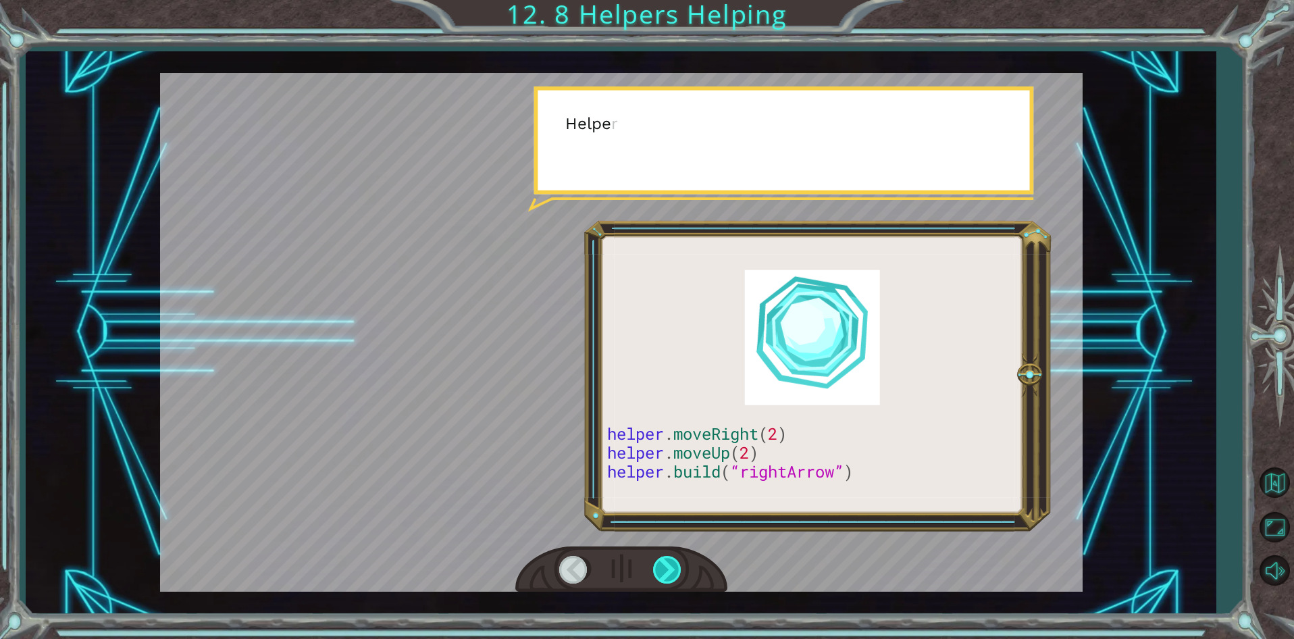
click at [657, 572] on div at bounding box center [668, 570] width 30 height 28
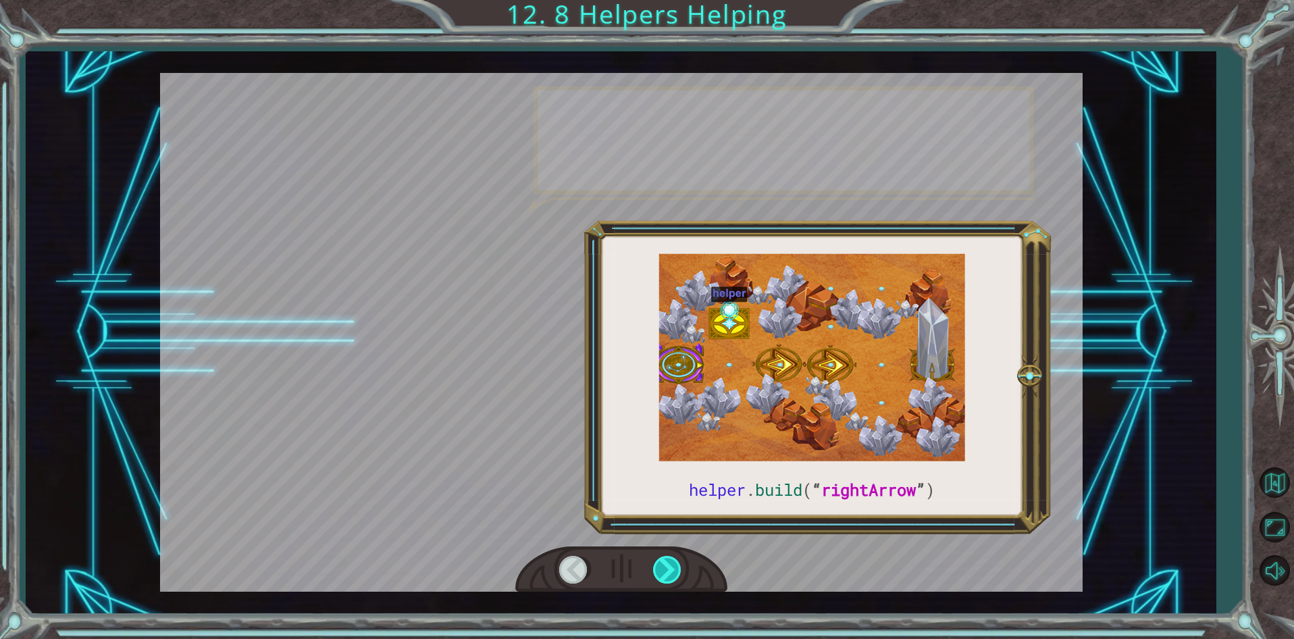
click at [657, 572] on div at bounding box center [668, 570] width 30 height 28
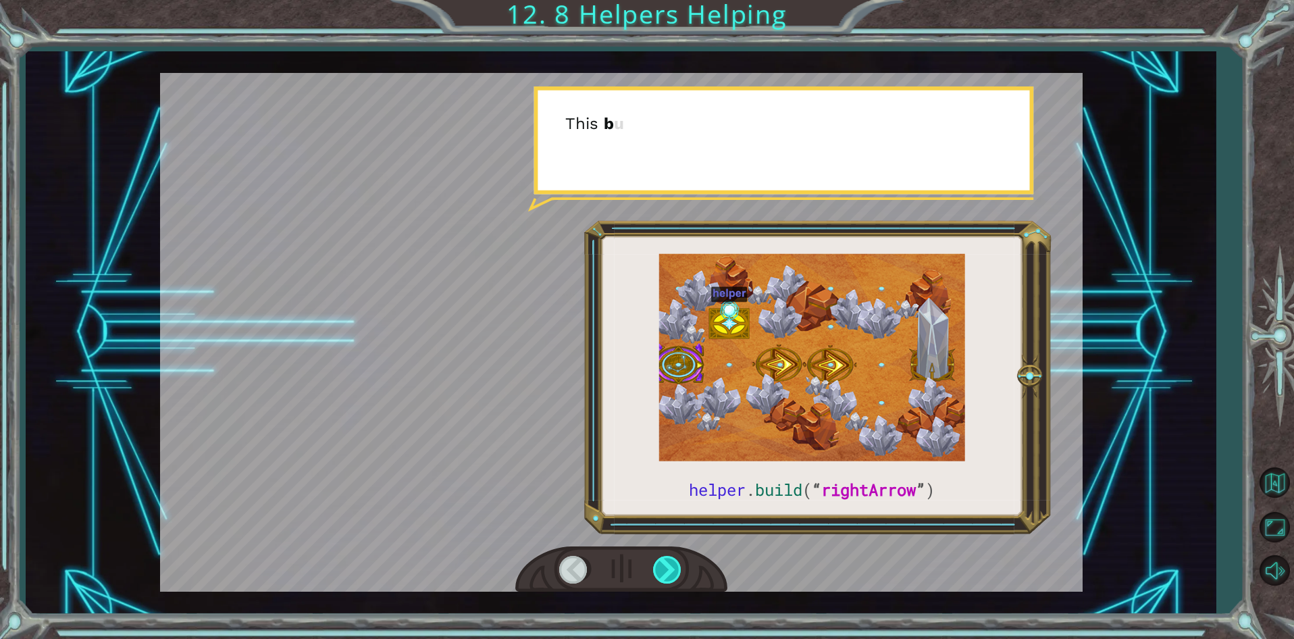
click at [657, 572] on div at bounding box center [668, 570] width 30 height 28
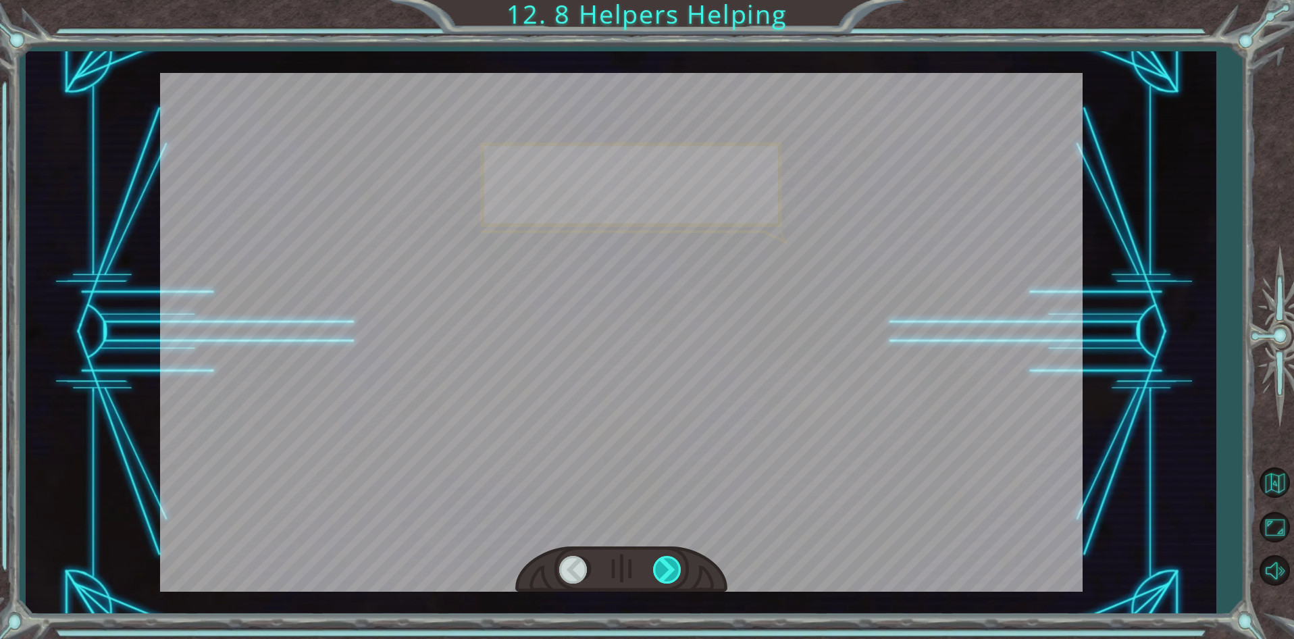
click at [657, 572] on div at bounding box center [668, 570] width 30 height 28
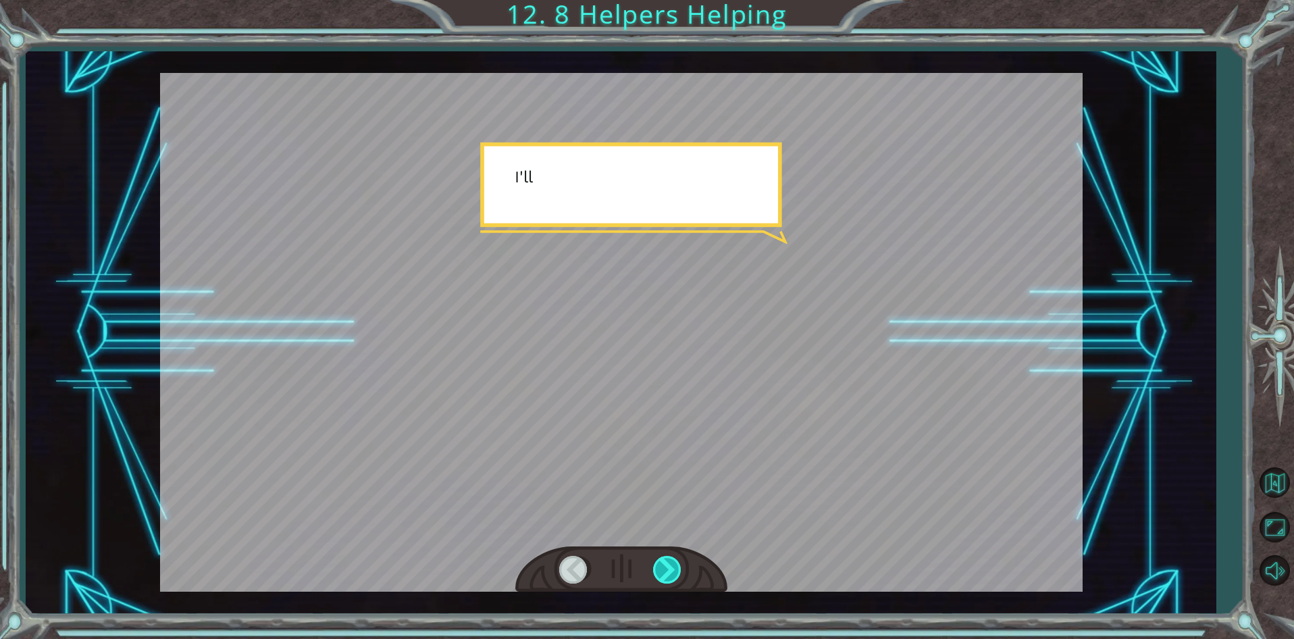
click at [657, 572] on div at bounding box center [668, 570] width 30 height 28
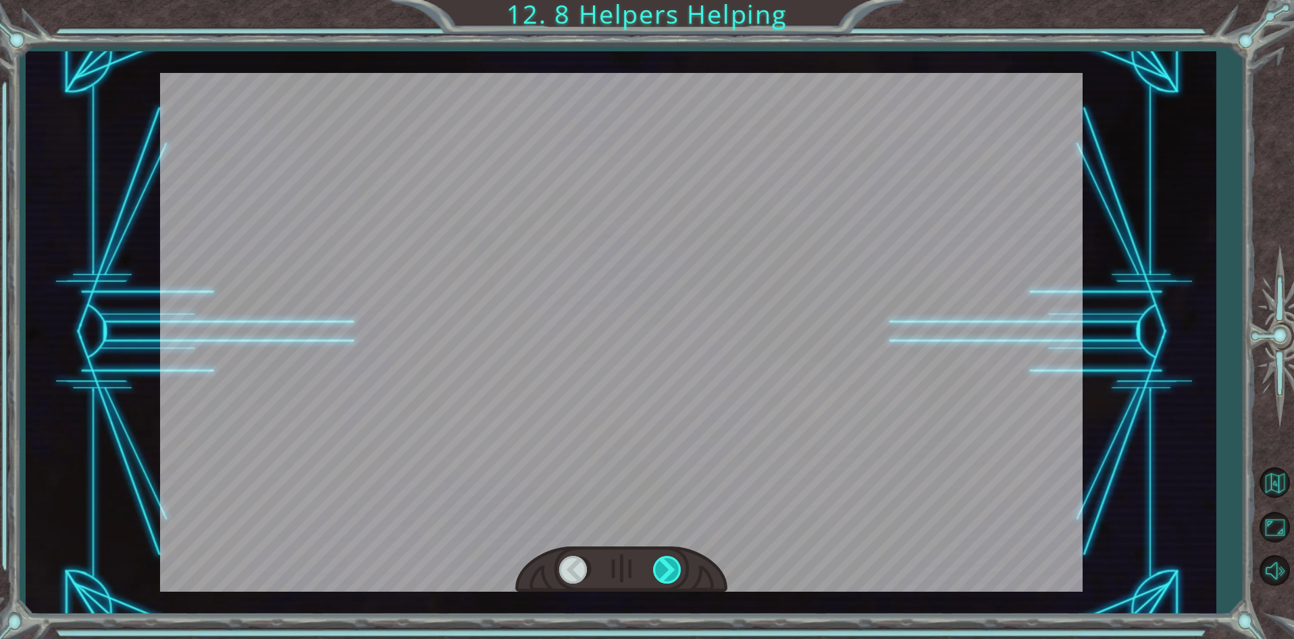
click at [657, 572] on div at bounding box center [668, 570] width 30 height 28
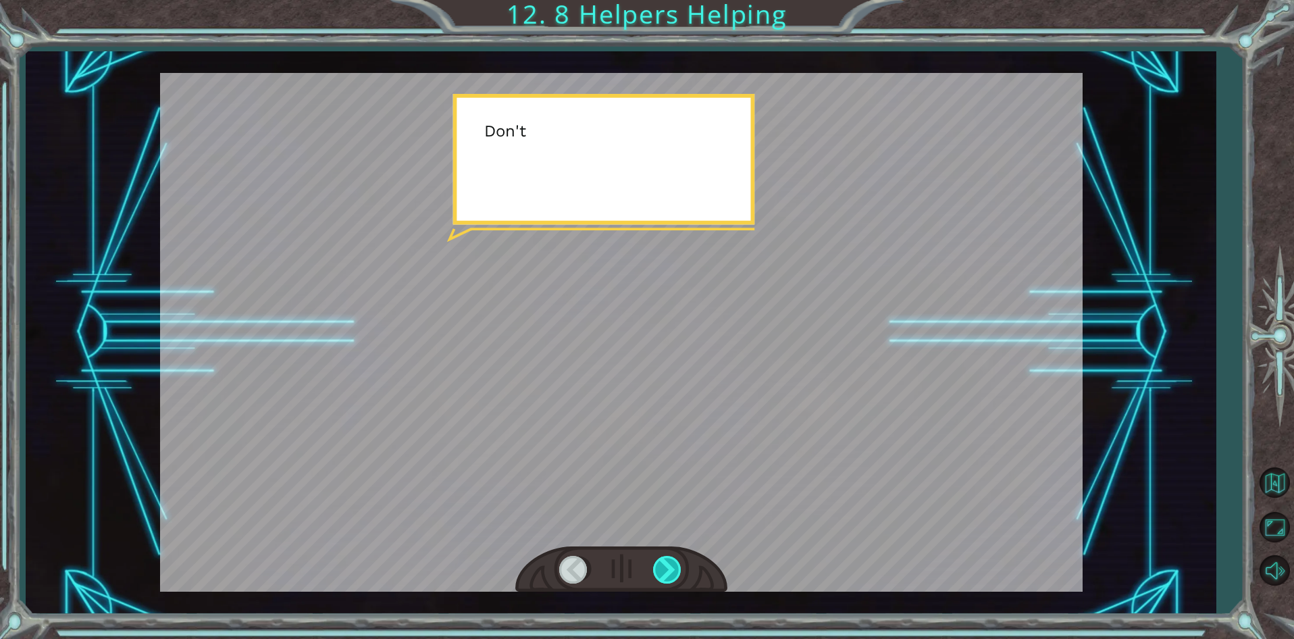
click at [657, 572] on div at bounding box center [668, 570] width 30 height 28
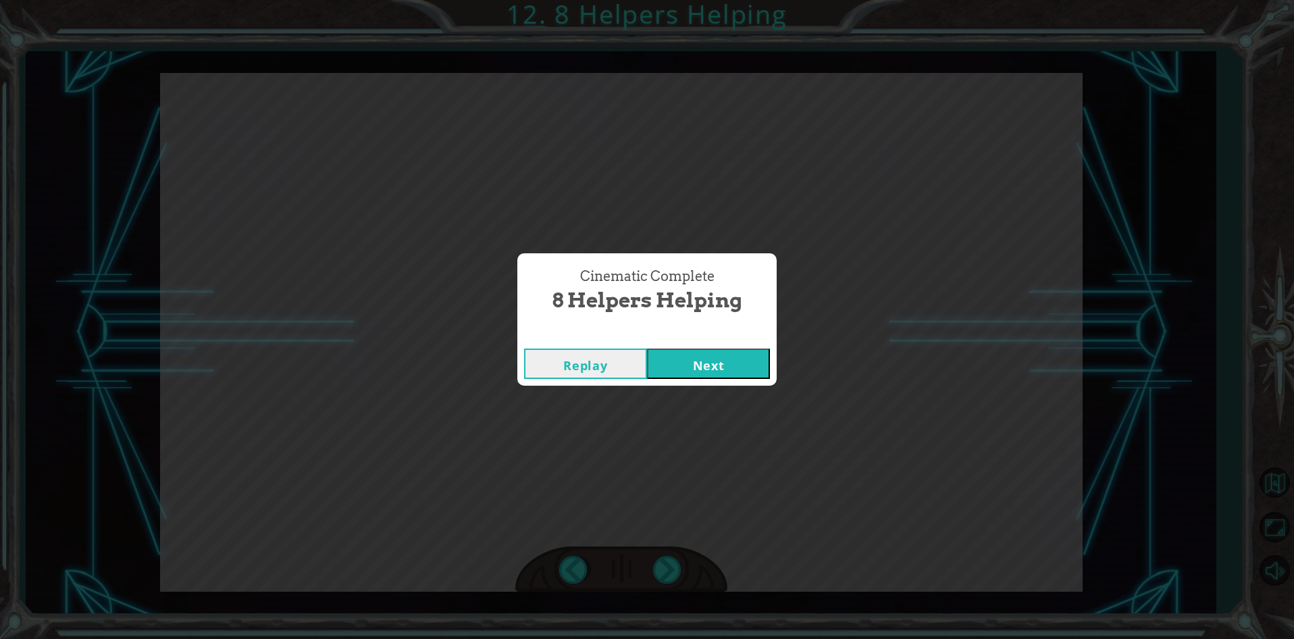
click at [731, 367] on button "Next" at bounding box center [708, 363] width 123 height 30
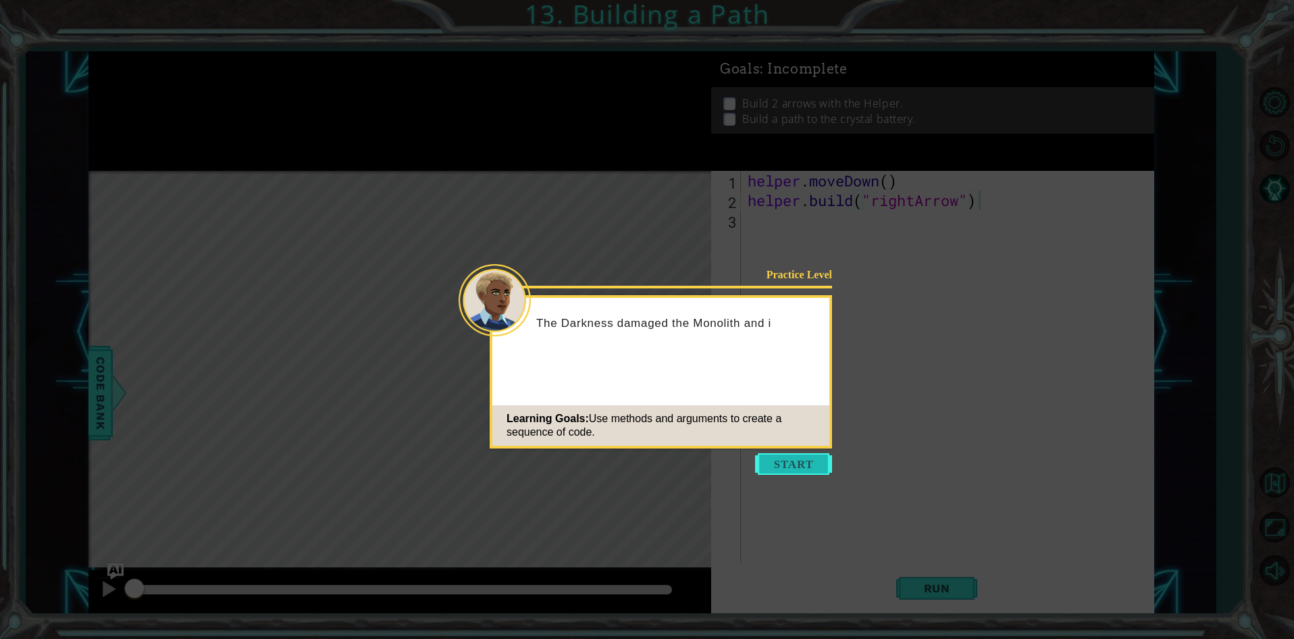
click at [774, 469] on button "Start" at bounding box center [793, 464] width 77 height 22
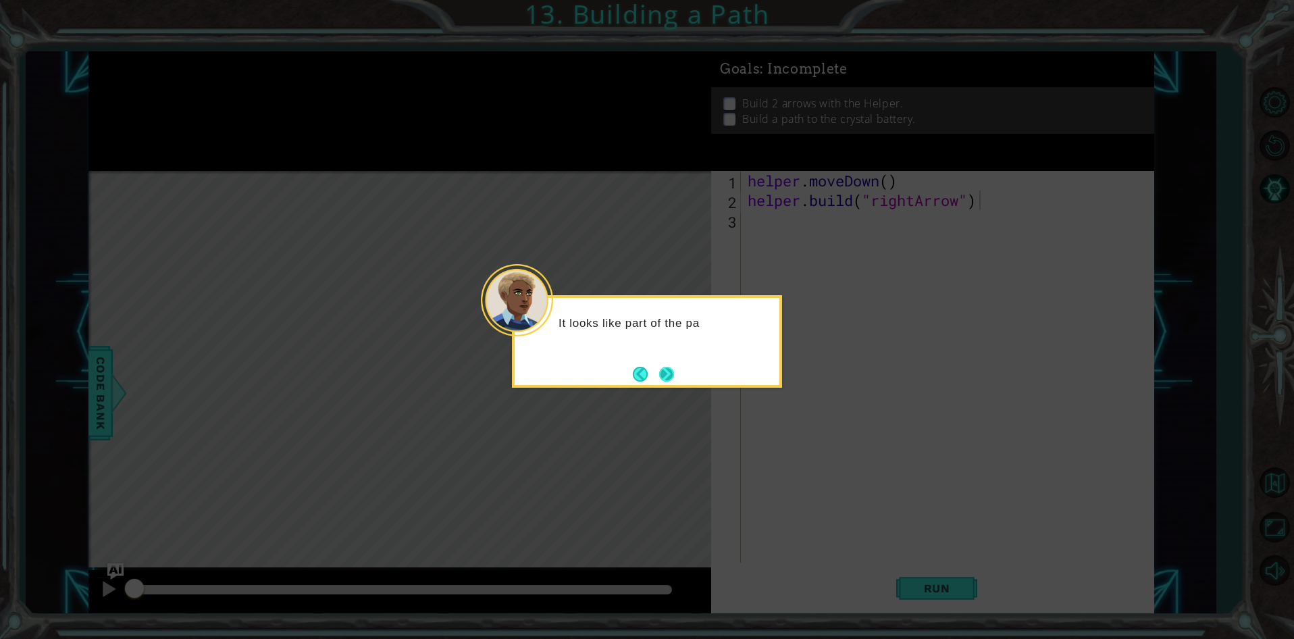
click at [672, 379] on button "Next" at bounding box center [666, 374] width 15 height 15
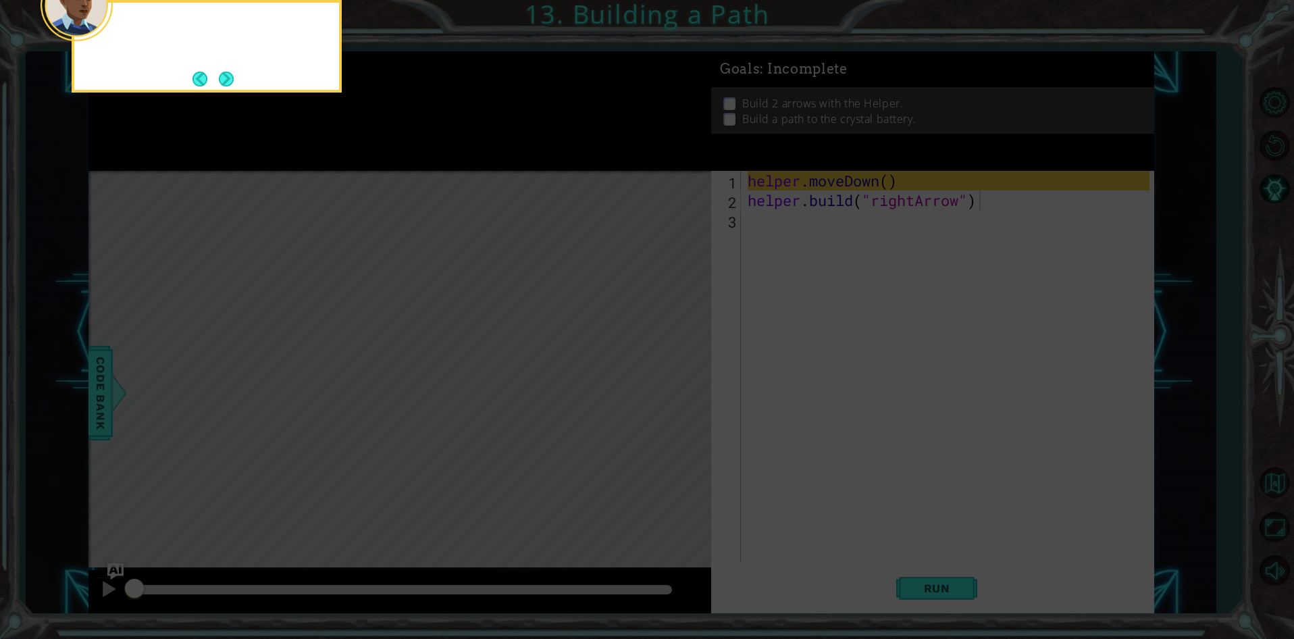
click at [672, 379] on icon at bounding box center [647, 95] width 1294 height 1087
click at [228, 81] on button "Next" at bounding box center [226, 79] width 15 height 15
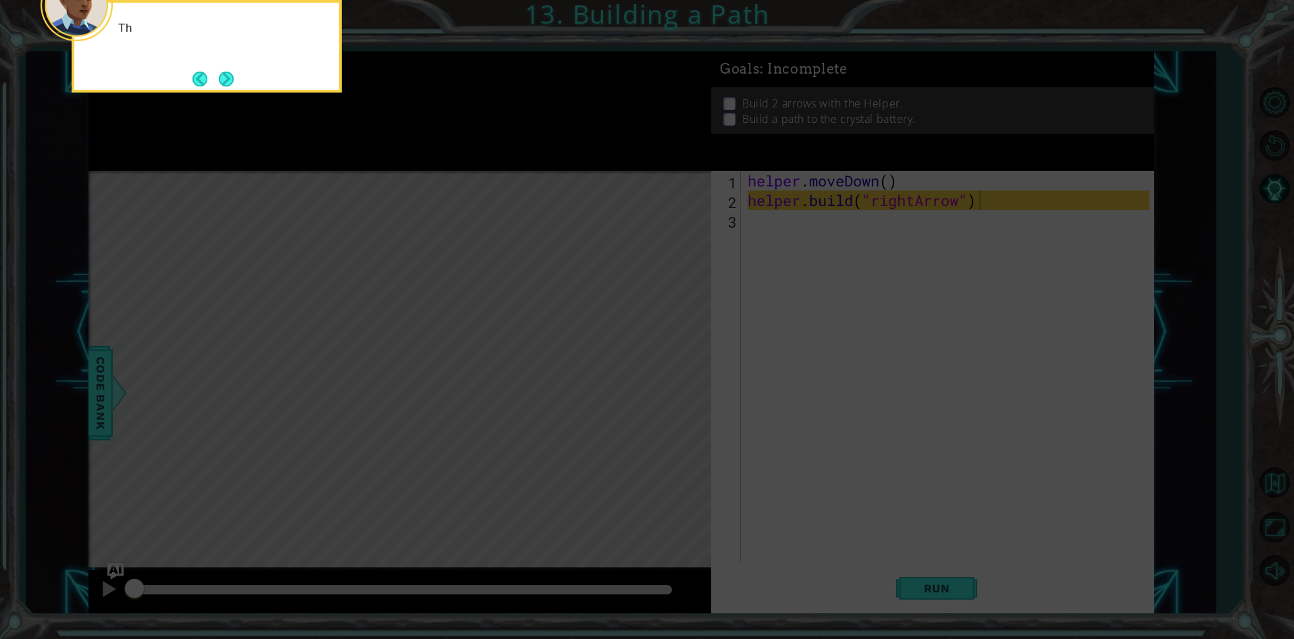
click at [232, 82] on button "Next" at bounding box center [226, 79] width 15 height 15
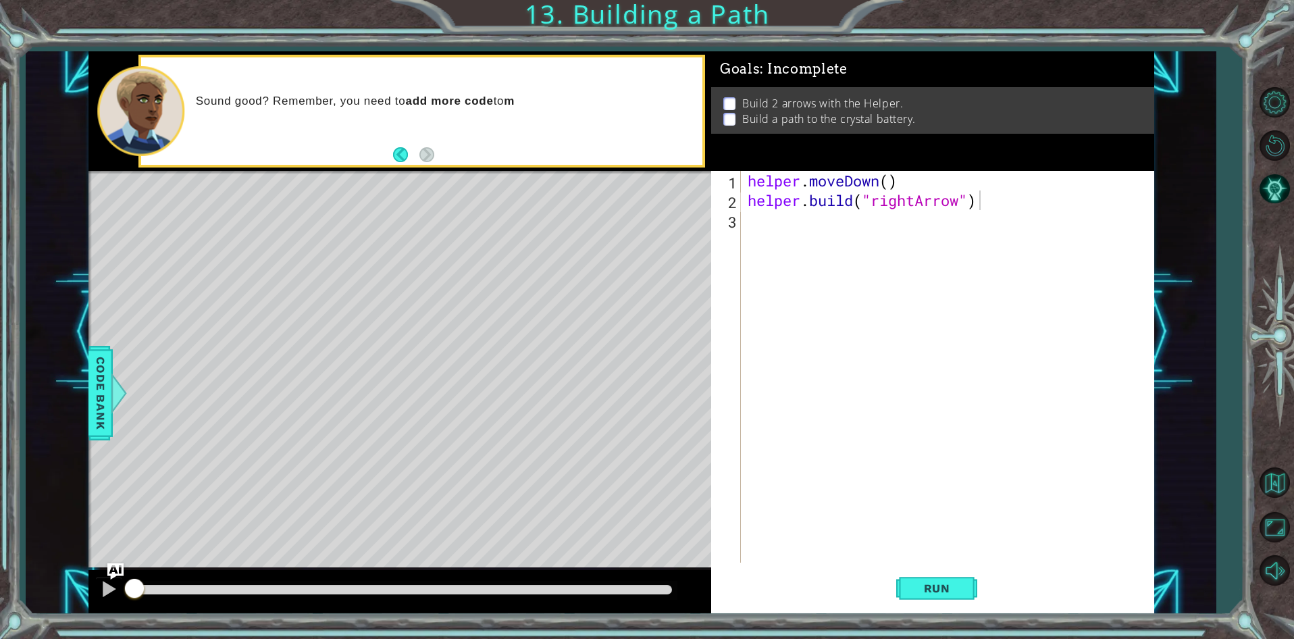
drag, startPoint x: 669, startPoint y: 326, endPoint x: 533, endPoint y: 363, distance: 139.9
click at [570, 361] on div "Level Map" at bounding box center [400, 370] width 624 height 398
click at [747, 221] on div "helper . moveDown ( ) helper . build ( "rightArrow" )" at bounding box center [950, 386] width 411 height 431
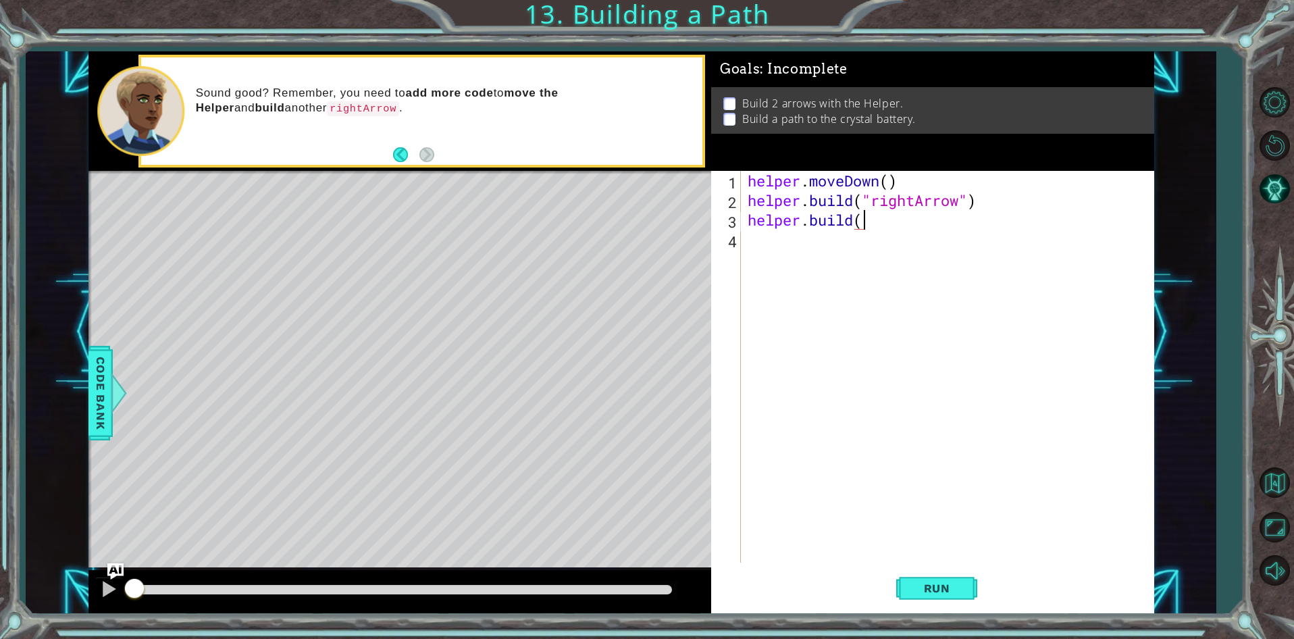
scroll to position [0, 5]
click at [986, 242] on div "" rightArrow" press enter" at bounding box center [981, 255] width 255 height 49
type textarea "[DOMAIN_NAME]("rightArrow")"
click at [970, 589] on button "Run" at bounding box center [936, 589] width 81 height 45
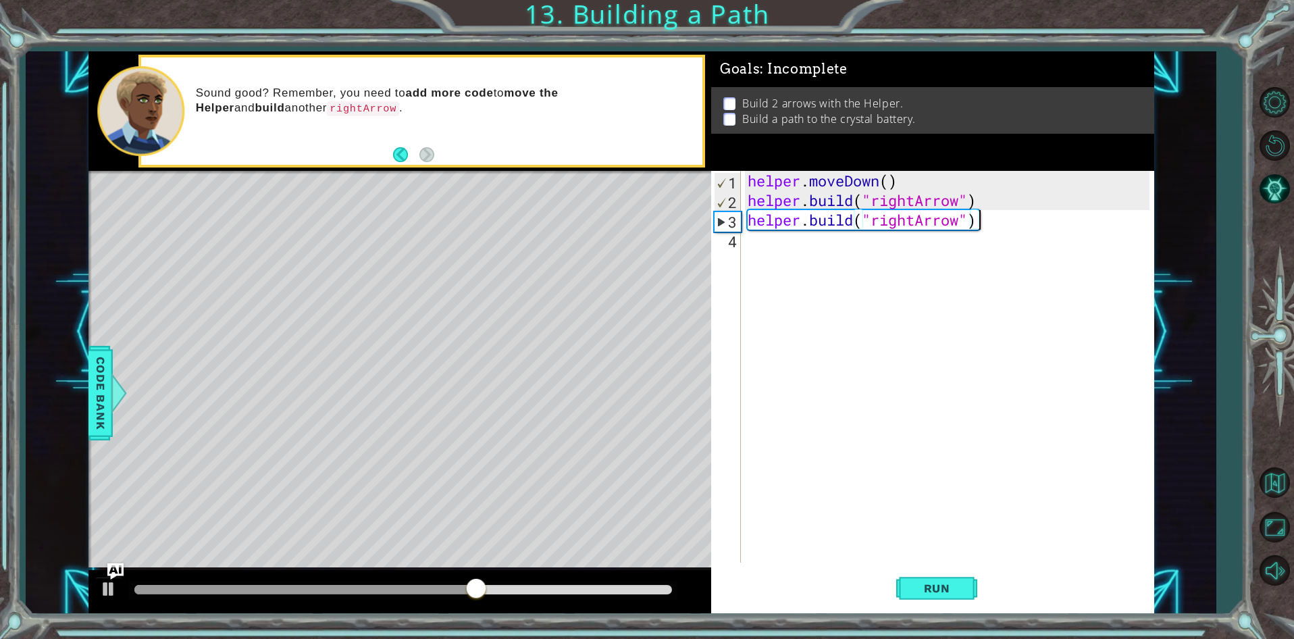
click at [754, 242] on div "helper . moveDown ( ) helper . build ( "rightArrow" ) helper . build ( "rightAr…" at bounding box center [950, 386] width 411 height 431
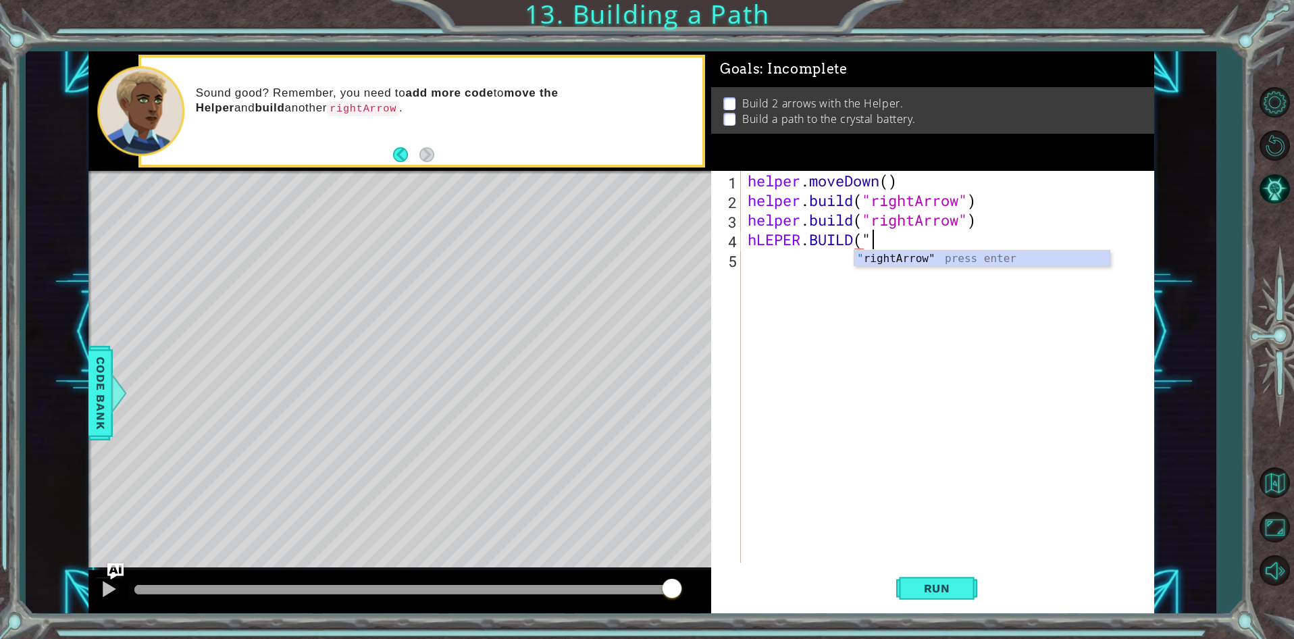
scroll to position [0, 5]
click at [950, 261] on div "" rightArrow" press enter" at bounding box center [981, 275] width 255 height 49
click at [941, 583] on span "Run" at bounding box center [936, 588] width 53 height 14
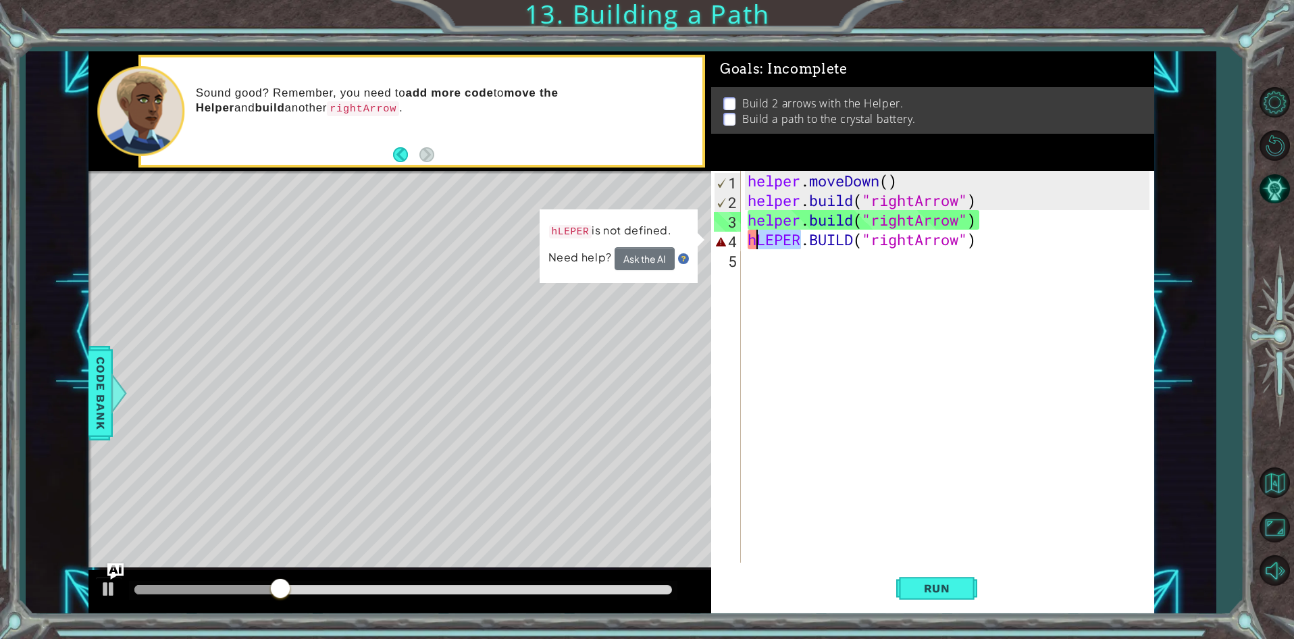
drag, startPoint x: 797, startPoint y: 234, endPoint x: 756, endPoint y: 242, distance: 42.1
click at [756, 242] on div "helper . moveDown ( ) helper . build ( "rightArrow" ) helper . build ( "rightAr…" at bounding box center [950, 386] width 411 height 431
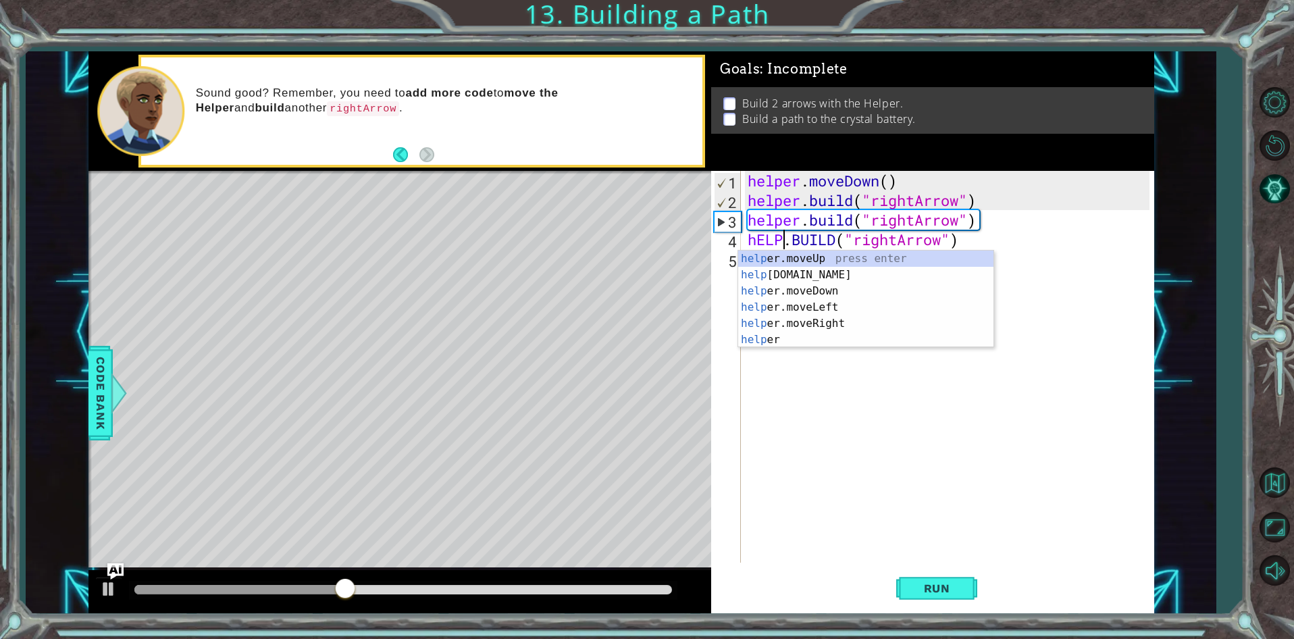
scroll to position [0, 2]
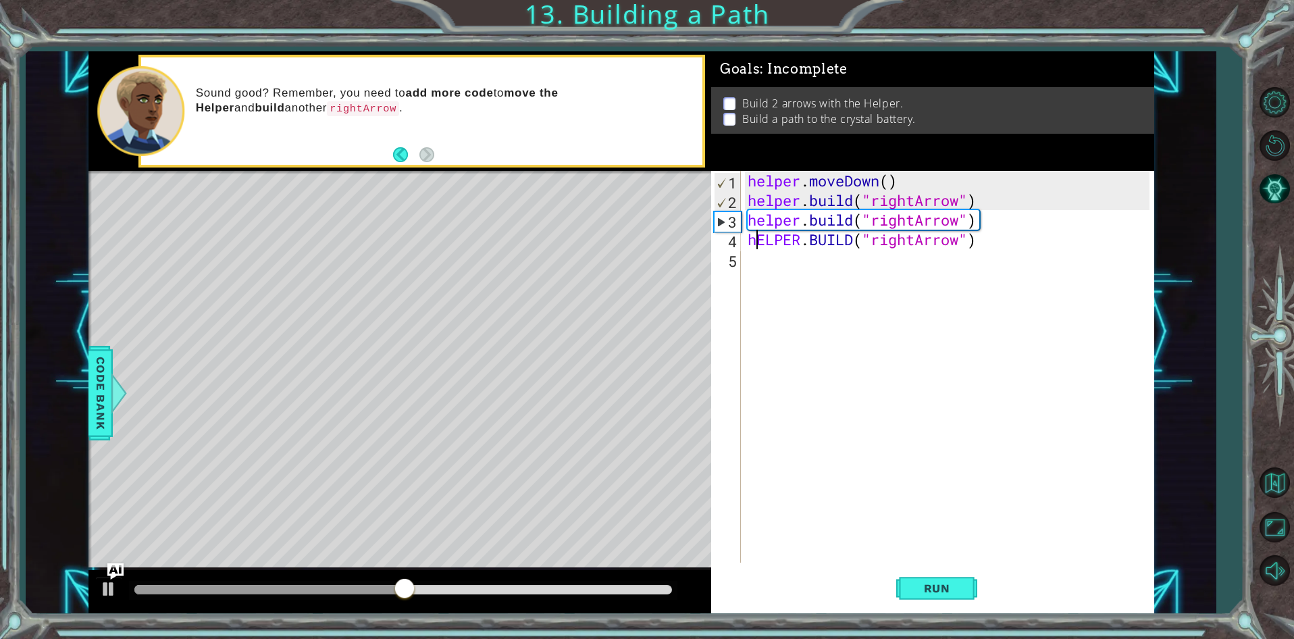
click at [753, 236] on div "helper . moveDown ( ) helper . build ( "rightArrow" ) helper . build ( "rightAr…" at bounding box center [950, 386] width 411 height 431
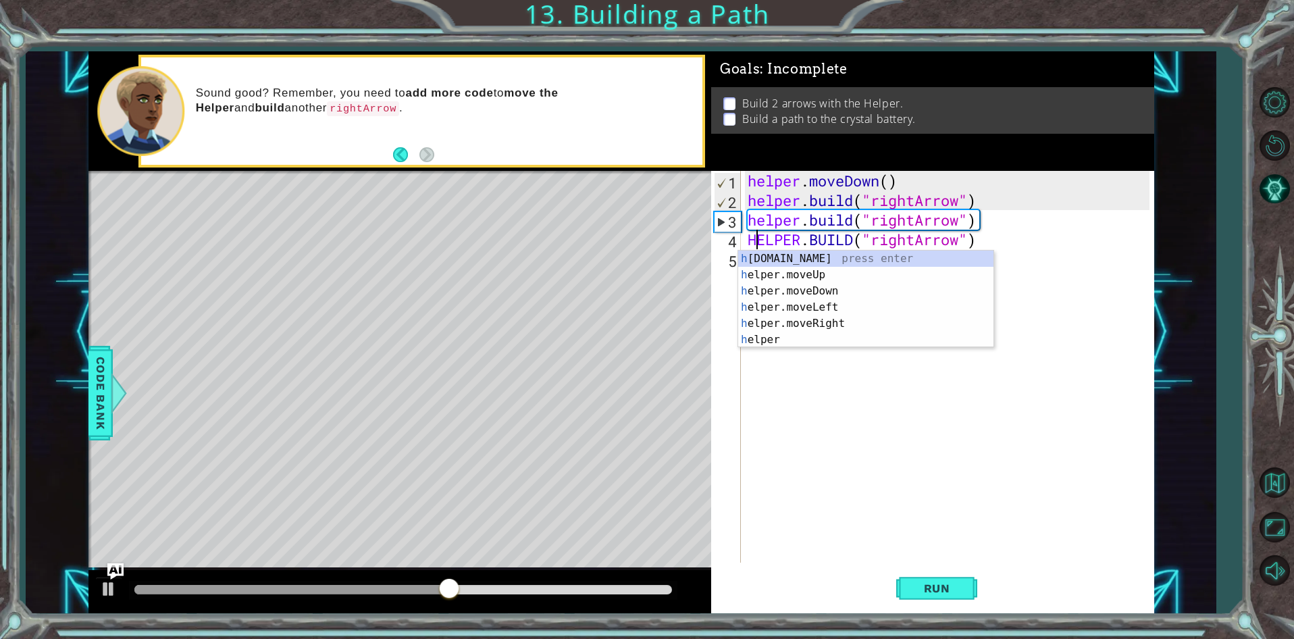
scroll to position [0, 1]
click at [836, 251] on div "h [DOMAIN_NAME] press enter h elper.moveUp press enter h elper.moveDown press e…" at bounding box center [865, 299] width 255 height 96
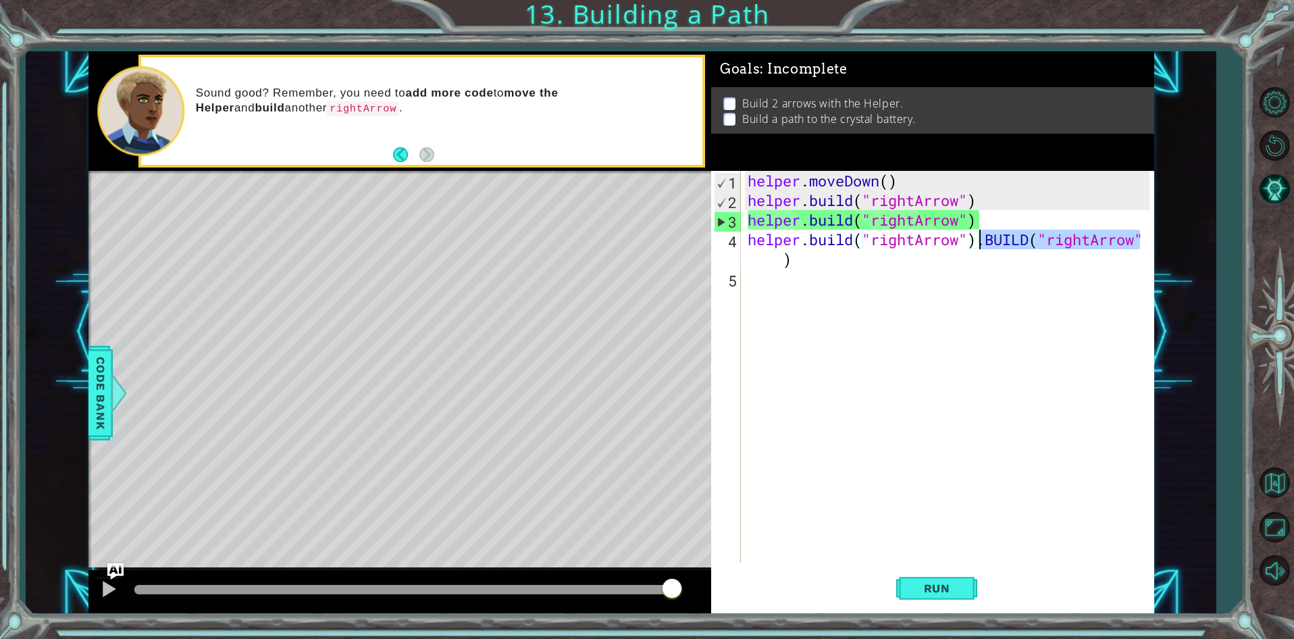
drag, startPoint x: 1143, startPoint y: 238, endPoint x: 978, endPoint y: 241, distance: 164.1
click at [978, 241] on div "helper . moveDown ( ) helper . build ( "rightArrow" ) helper . build ( "rightAr…" at bounding box center [950, 386] width 411 height 431
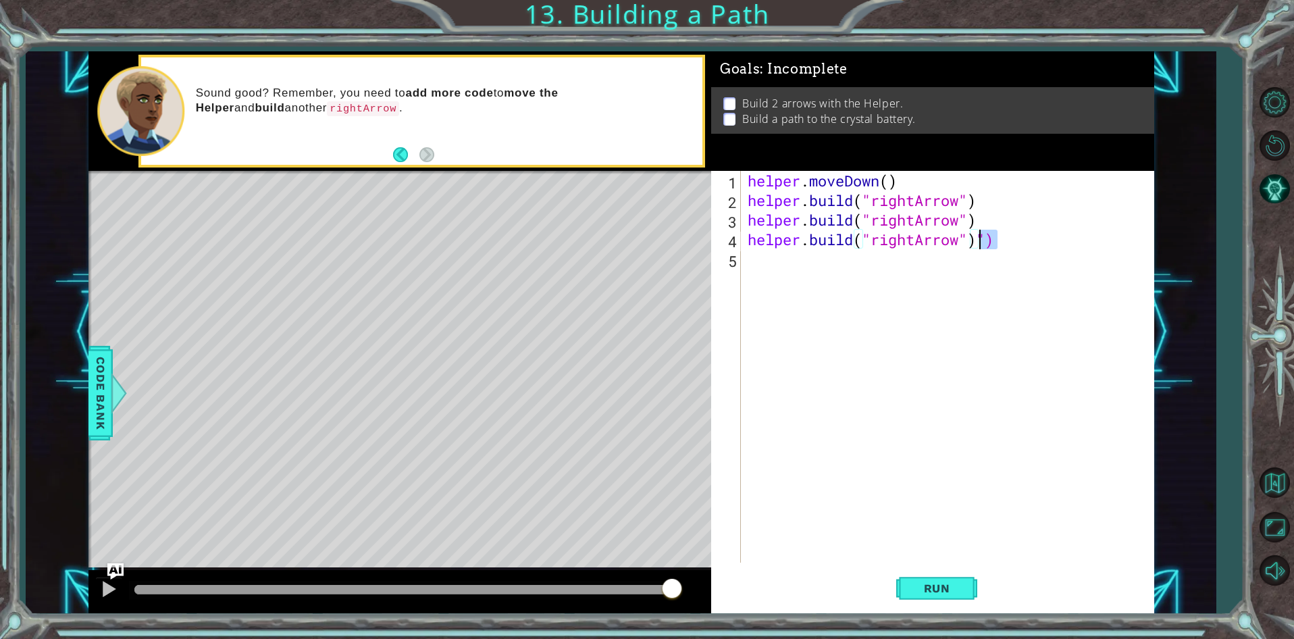
drag, startPoint x: 999, startPoint y: 235, endPoint x: 983, endPoint y: 244, distance: 18.4
click at [983, 244] on div "helper . moveDown ( ) helper . build ( "rightArrow" ) helper . build ( "rightAr…" at bounding box center [950, 386] width 411 height 431
type textarea "[DOMAIN_NAME]("rightArrow")"
click at [899, 583] on button "Run" at bounding box center [936, 589] width 81 height 45
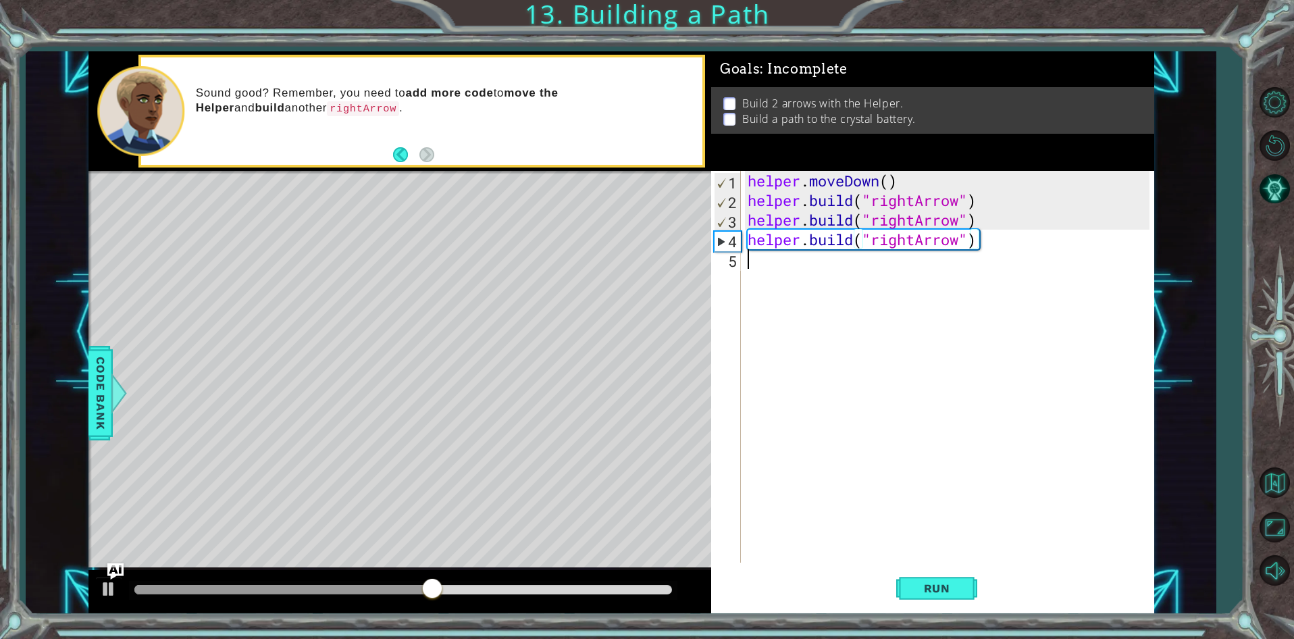
click at [750, 261] on div "helper . moveDown ( ) helper . build ( "rightArrow" ) helper . build ( "rightAr…" at bounding box center [950, 386] width 411 height 431
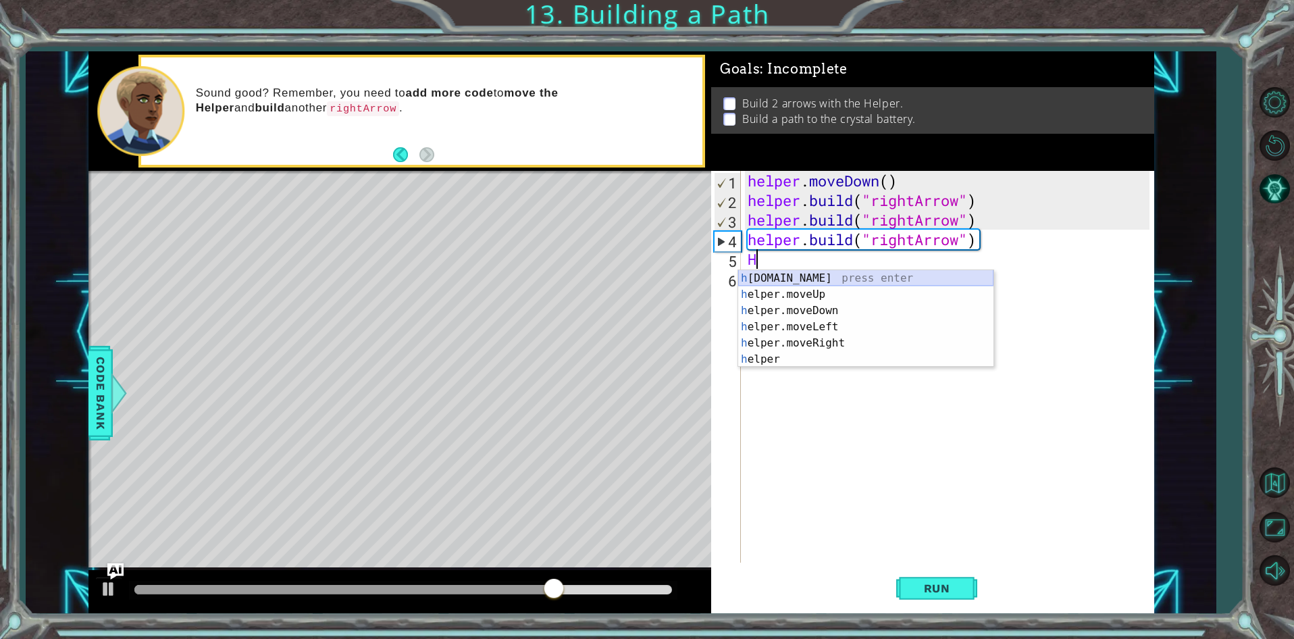
click at [765, 274] on div "h [DOMAIN_NAME] press enter h elper.moveUp press enter h elper.moveDown press e…" at bounding box center [865, 335] width 255 height 130
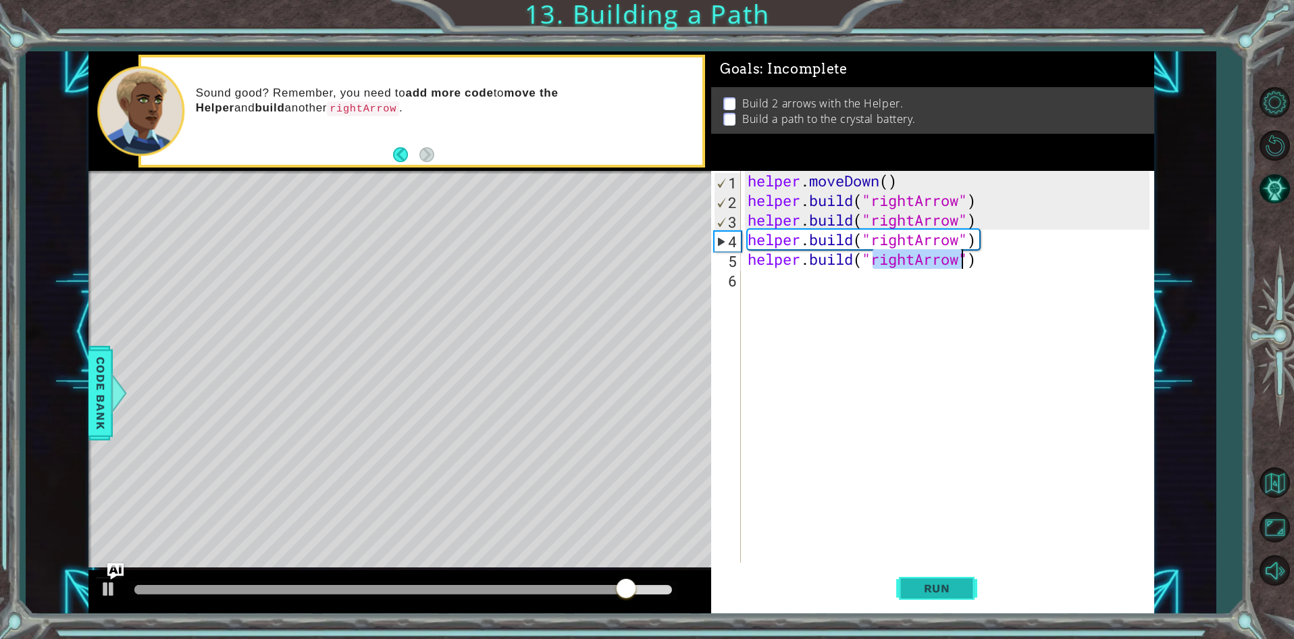
type textarea "[DOMAIN_NAME]("rightArrow")"
click at [956, 585] on span "Run" at bounding box center [936, 588] width 53 height 14
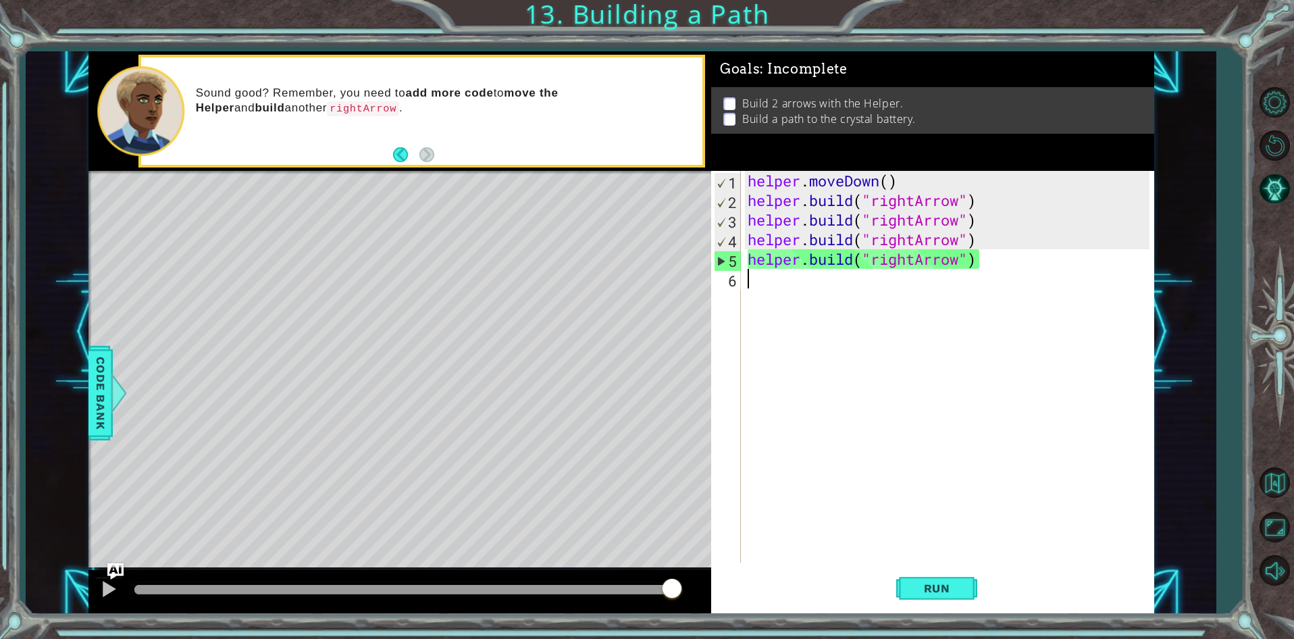
click at [754, 281] on div "helper . moveDown ( ) helper . build ( "rightArrow" ) helper . build ( "rightAr…" at bounding box center [950, 386] width 411 height 431
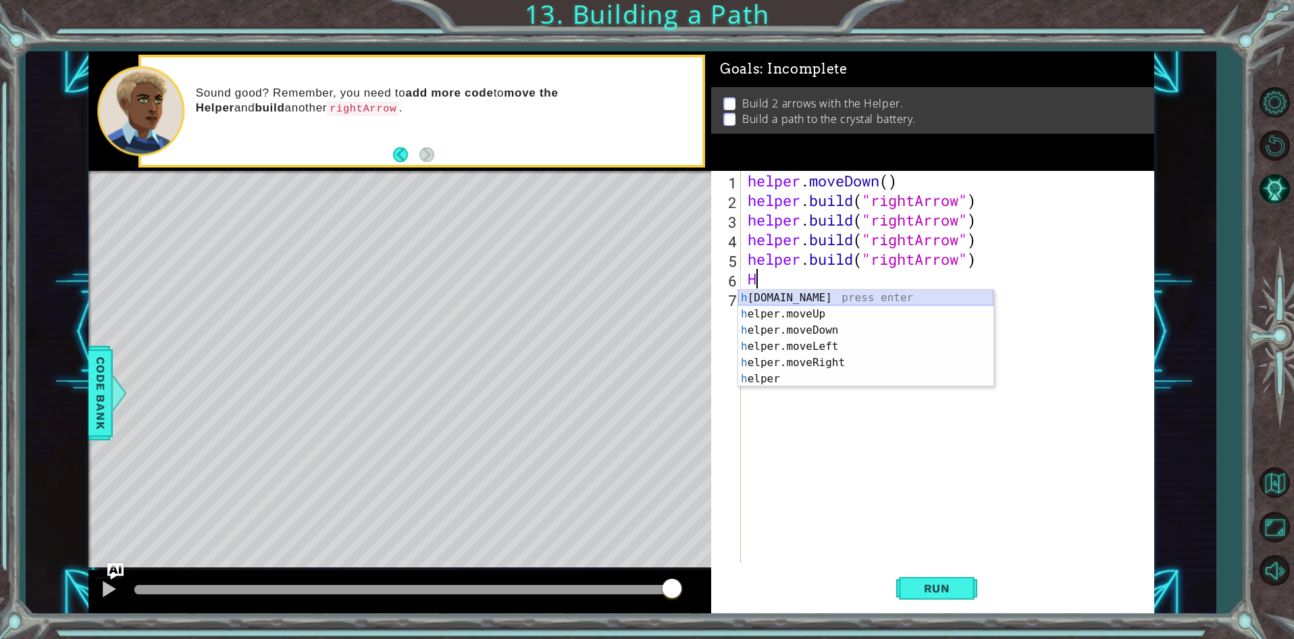
click at [879, 298] on div "h [DOMAIN_NAME] press enter h elper.moveUp press enter h elper.moveDown press e…" at bounding box center [865, 355] width 255 height 130
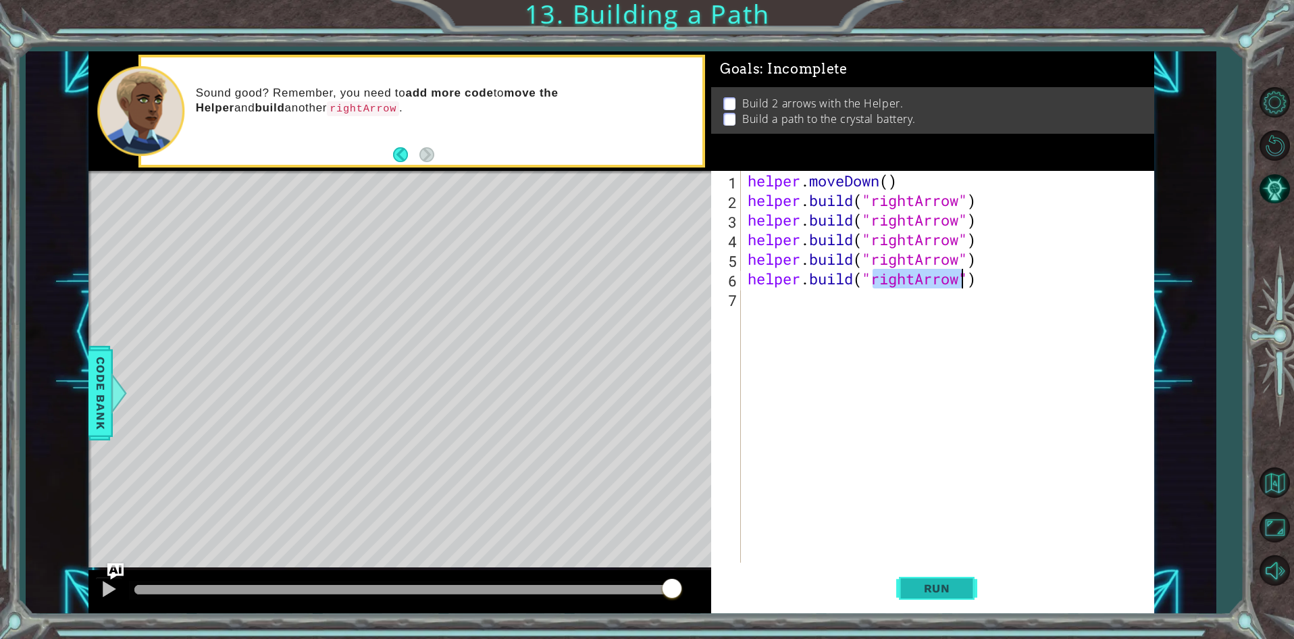
click at [921, 583] on span "Run" at bounding box center [936, 588] width 53 height 14
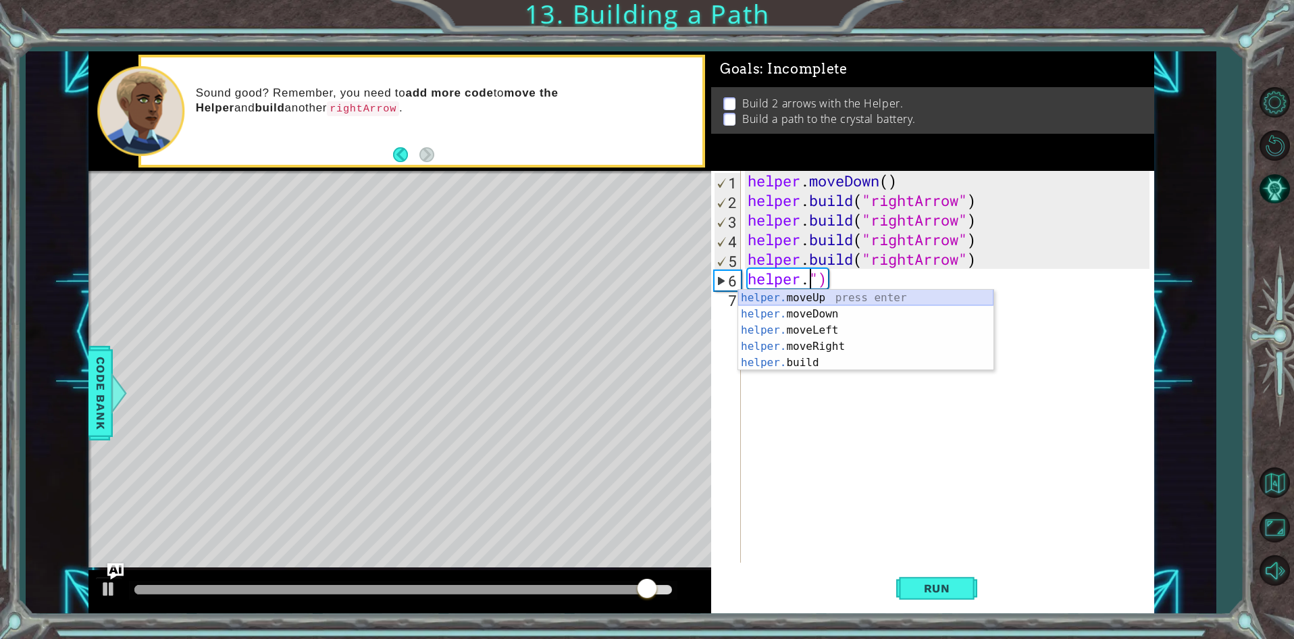
click at [826, 298] on div "helper. moveUp press enter helper. moveDown press enter helper. moveLeft press …" at bounding box center [865, 346] width 255 height 113
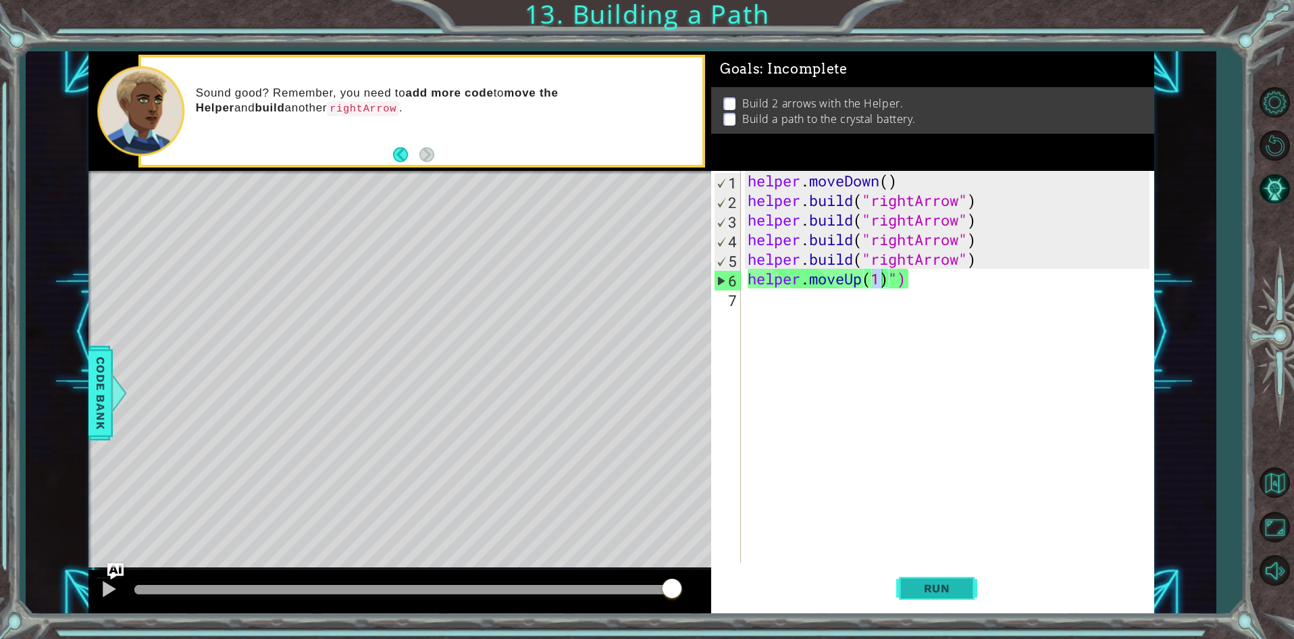
click at [946, 579] on button "Run" at bounding box center [936, 589] width 81 height 45
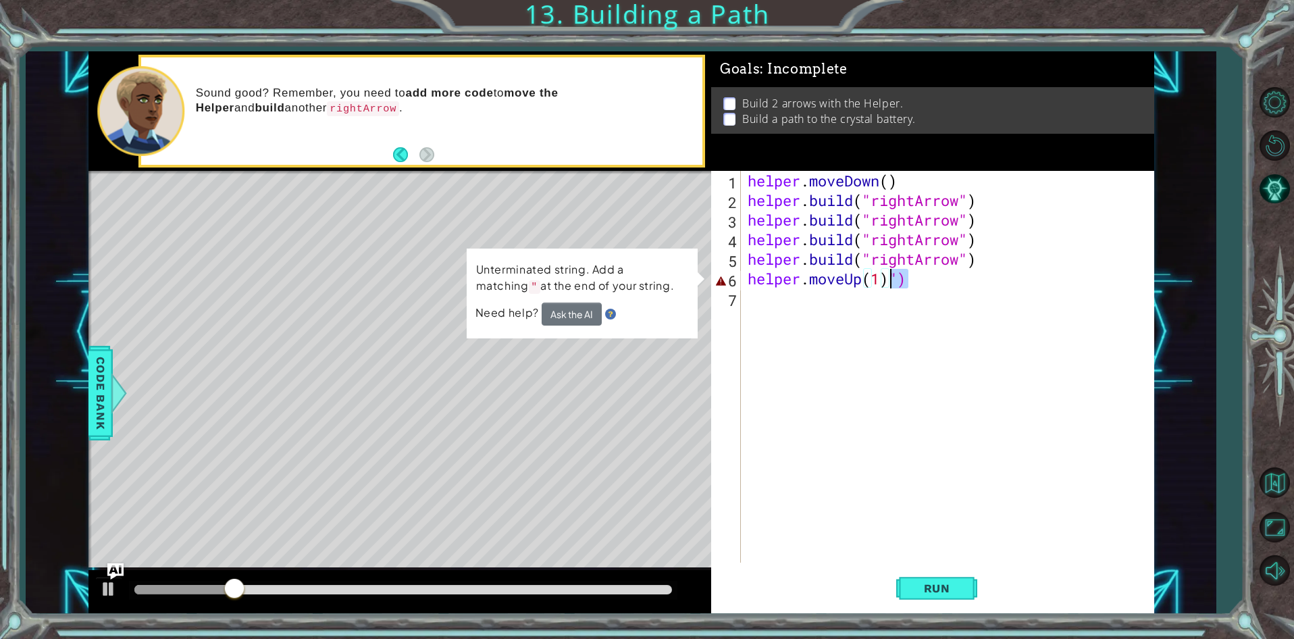
drag, startPoint x: 909, startPoint y: 285, endPoint x: 891, endPoint y: 286, distance: 18.2
click at [891, 286] on div "helper . moveDown ( ) helper . build ( "rightArrow" ) helper . build ( "rightAr…" at bounding box center [950, 386] width 411 height 431
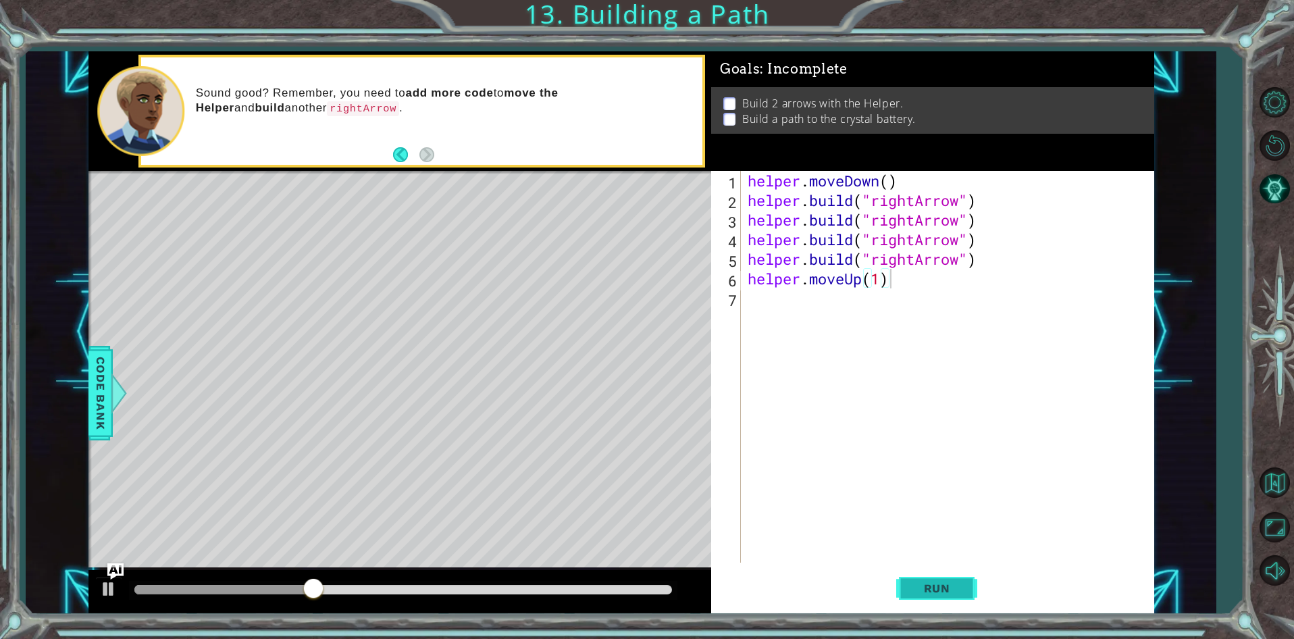
click at [924, 585] on span "Run" at bounding box center [936, 588] width 53 height 14
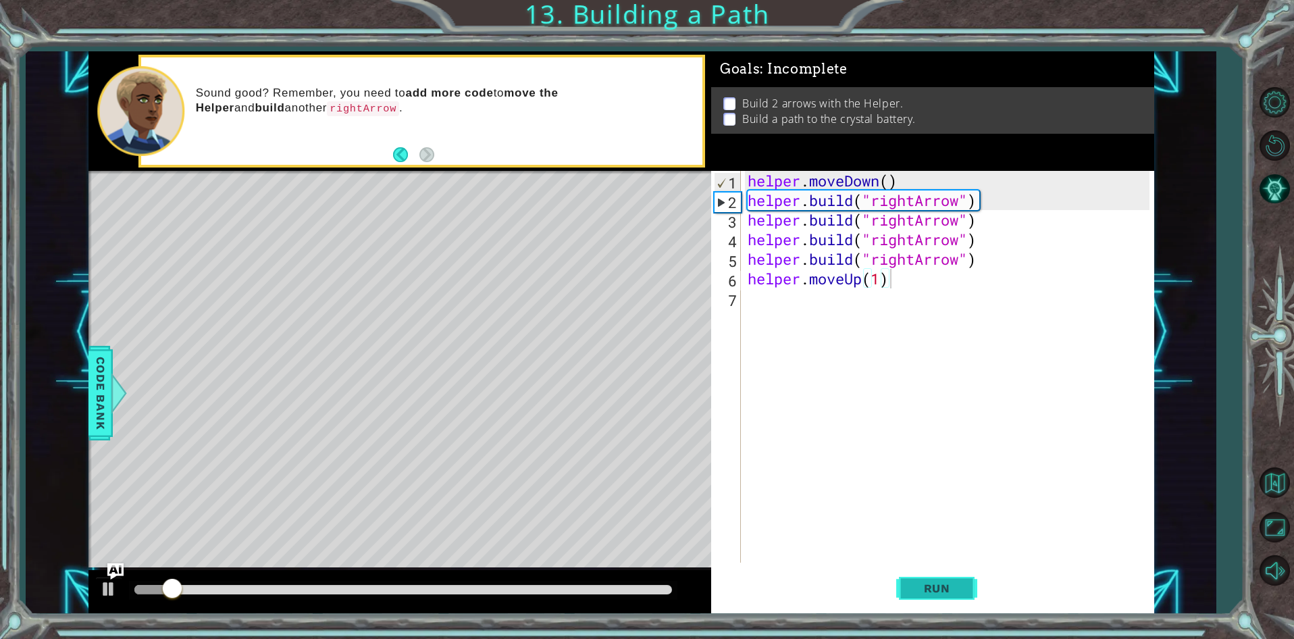
click at [924, 585] on span "Run" at bounding box center [936, 588] width 53 height 14
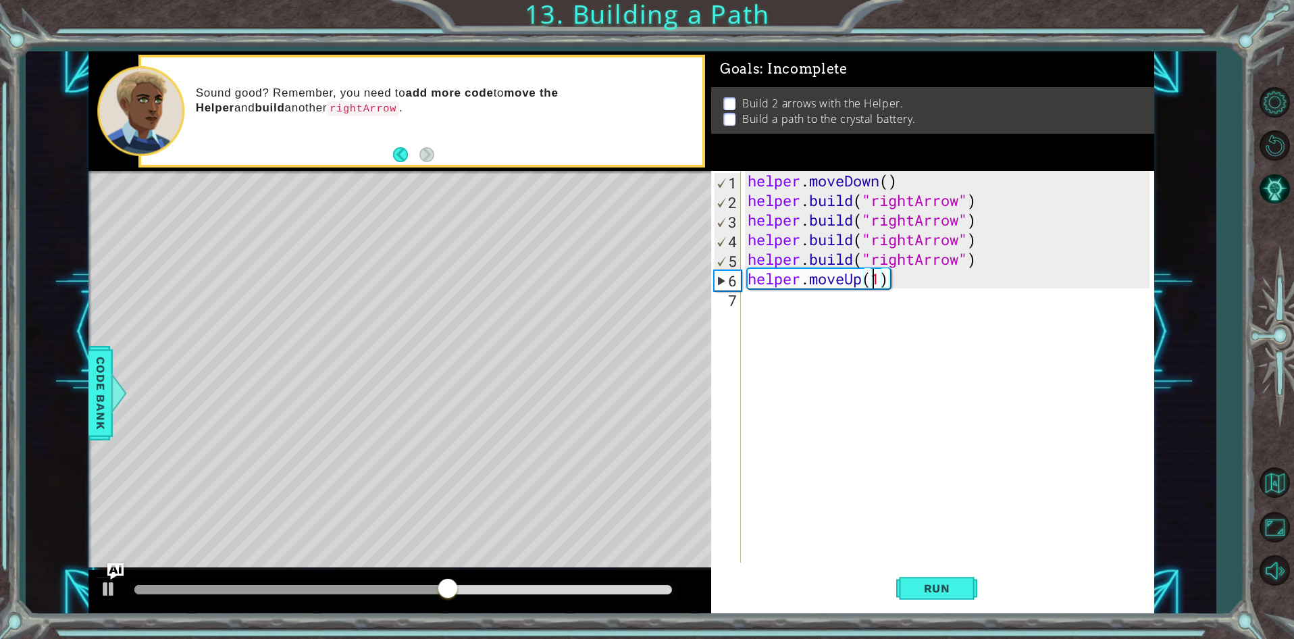
click at [875, 282] on div "helper . moveDown ( ) helper . build ( "rightArrow" ) helper . build ( "rightAr…" at bounding box center [950, 386] width 411 height 431
click at [880, 276] on div "helper . moveDown ( ) helper . build ( "rightArrow" ) helper . build ( "rightAr…" at bounding box center [950, 386] width 411 height 431
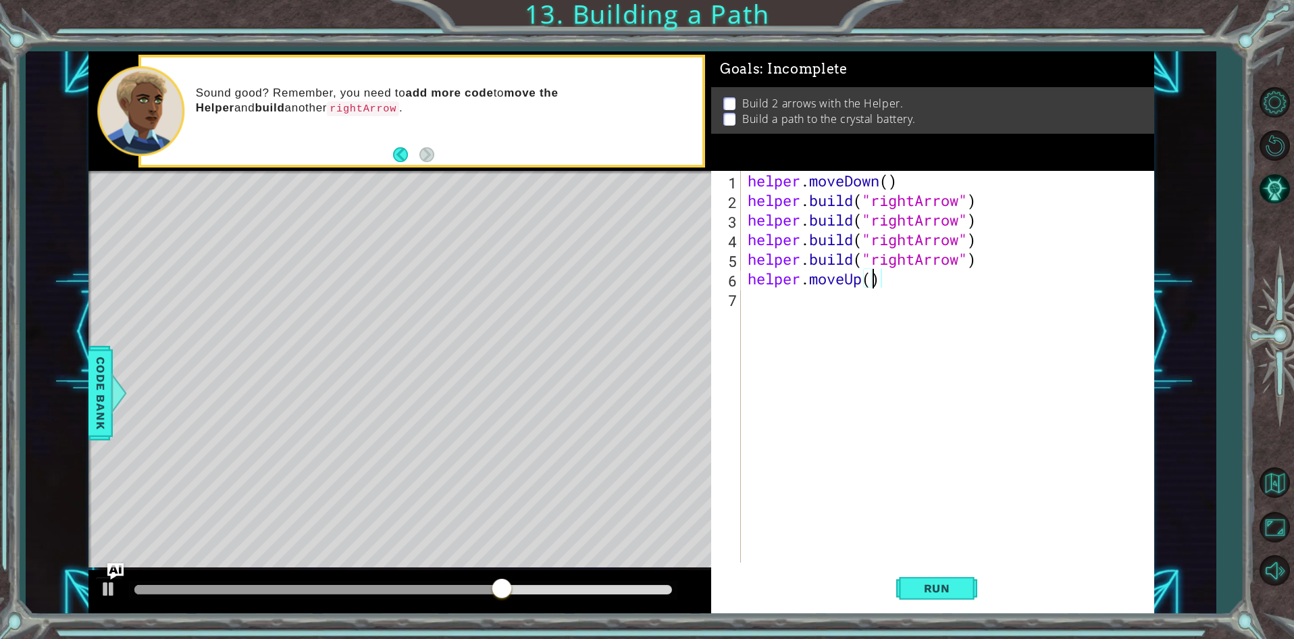
scroll to position [0, 5]
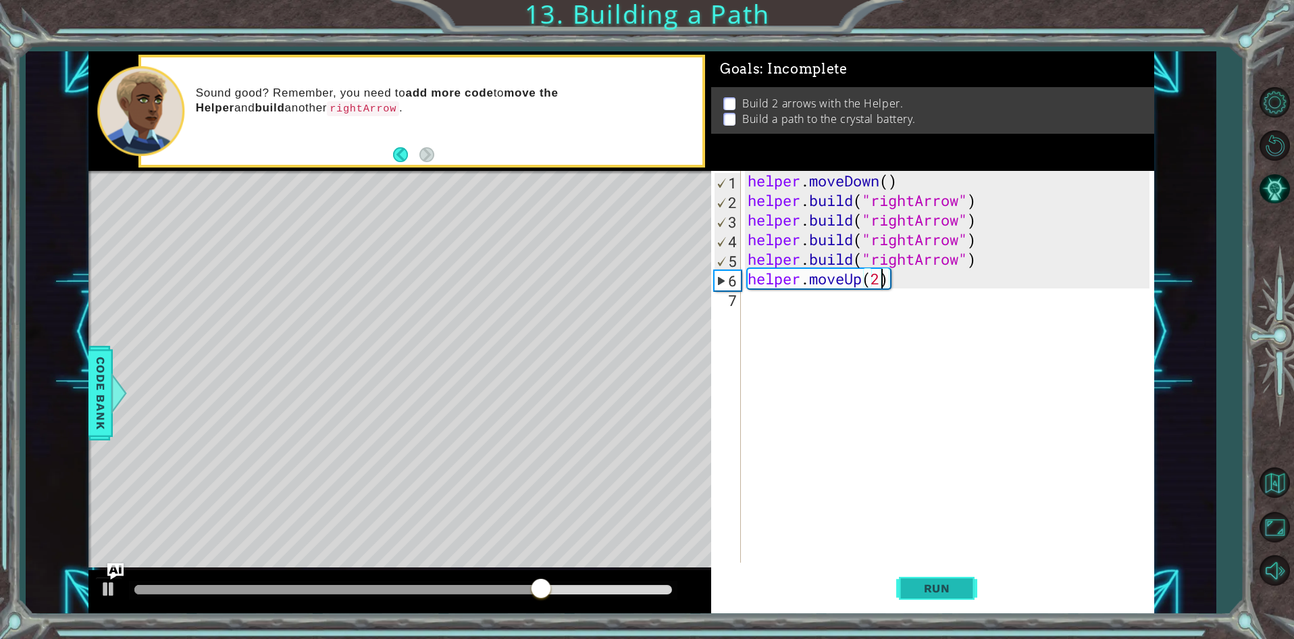
type textarea "helper.moveUp(2)"
click at [940, 589] on span "Run" at bounding box center [936, 588] width 53 height 14
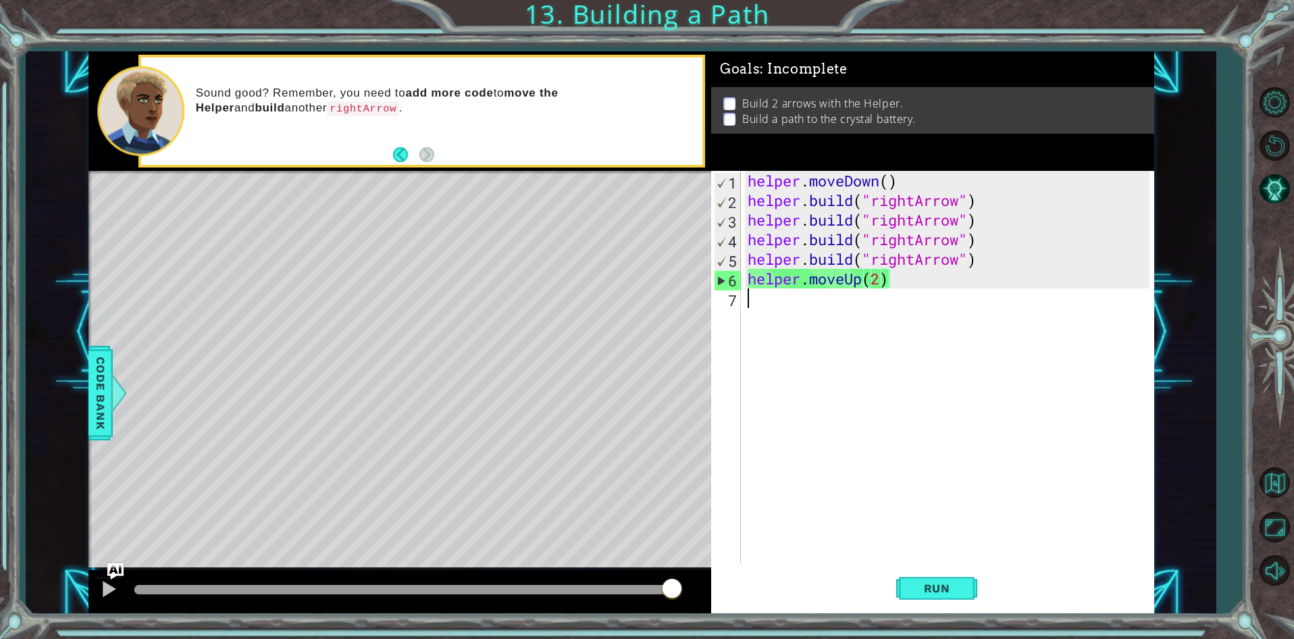
click at [748, 294] on div "helper . moveDown ( ) helper . build ( "rightArrow" ) helper . build ( "rightAr…" at bounding box center [950, 386] width 411 height 431
click at [722, 99] on ul "Build 2 arrows with the Helper. Build a path to the crystal battery." at bounding box center [932, 111] width 425 height 31
click at [759, 291] on div "helper . moveDown ( ) helper . build ( "rightArrow" ) helper . build ( "rightAr…" at bounding box center [950, 386] width 411 height 431
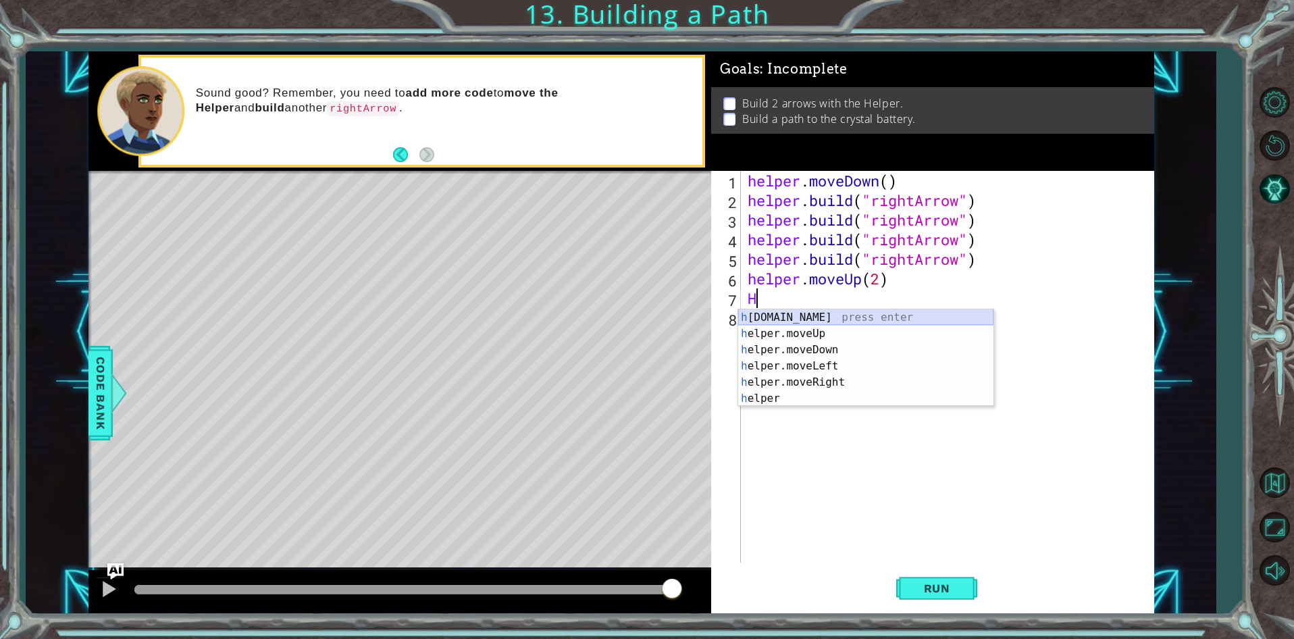
click at [808, 316] on div "h [DOMAIN_NAME] press enter h elper.moveUp press enter h elper.moveDown press e…" at bounding box center [865, 374] width 255 height 130
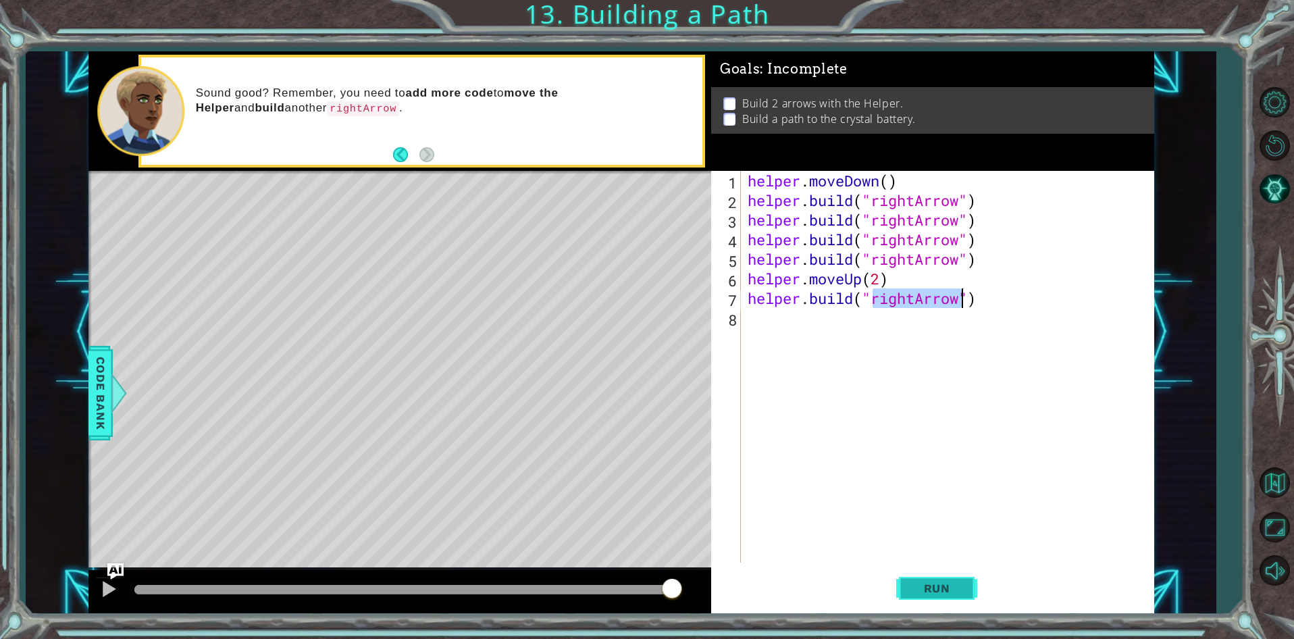
click at [944, 577] on button "Run" at bounding box center [936, 589] width 81 height 45
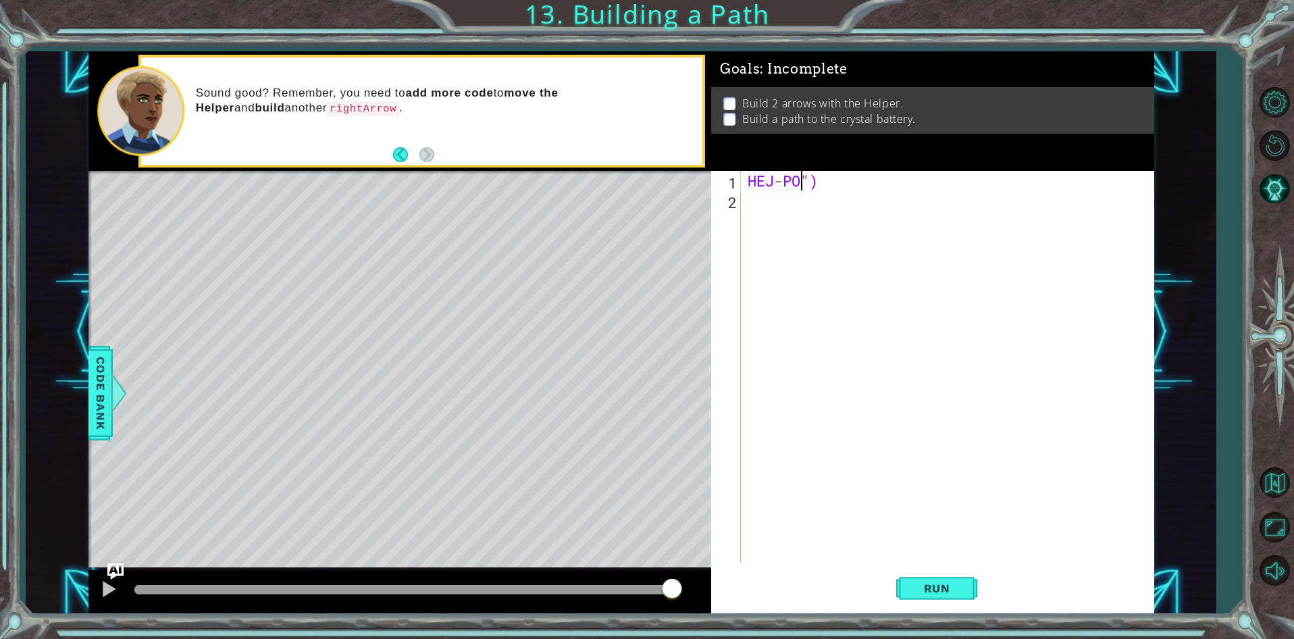
scroll to position [0, 1]
type textarea "")"
drag, startPoint x: 822, startPoint y: 226, endPoint x: 793, endPoint y: 222, distance: 30.0
click at [793, 222] on div "")" at bounding box center [950, 386] width 411 height 431
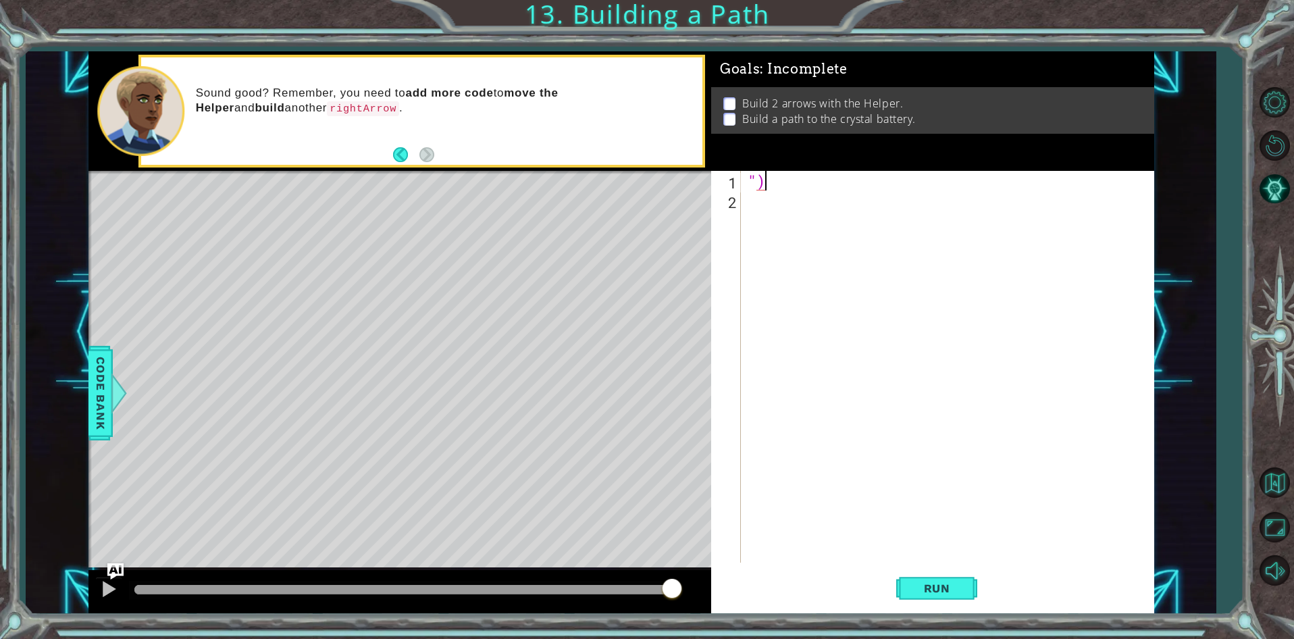
click at [779, 182] on div "")" at bounding box center [950, 386] width 411 height 431
type textarea """
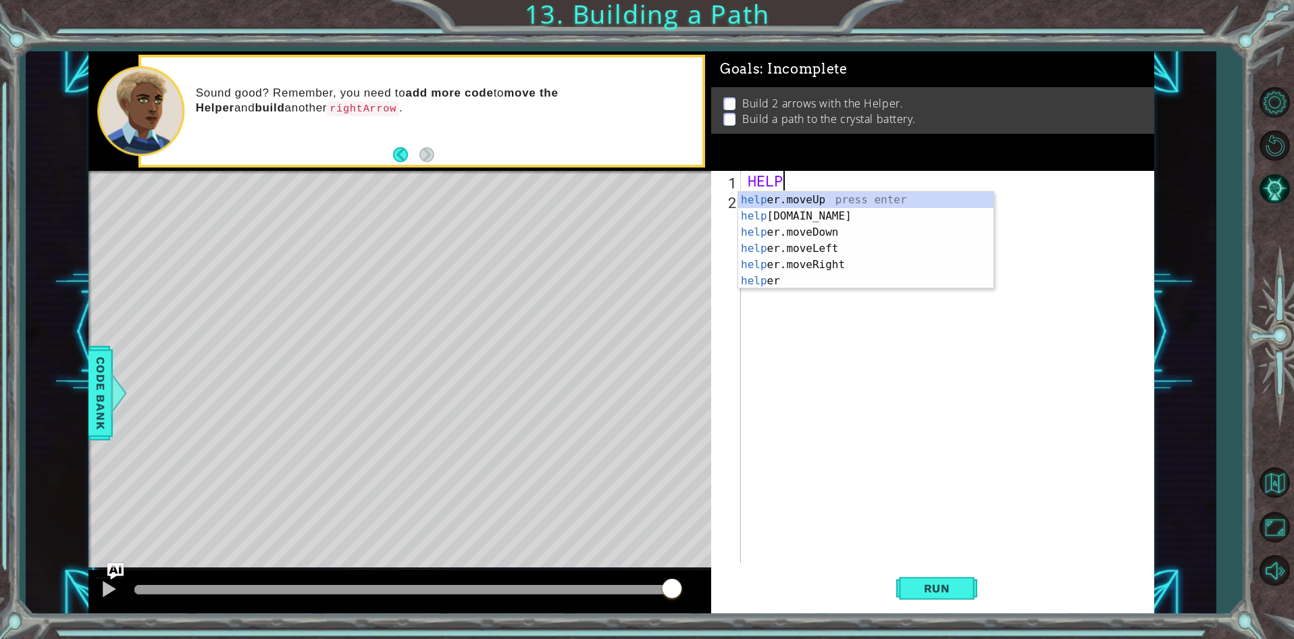
scroll to position [0, 1]
click at [781, 207] on div "help er.moveUp press enter help [DOMAIN_NAME] press enter help er.moveDown pres…" at bounding box center [865, 257] width 255 height 130
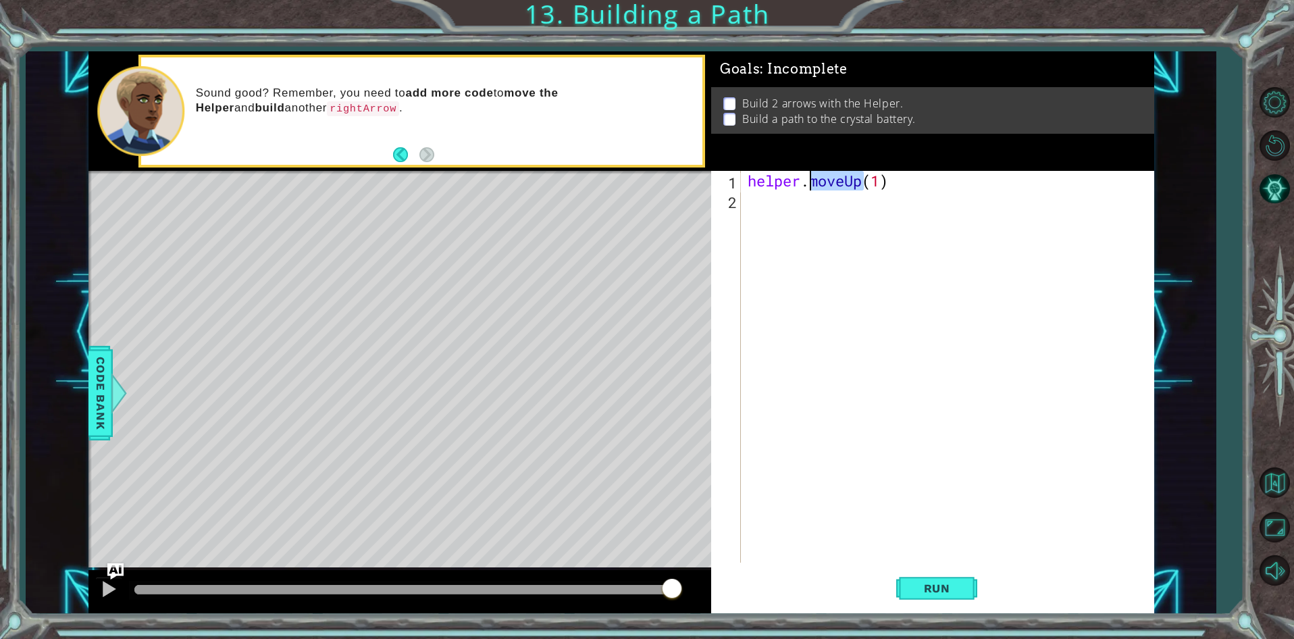
drag, startPoint x: 863, startPoint y: 177, endPoint x: 811, endPoint y: 185, distance: 52.6
click at [811, 185] on div "helper . moveUp ( 1 )" at bounding box center [950, 386] width 411 height 431
click at [810, 195] on div "[DOMAIN_NAME] press enter" at bounding box center [865, 216] width 255 height 49
click at [1008, 186] on div "helper . build ( "rightArrow" ) ( 1 )" at bounding box center [950, 386] width 411 height 431
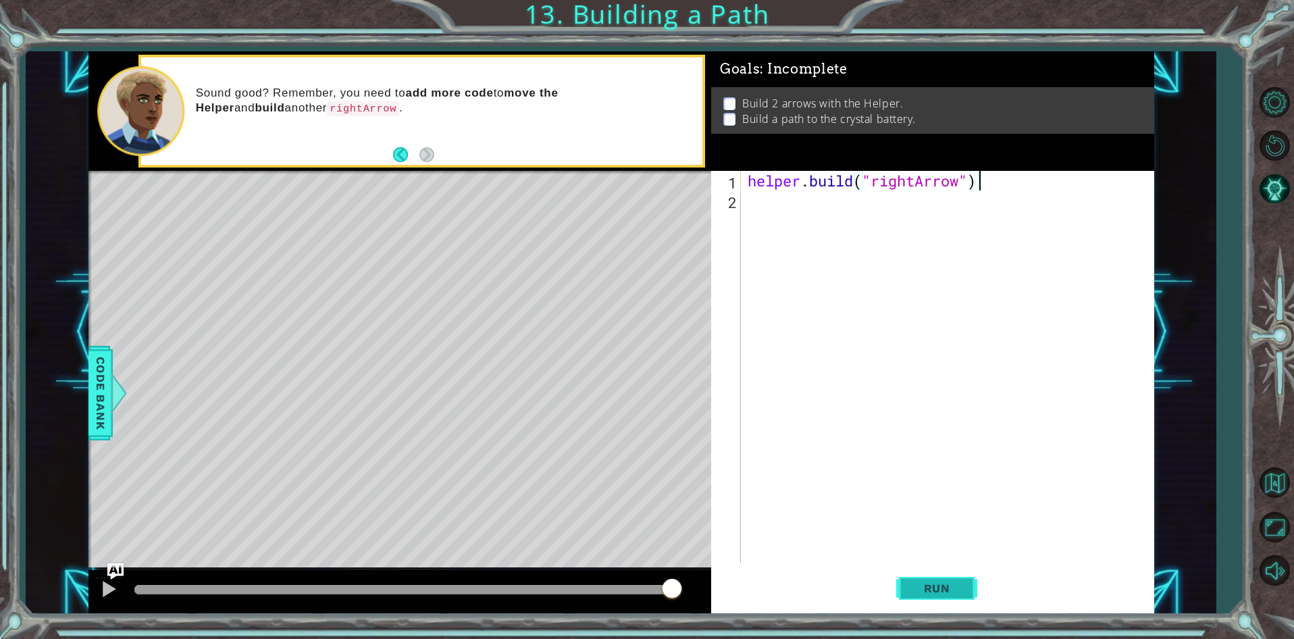
type textarea "[DOMAIN_NAME]("rightArrow")"
click at [933, 577] on button "Run" at bounding box center [936, 589] width 81 height 45
